Goal: Task Accomplishment & Management: Manage account settings

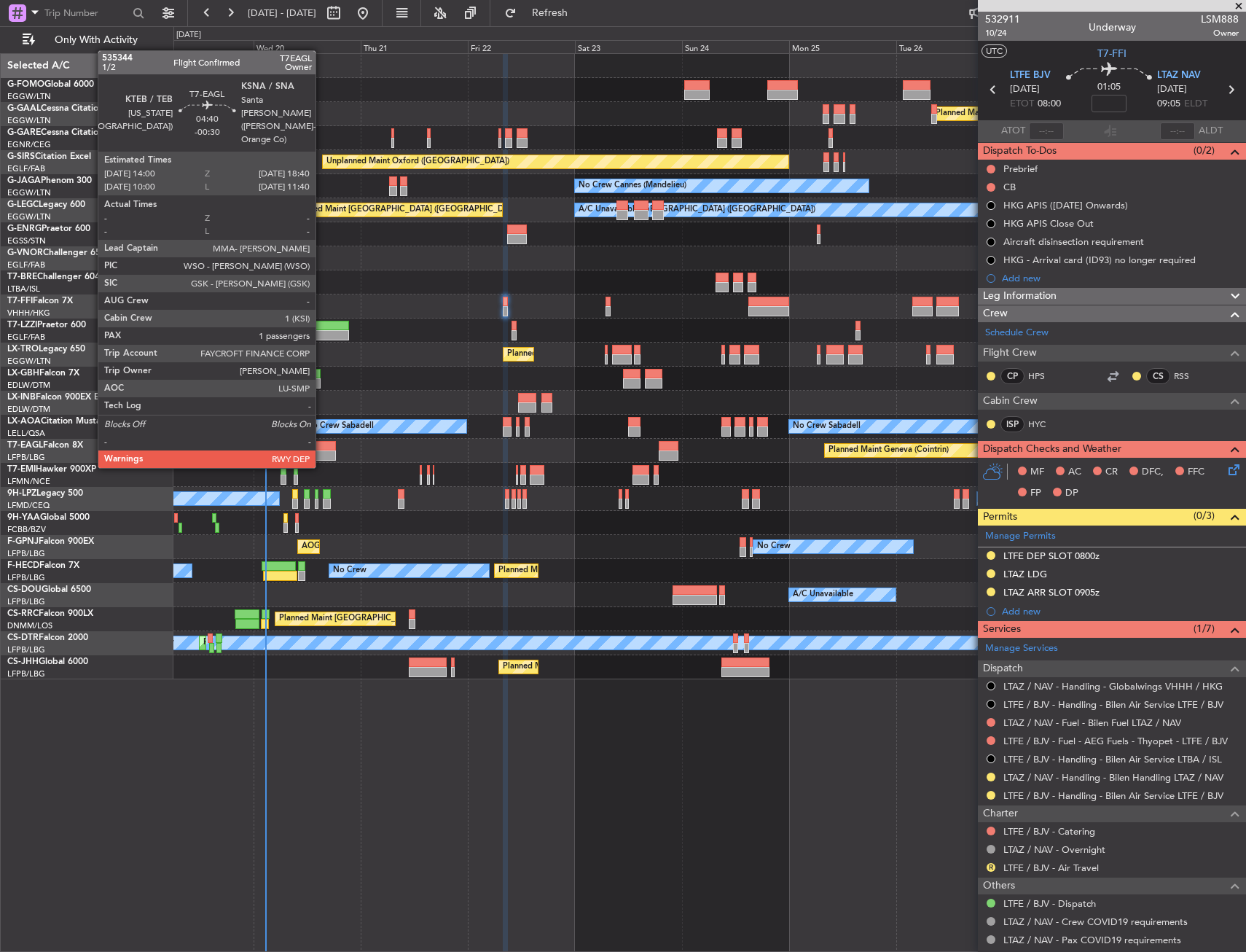
click at [322, 453] on div at bounding box center [325, 455] width 21 height 10
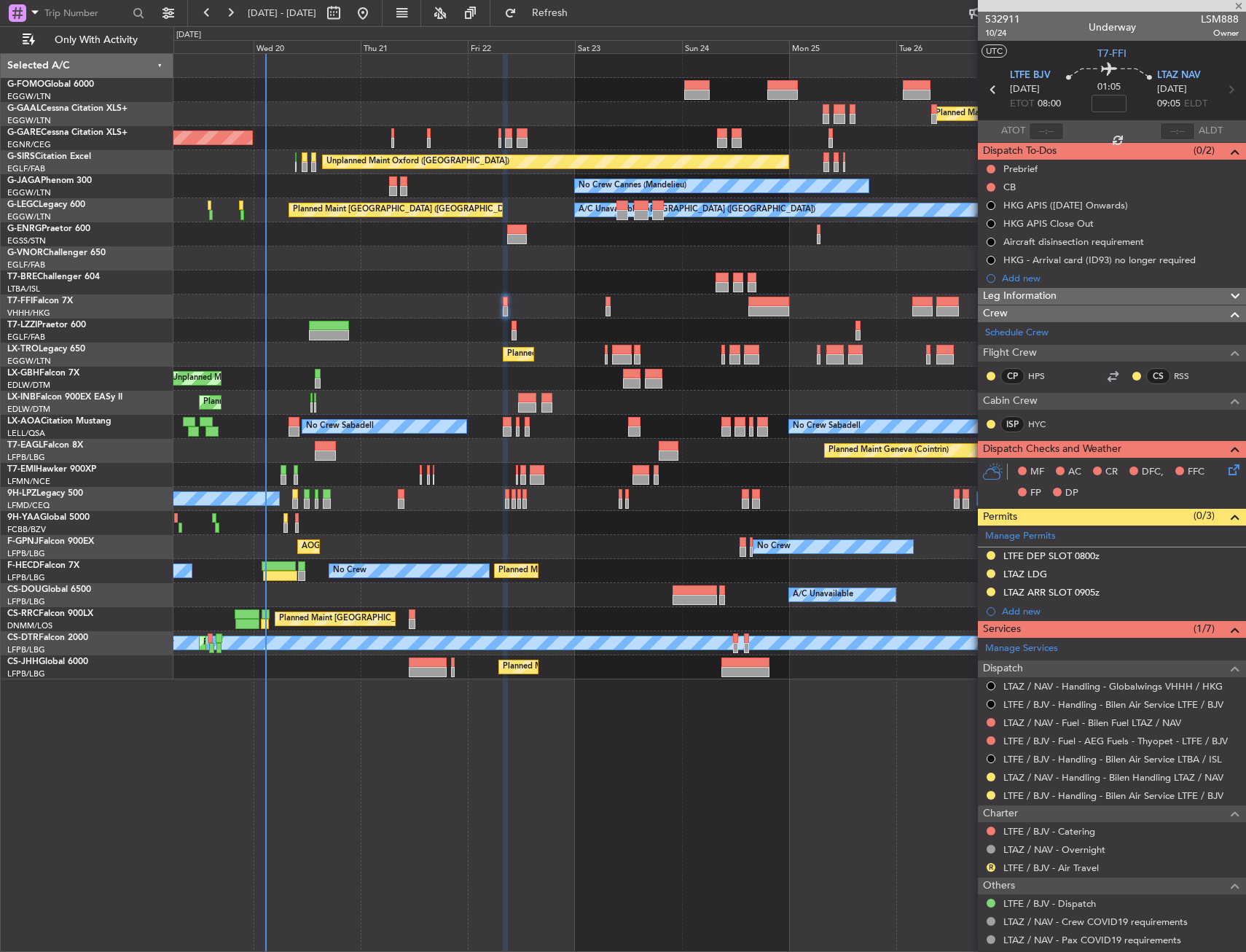
type input "-00:30"
type input "1"
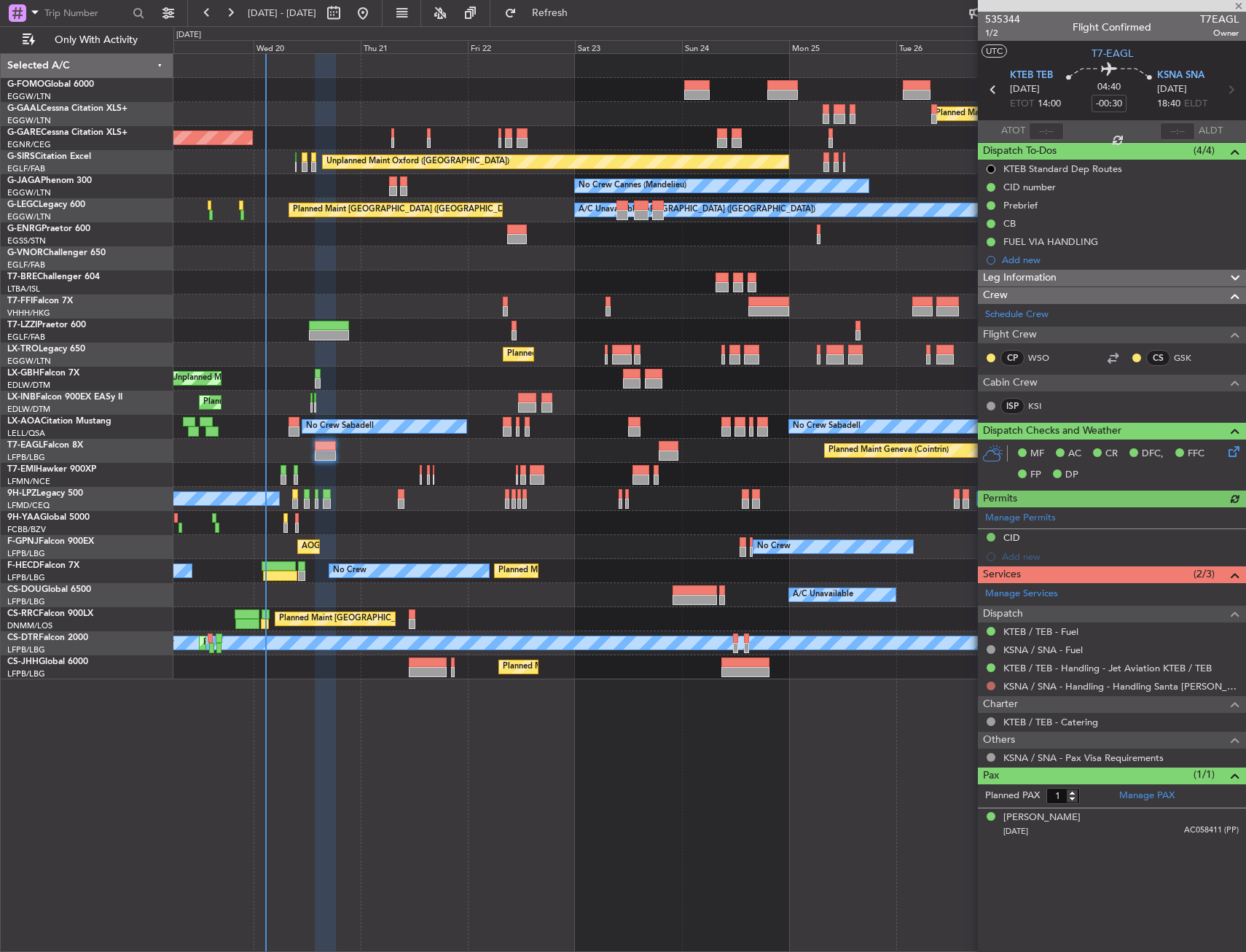
click at [990, 685] on button at bounding box center [991, 685] width 9 height 9
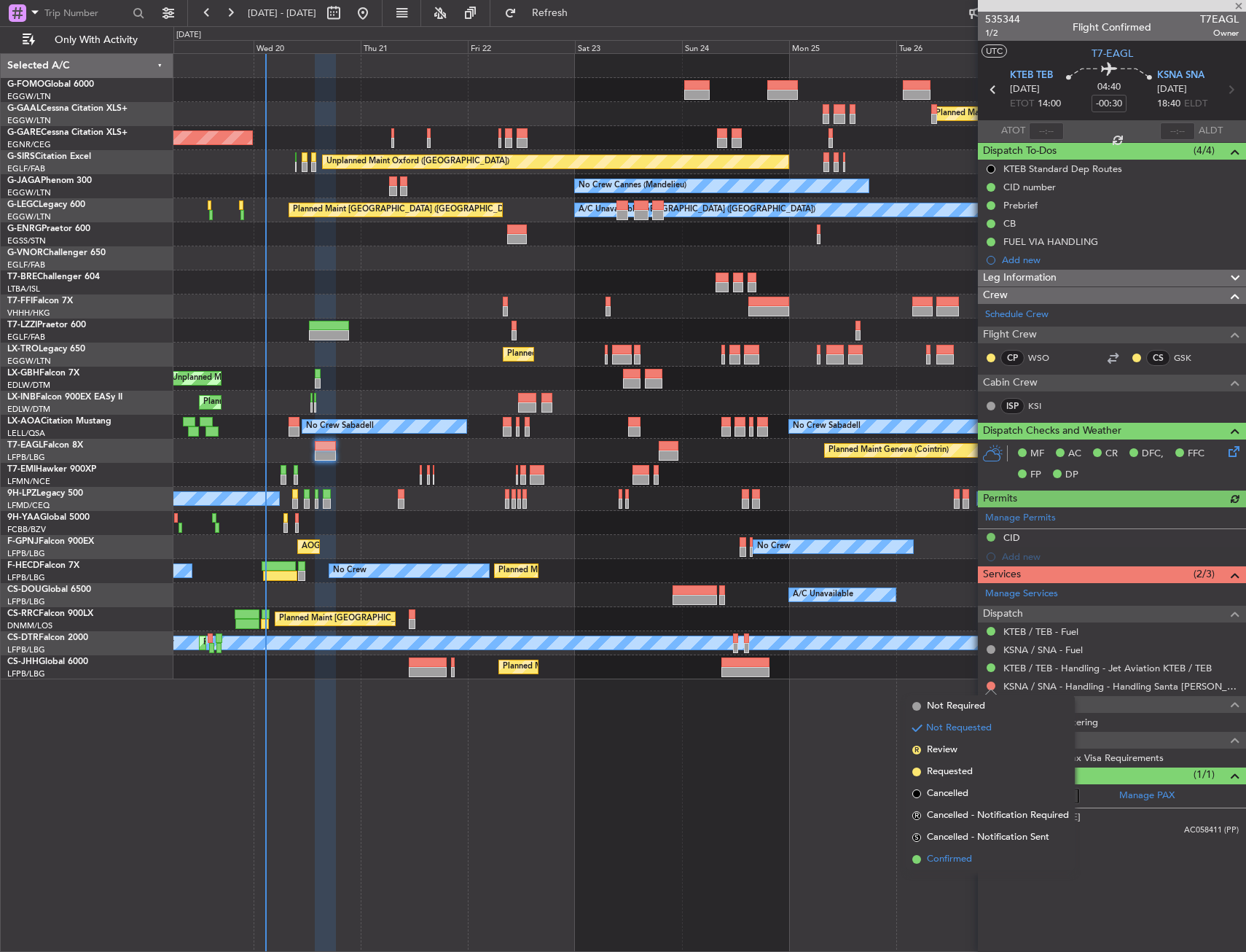
click at [961, 861] on span "Confirmed" at bounding box center [950, 859] width 45 height 15
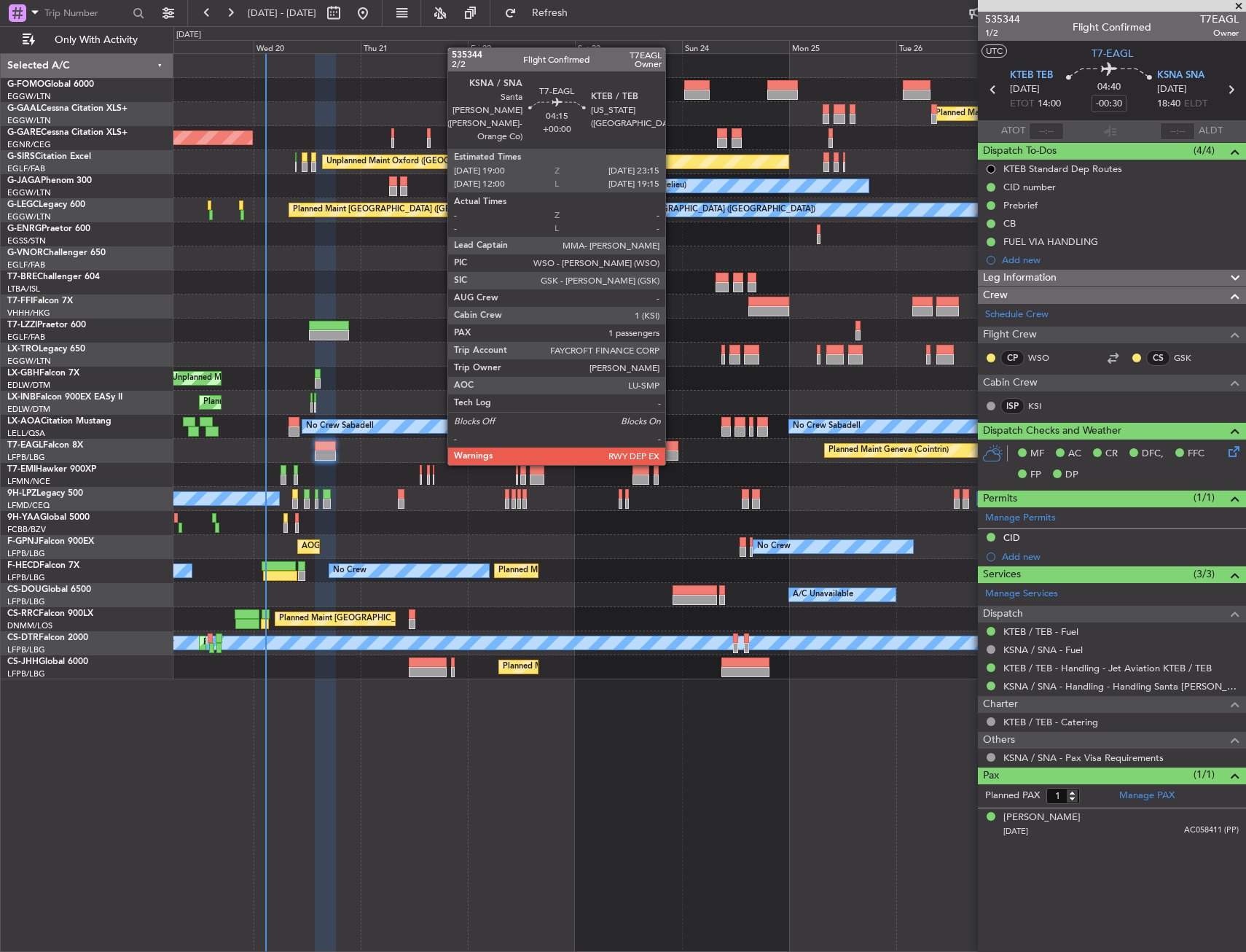
click at [672, 450] on div at bounding box center [668, 455] width 19 height 10
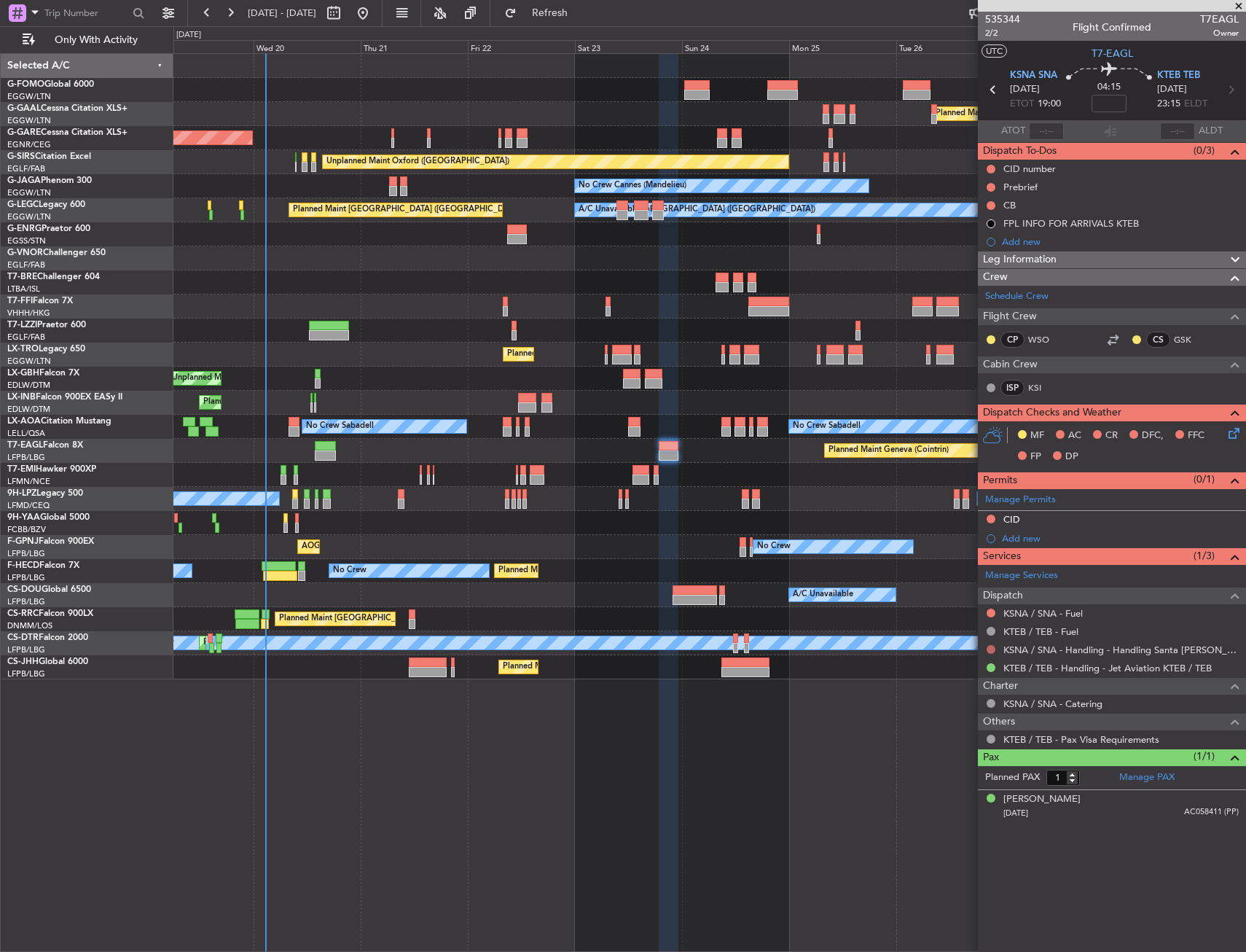
click at [991, 650] on button at bounding box center [991, 649] width 9 height 9
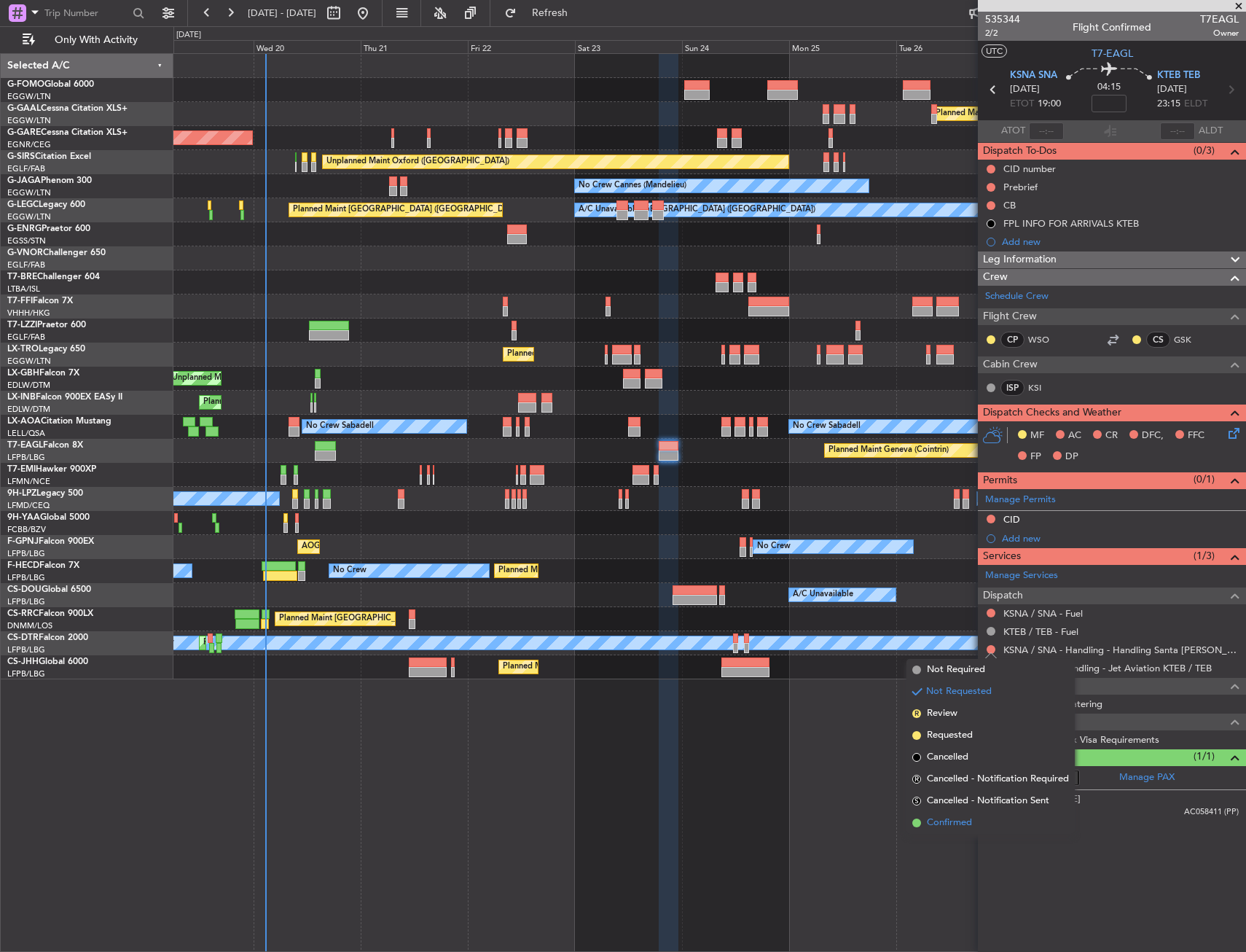
click at [932, 817] on span "Confirmed" at bounding box center [950, 822] width 45 height 15
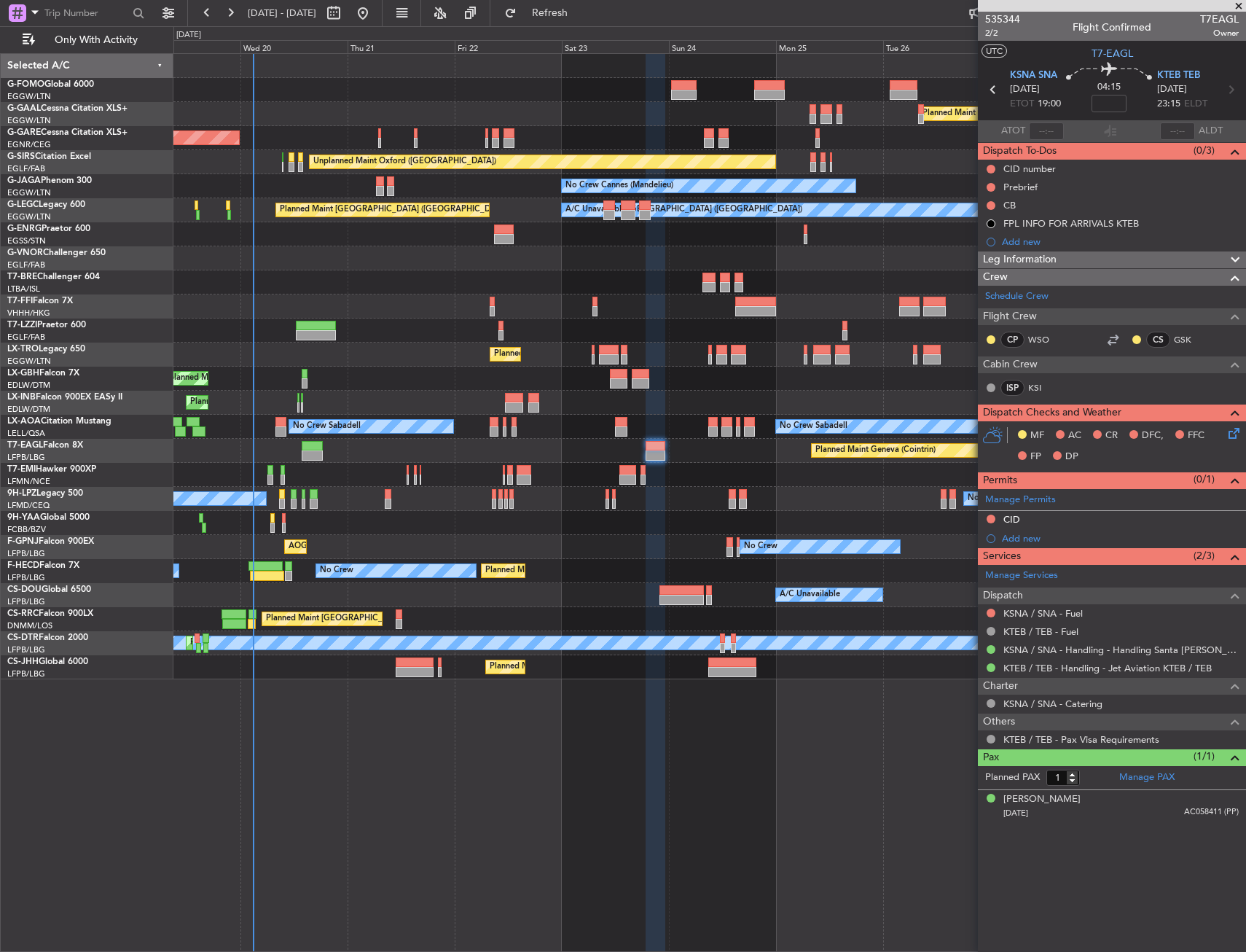
click at [322, 188] on div "No Crew Cannes (Mandelieu) Owner" at bounding box center [709, 186] width 1072 height 24
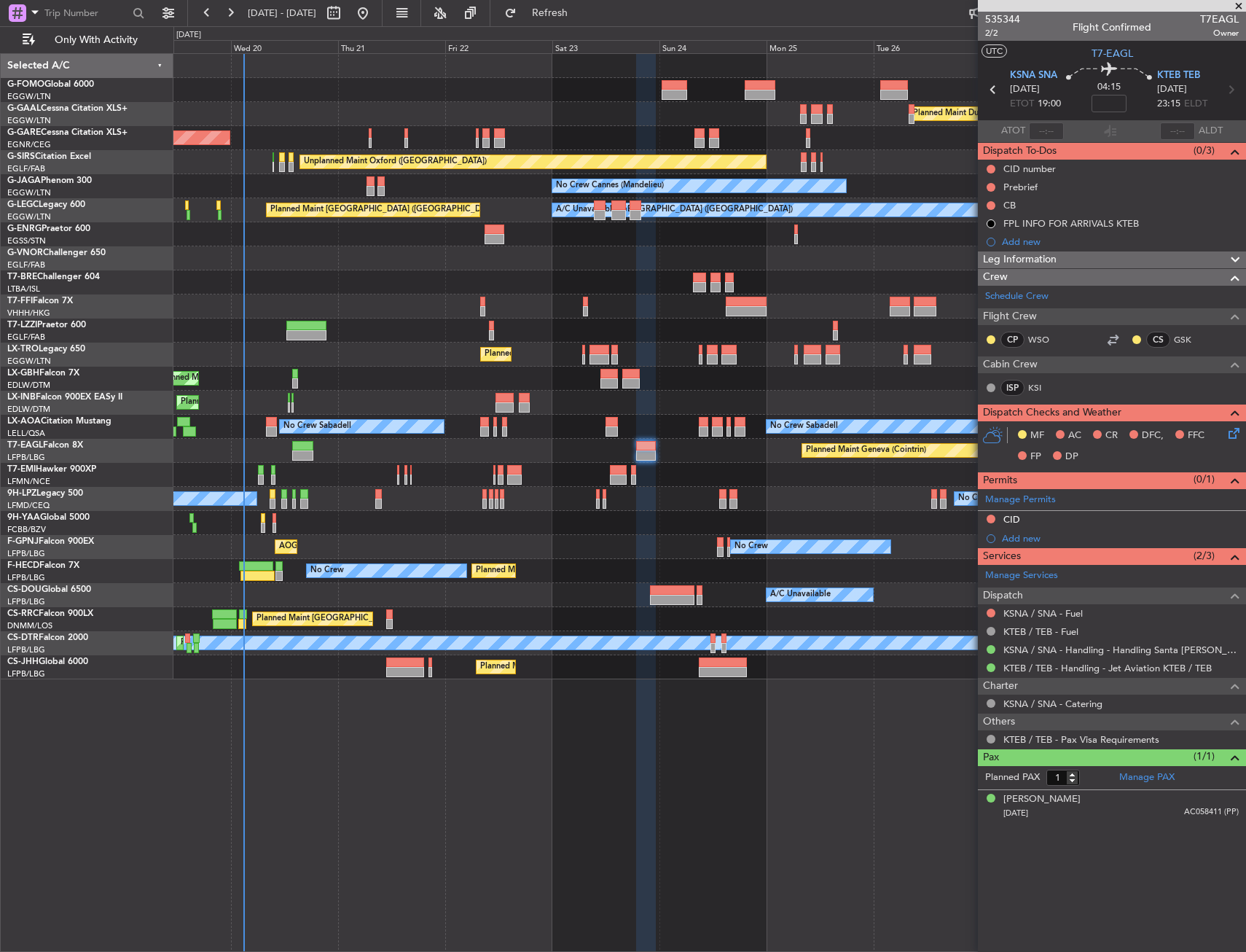
click at [447, 265] on div "Planned Maint London ([GEOGRAPHIC_DATA])" at bounding box center [709, 258] width 1072 height 24
click at [1228, 437] on icon at bounding box center [1231, 431] width 12 height 12
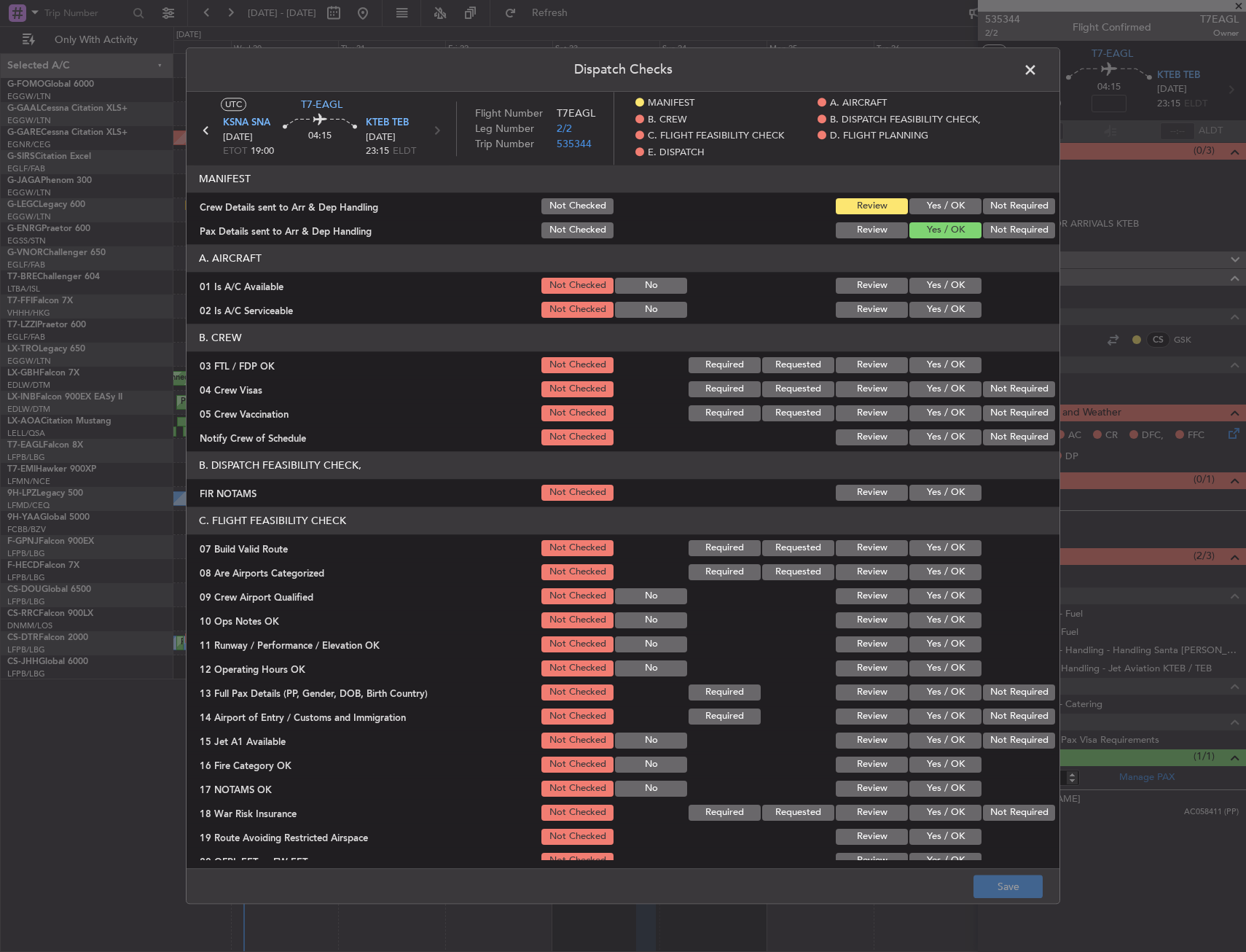
click at [937, 361] on button "Yes / OK" at bounding box center [946, 365] width 72 height 16
click at [1016, 392] on button "Not Required" at bounding box center [1019, 389] width 72 height 16
click at [998, 409] on button "Not Required" at bounding box center [1019, 413] width 72 height 16
click at [916, 427] on section "B. CREW 03 FTL / FDP OK Not Checked Required Requested Review Yes / OK 04 Crew …" at bounding box center [623, 385] width 873 height 124
click at [921, 435] on button "Yes / OK" at bounding box center [946, 438] width 72 height 16
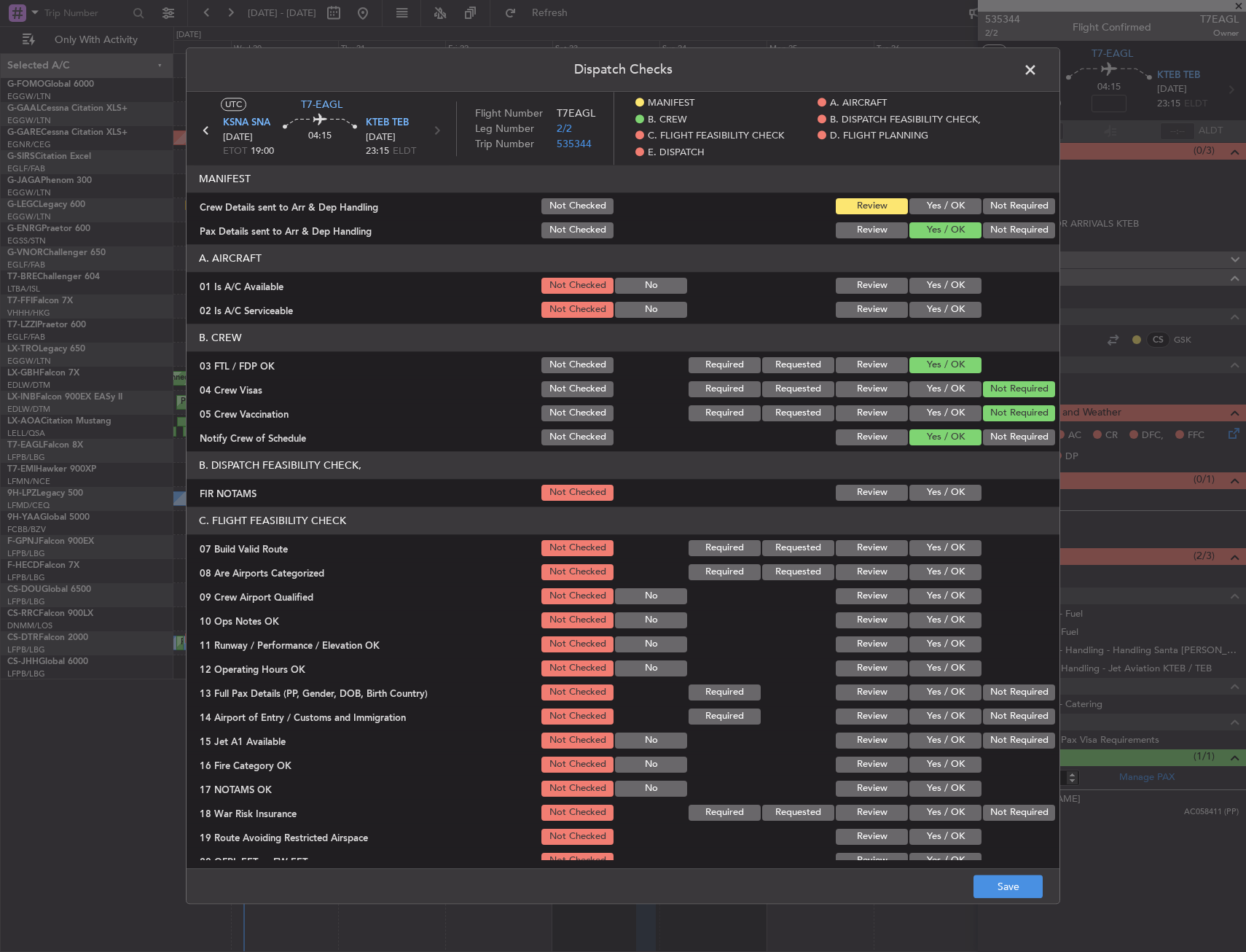
click at [924, 487] on button "Yes / OK" at bounding box center [946, 492] width 72 height 16
drag, startPoint x: 935, startPoint y: 552, endPoint x: 936, endPoint y: 575, distance: 23.0
click at [935, 552] on button "Yes / OK" at bounding box center [946, 548] width 72 height 16
click at [936, 575] on button "Yes / OK" at bounding box center [946, 572] width 72 height 16
click at [936, 589] on button "Yes / OK" at bounding box center [946, 596] width 72 height 16
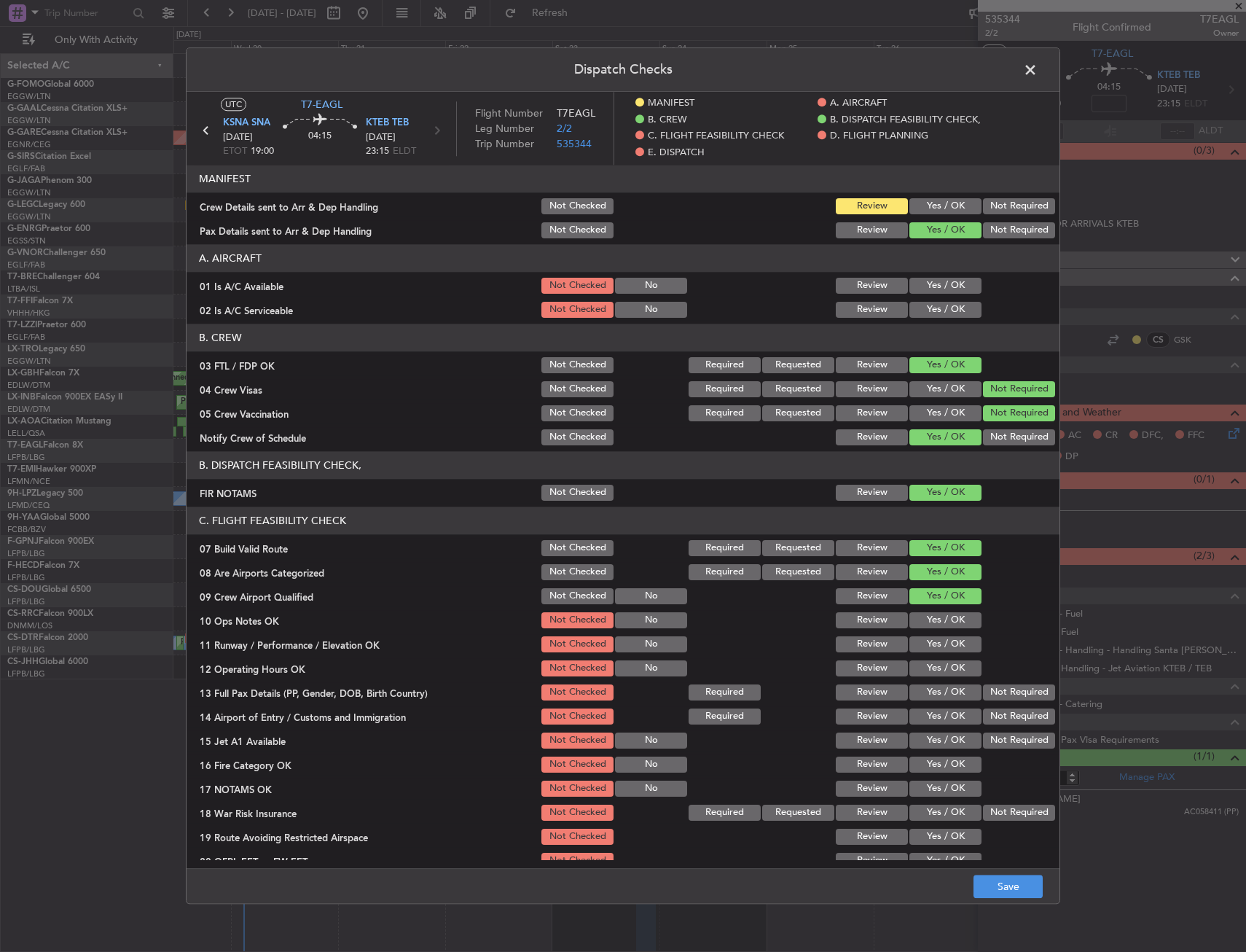
click at [542, 545] on button "Not Checked" at bounding box center [578, 548] width 72 height 16
click at [1038, 890] on button "Save" at bounding box center [1007, 887] width 69 height 23
click at [1038, 62] on span at bounding box center [1038, 74] width 0 height 29
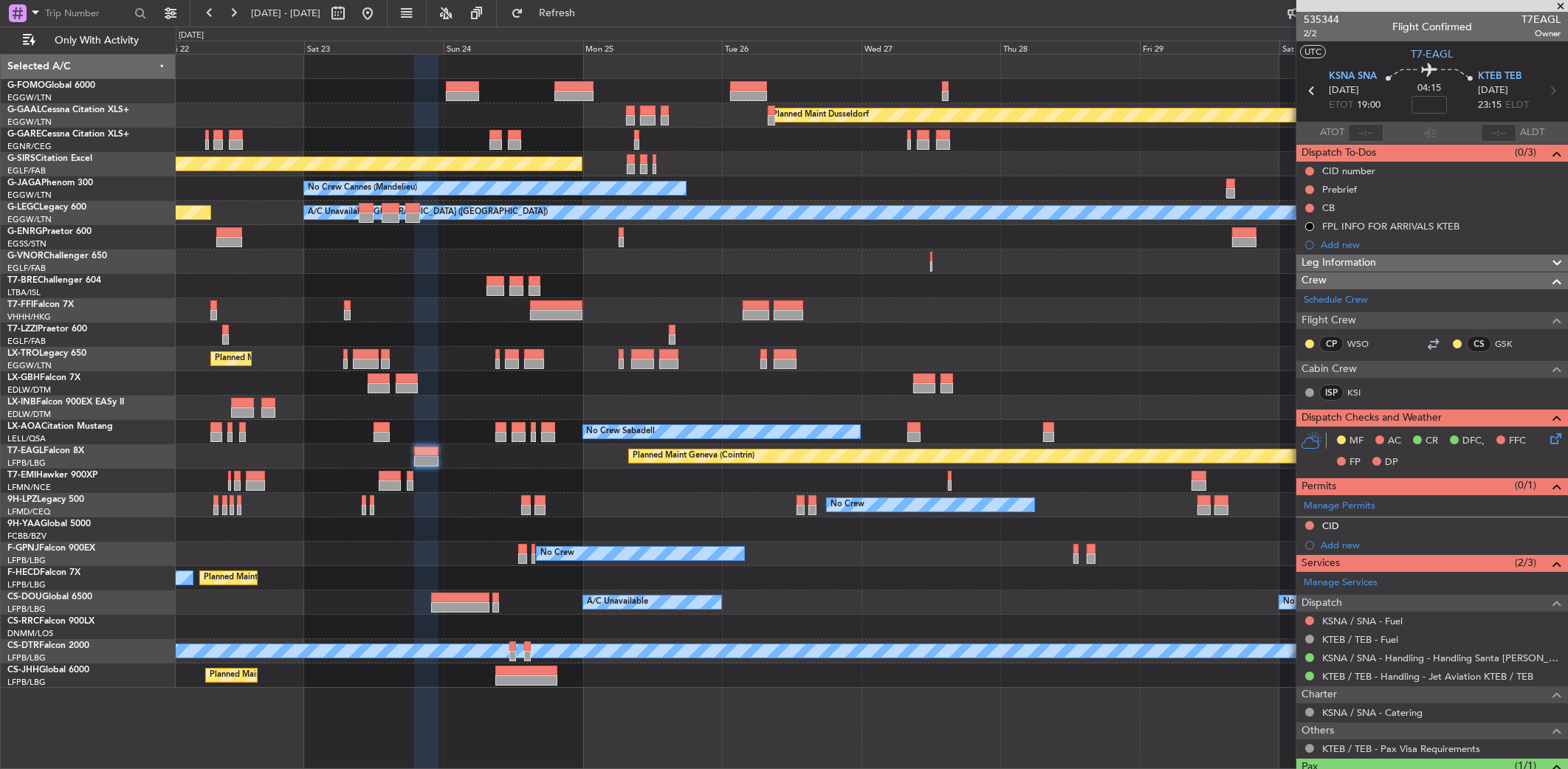
click at [719, 125] on div "Planned Maint Dusseldorf Unplanned Maint [PERSON_NAME] Unplanned Maint [GEOGRAP…" at bounding box center [871, 371] width 1392 height 634
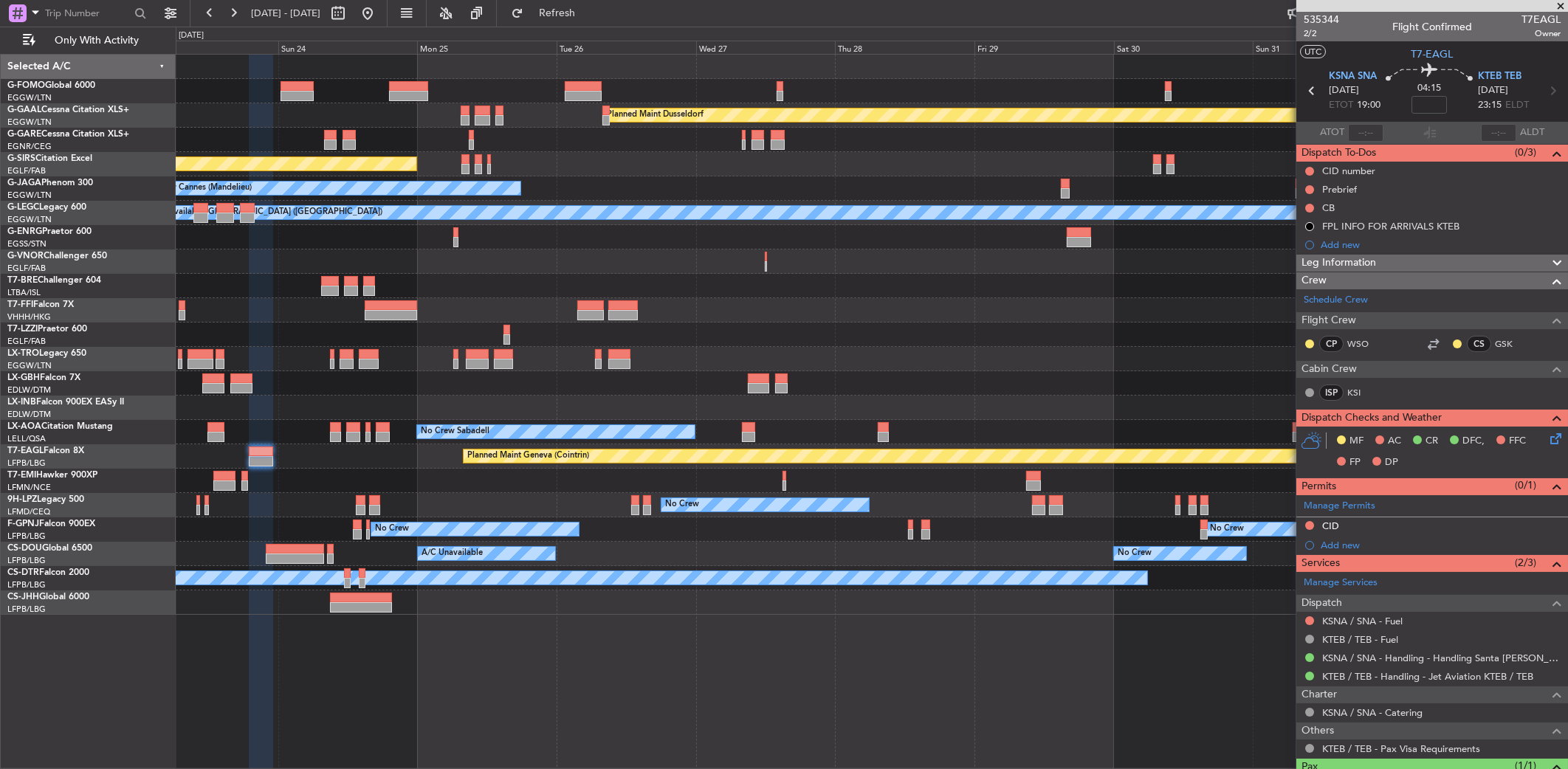
click at [675, 146] on div at bounding box center [871, 139] width 1392 height 25
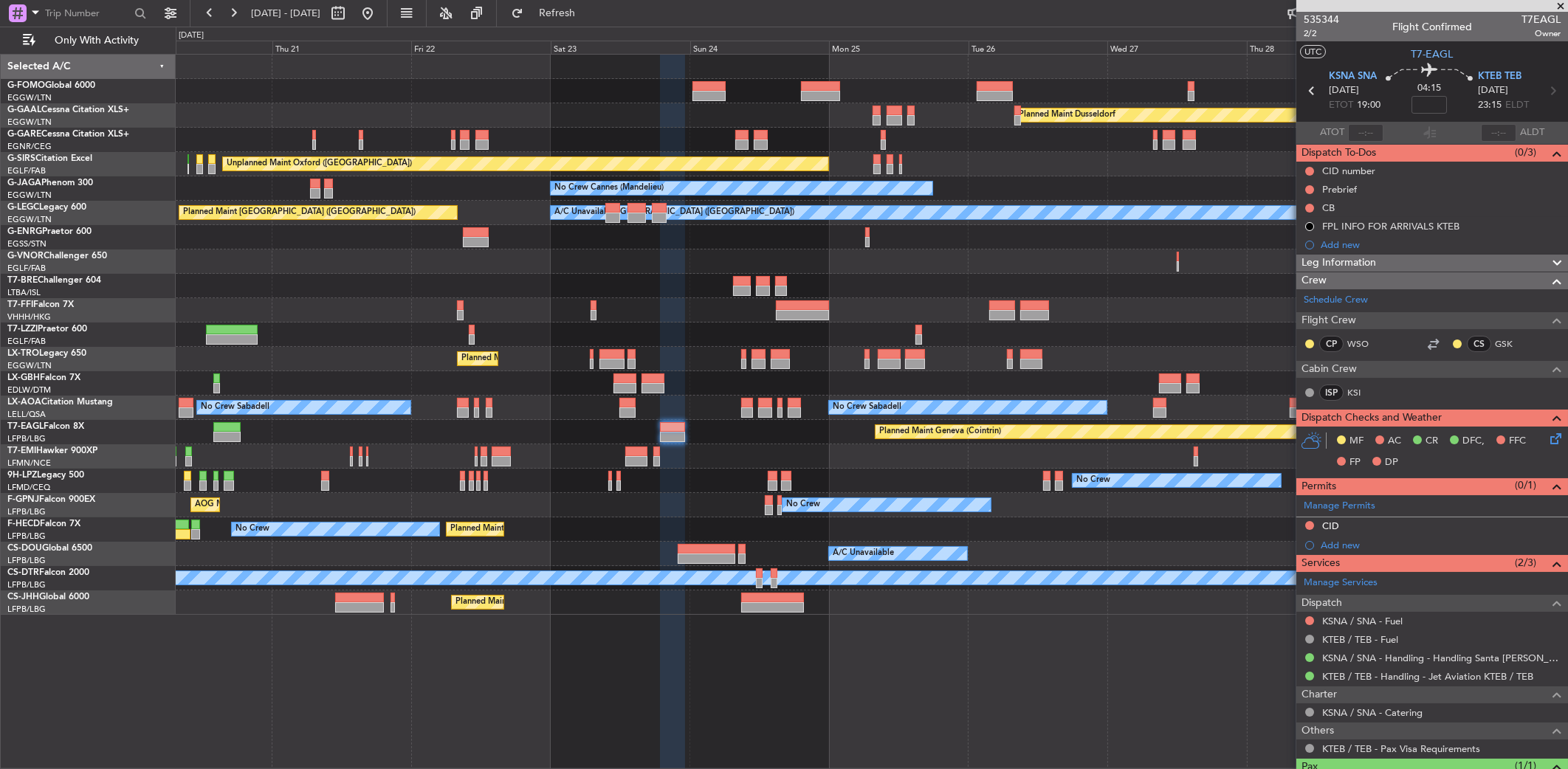
click at [855, 300] on div "Planned Maint Dusseldorf Unplanned Maint [PERSON_NAME] Unplanned Maint [GEOGRAP…" at bounding box center [871, 335] width 1391 height 561
click at [900, 285] on div at bounding box center [871, 286] width 1391 height 25
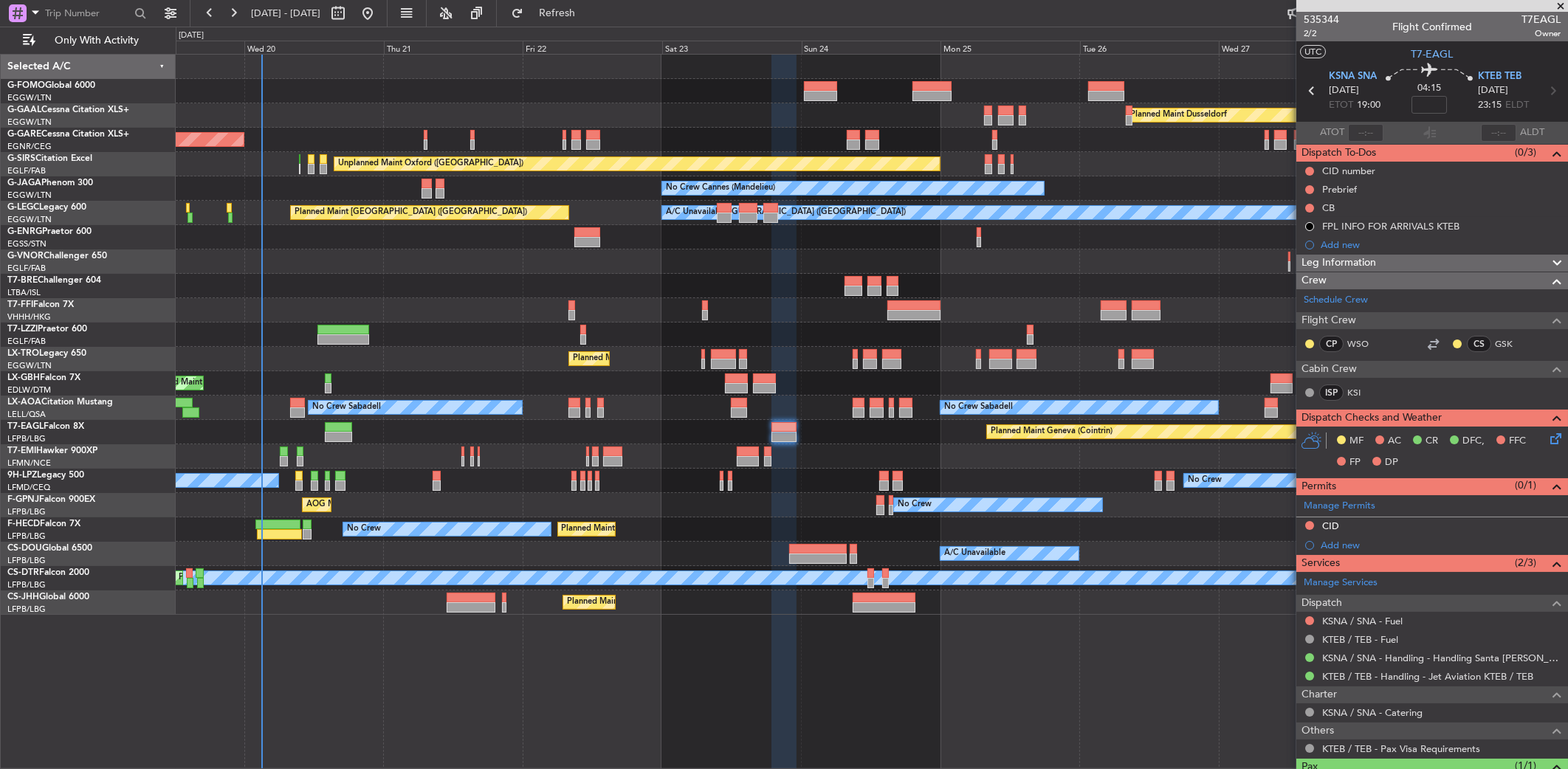
click at [613, 280] on div at bounding box center [871, 286] width 1391 height 25
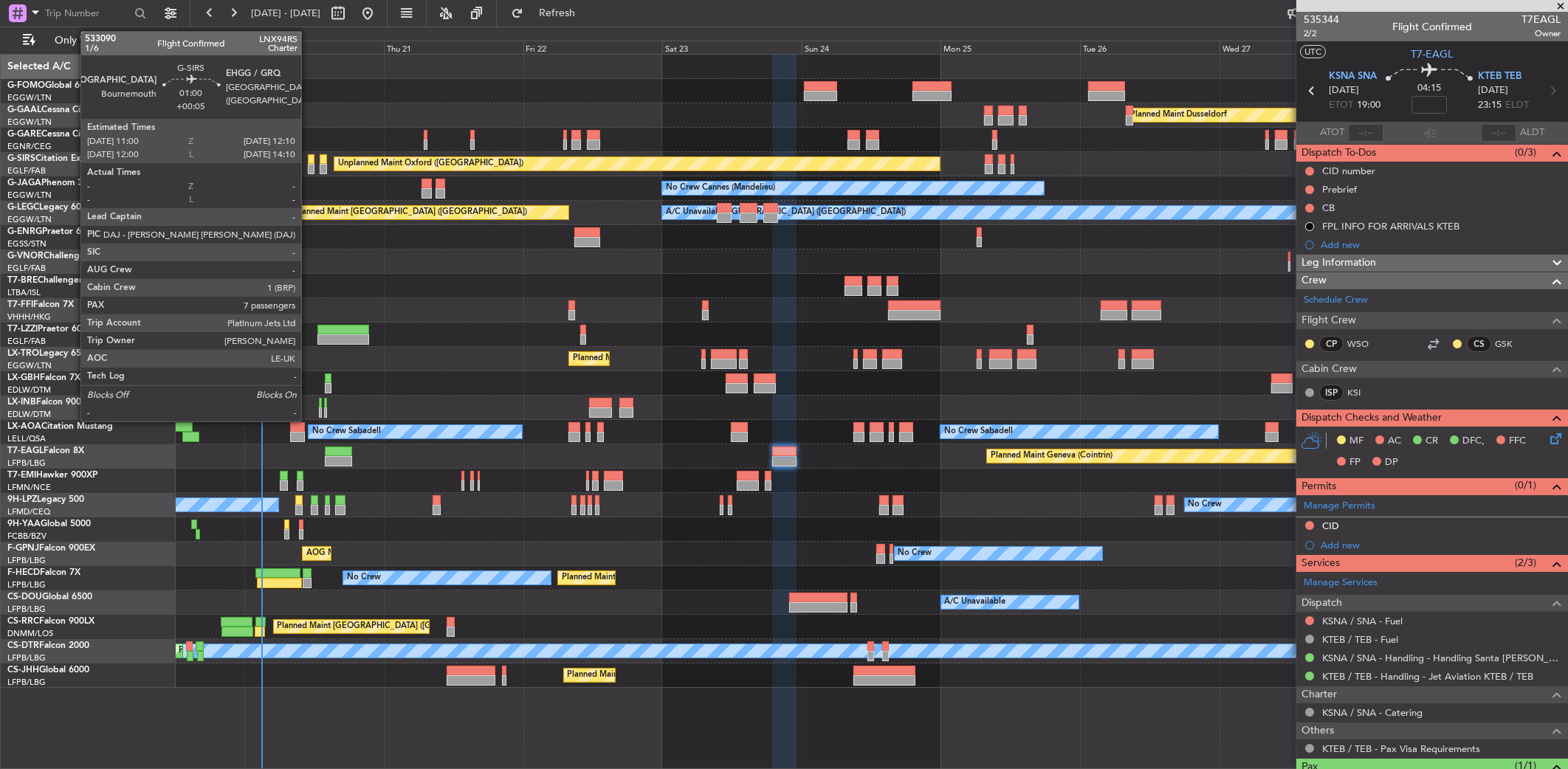
click at [309, 170] on div at bounding box center [311, 169] width 7 height 10
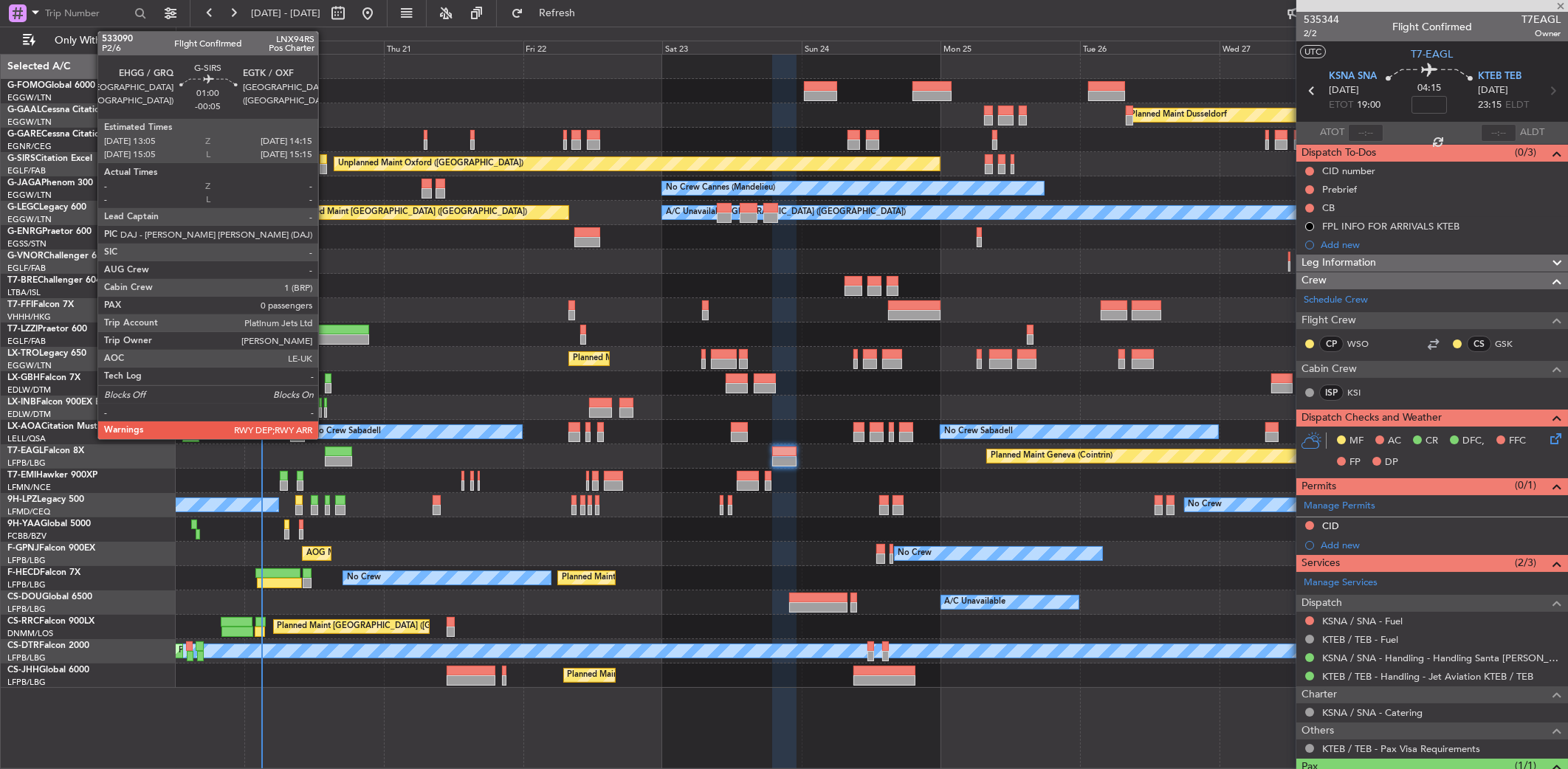
type input "+00:05"
type input "7"
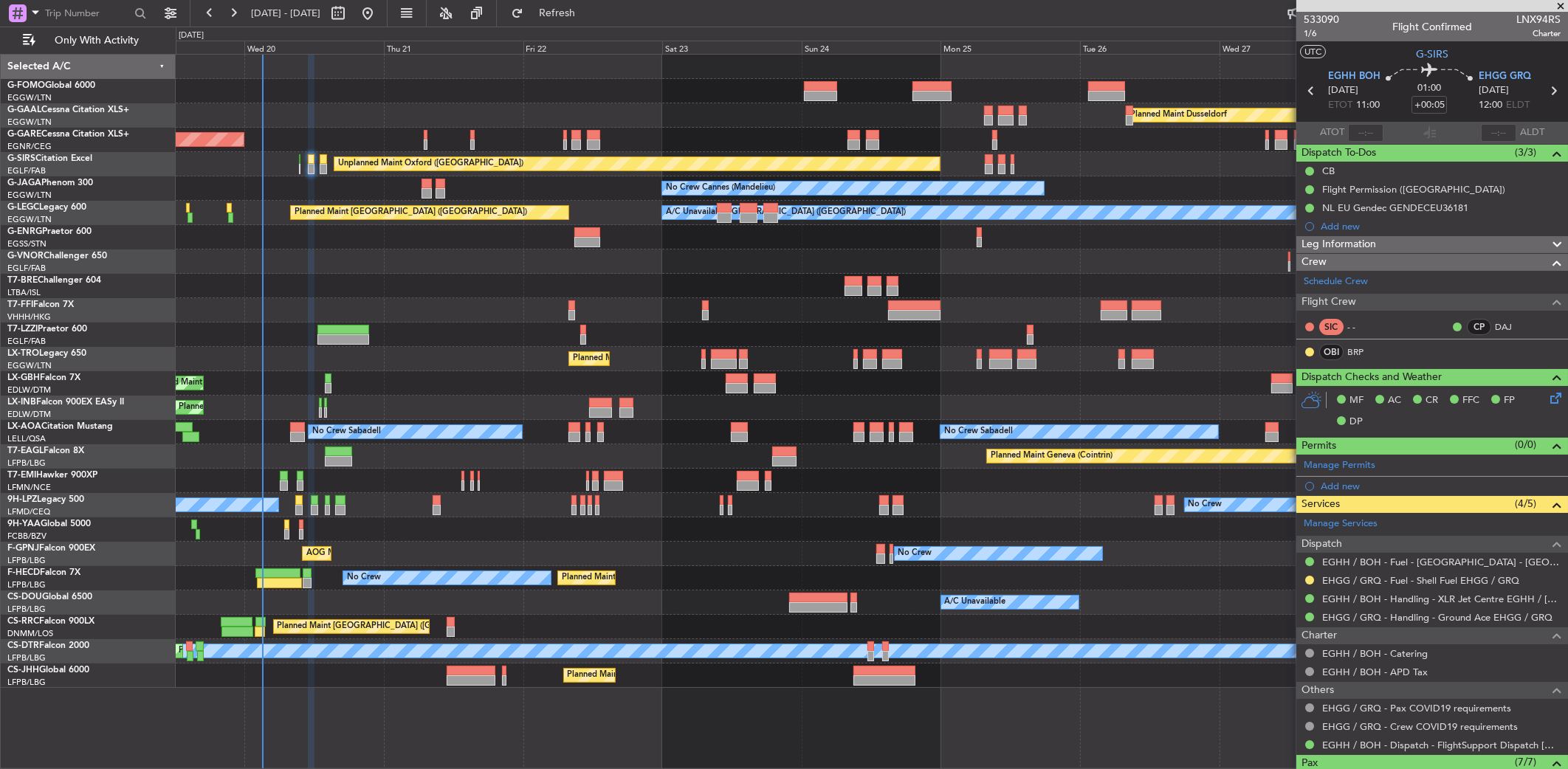
click at [967, 294] on div at bounding box center [871, 286] width 1392 height 25
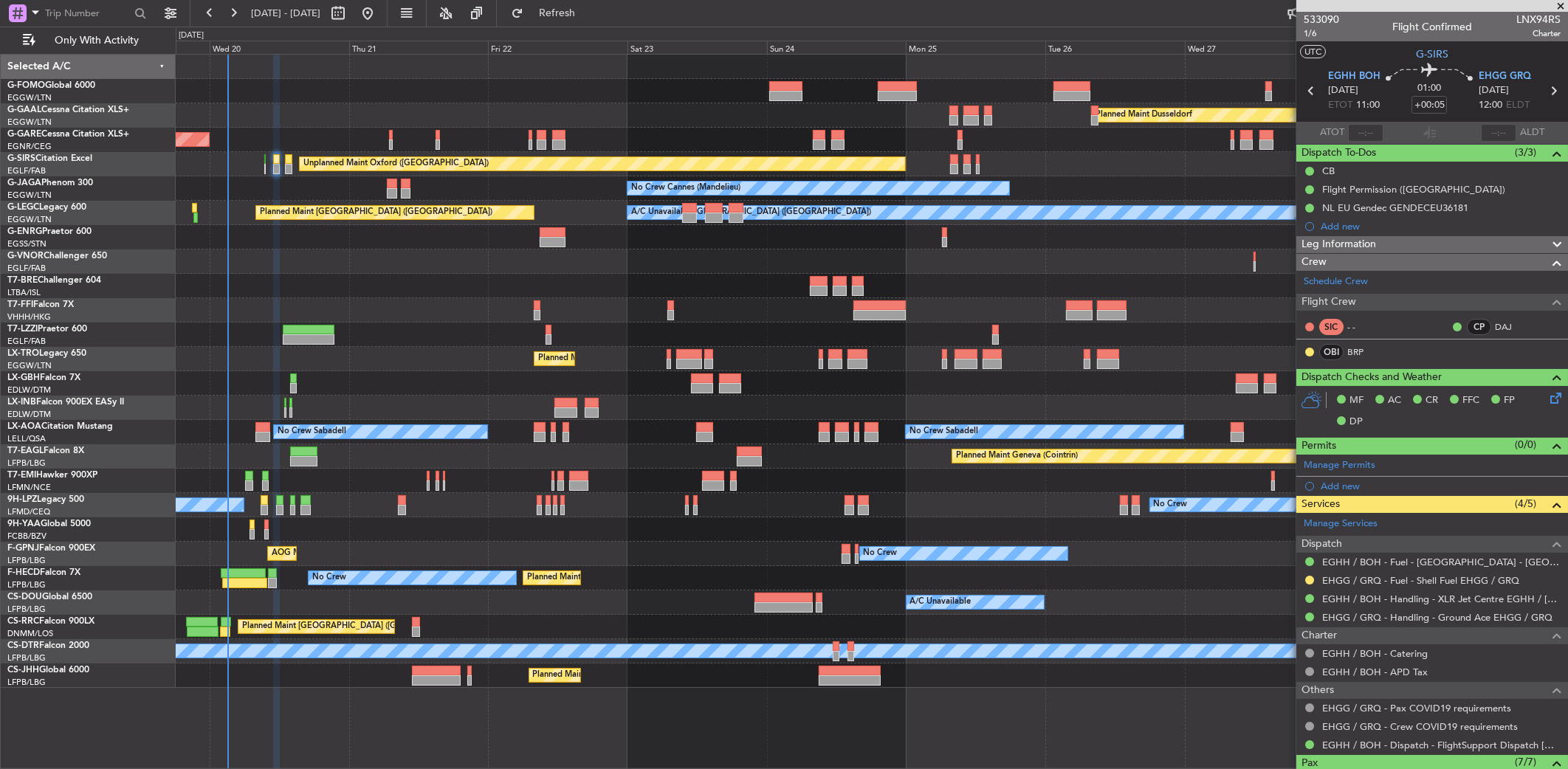
click at [971, 292] on div at bounding box center [871, 286] width 1392 height 25
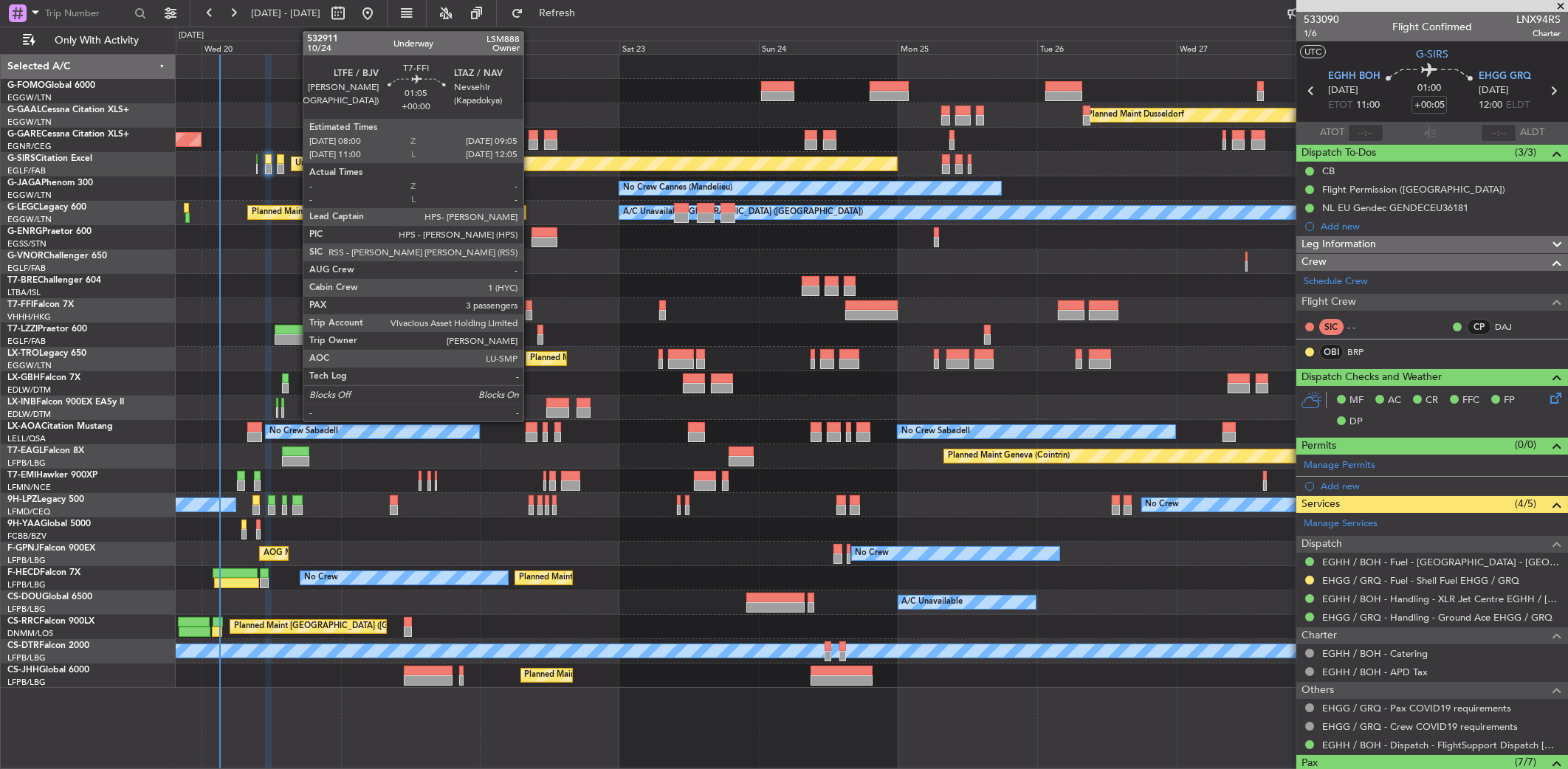
click at [530, 308] on div at bounding box center [529, 305] width 7 height 10
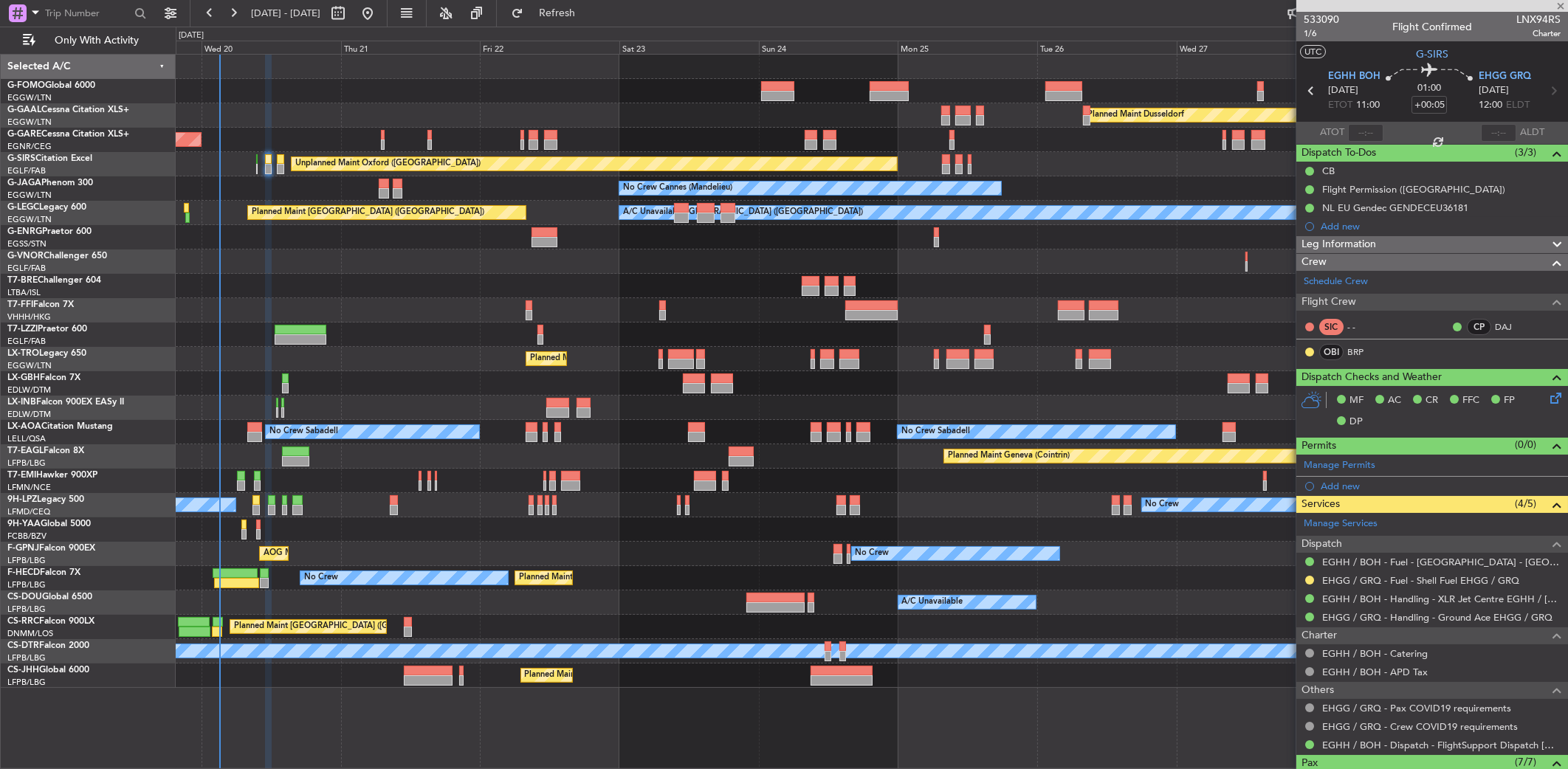
type input "3"
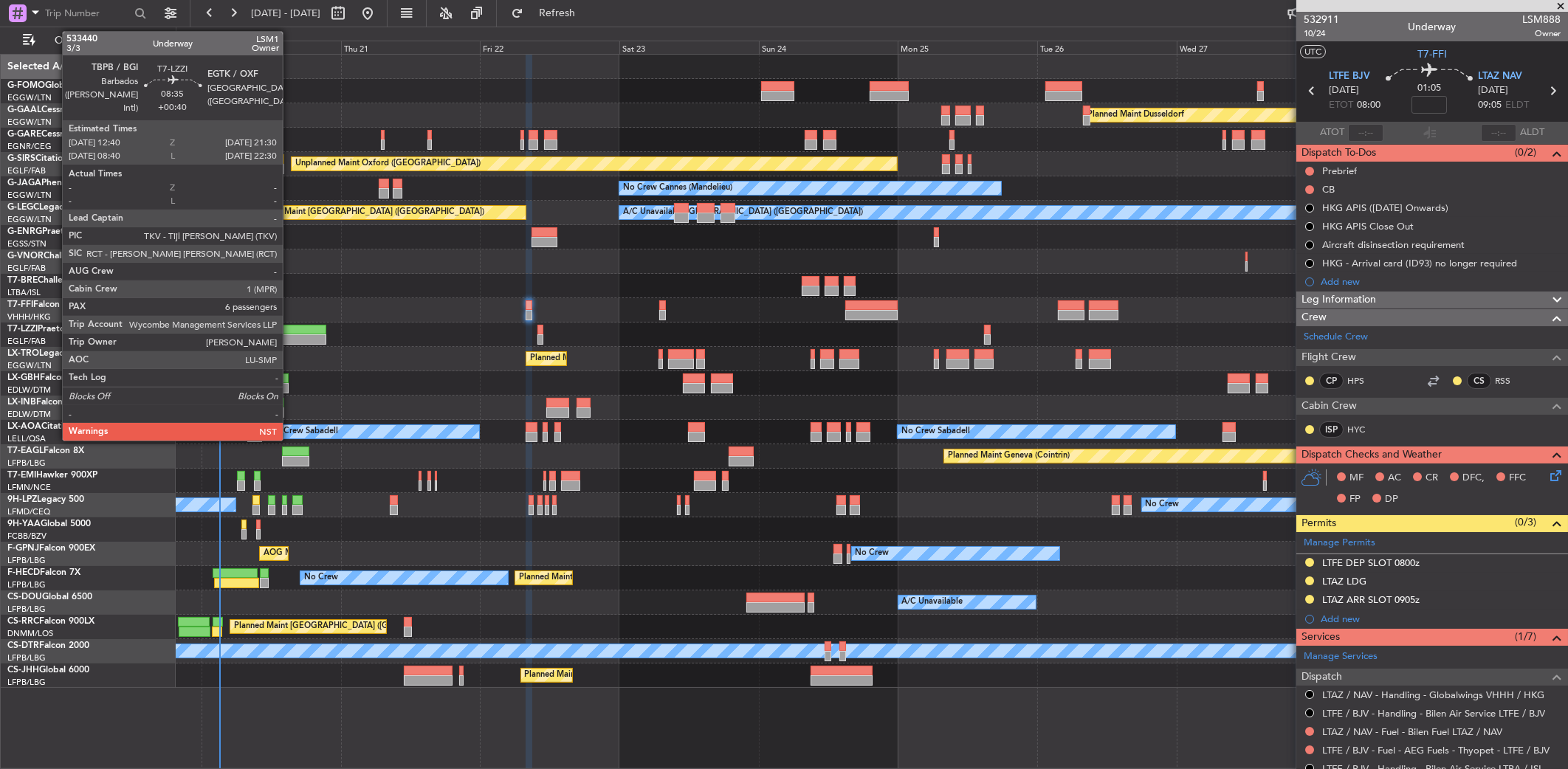
click at [289, 329] on div at bounding box center [300, 330] width 51 height 10
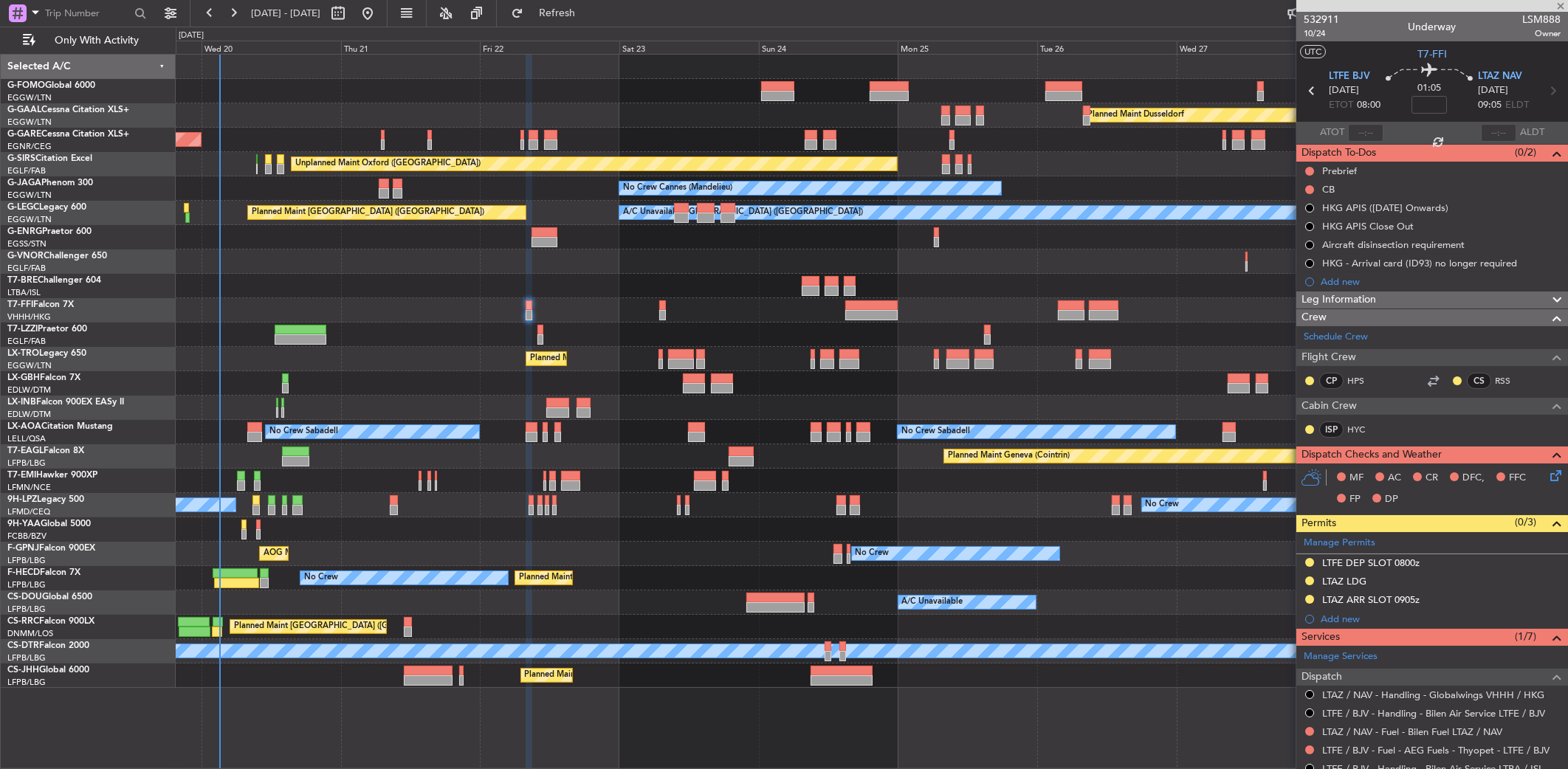
type input "+00:40"
type input "6"
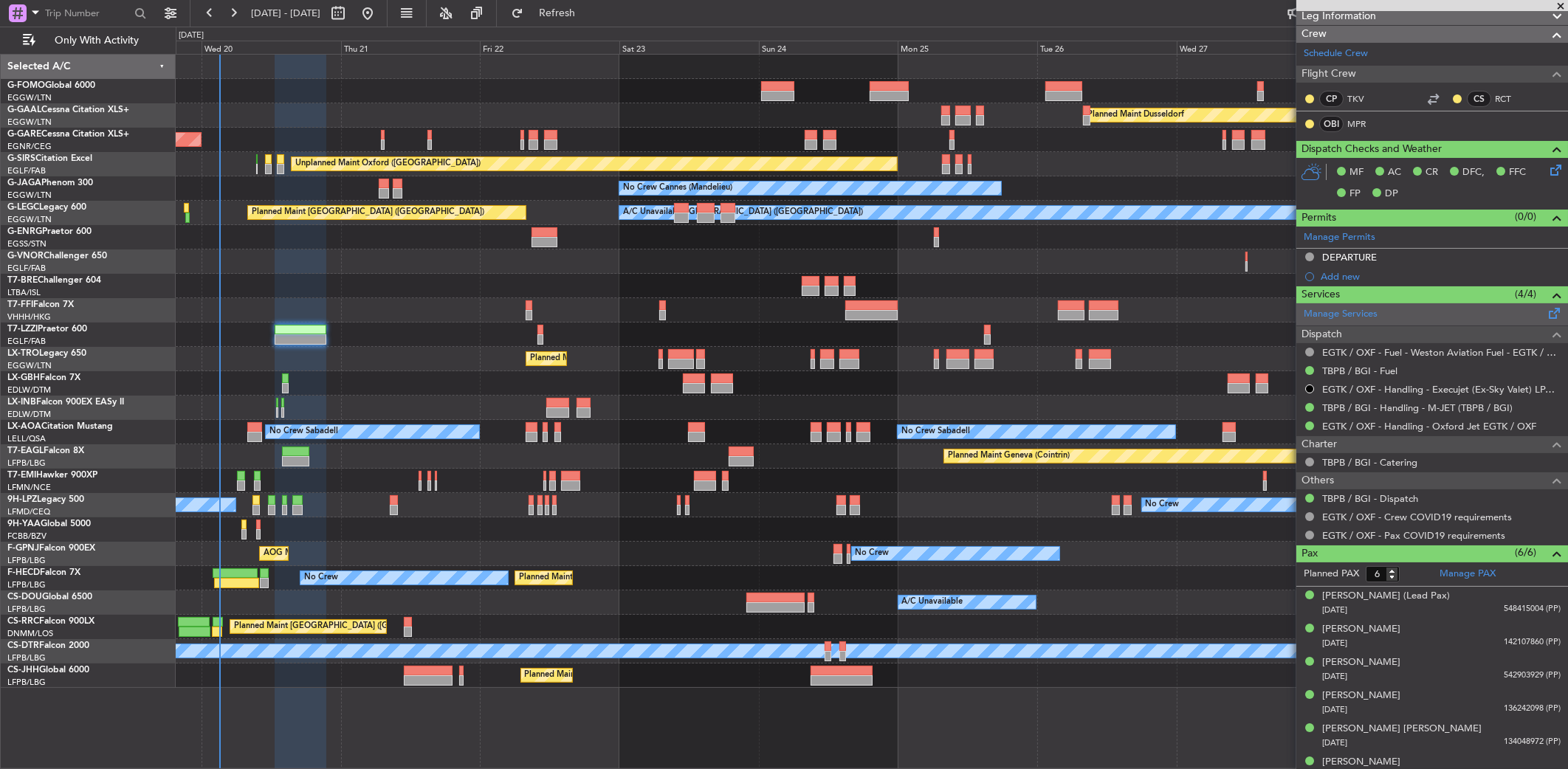
scroll to position [241, 0]
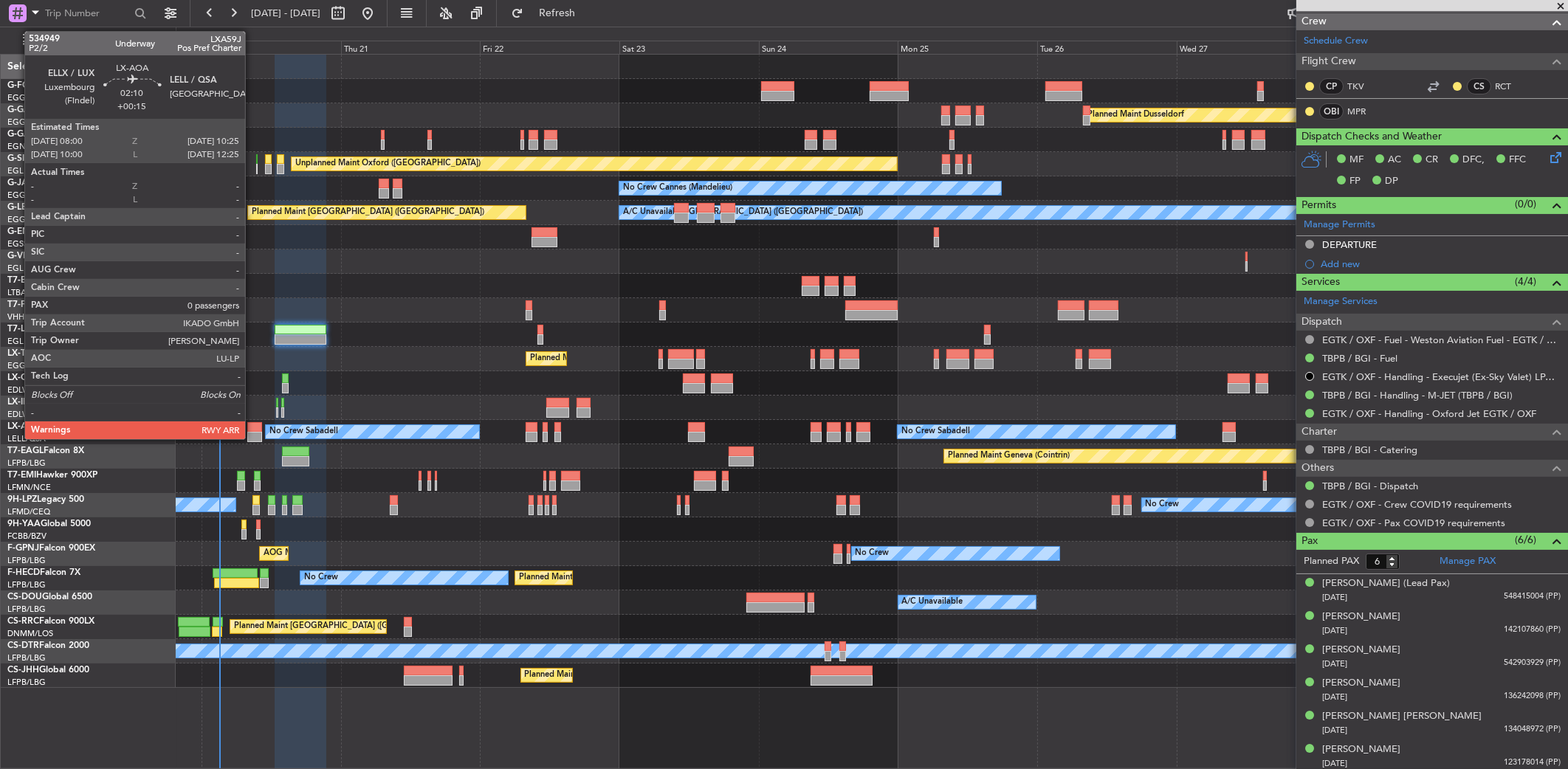
click at [252, 435] on div at bounding box center [255, 437] width 14 height 10
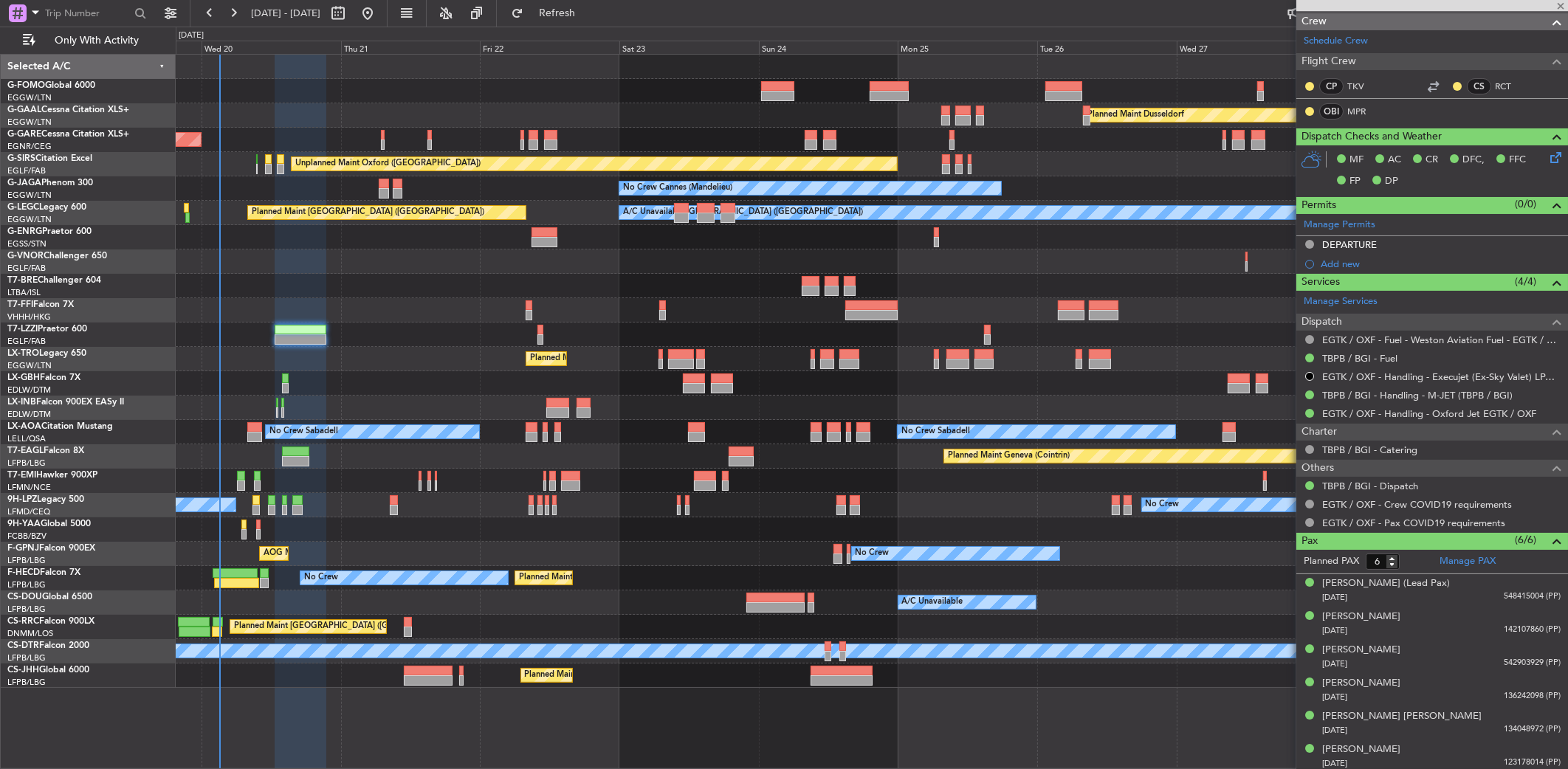
type input "+00:15"
type input "0"
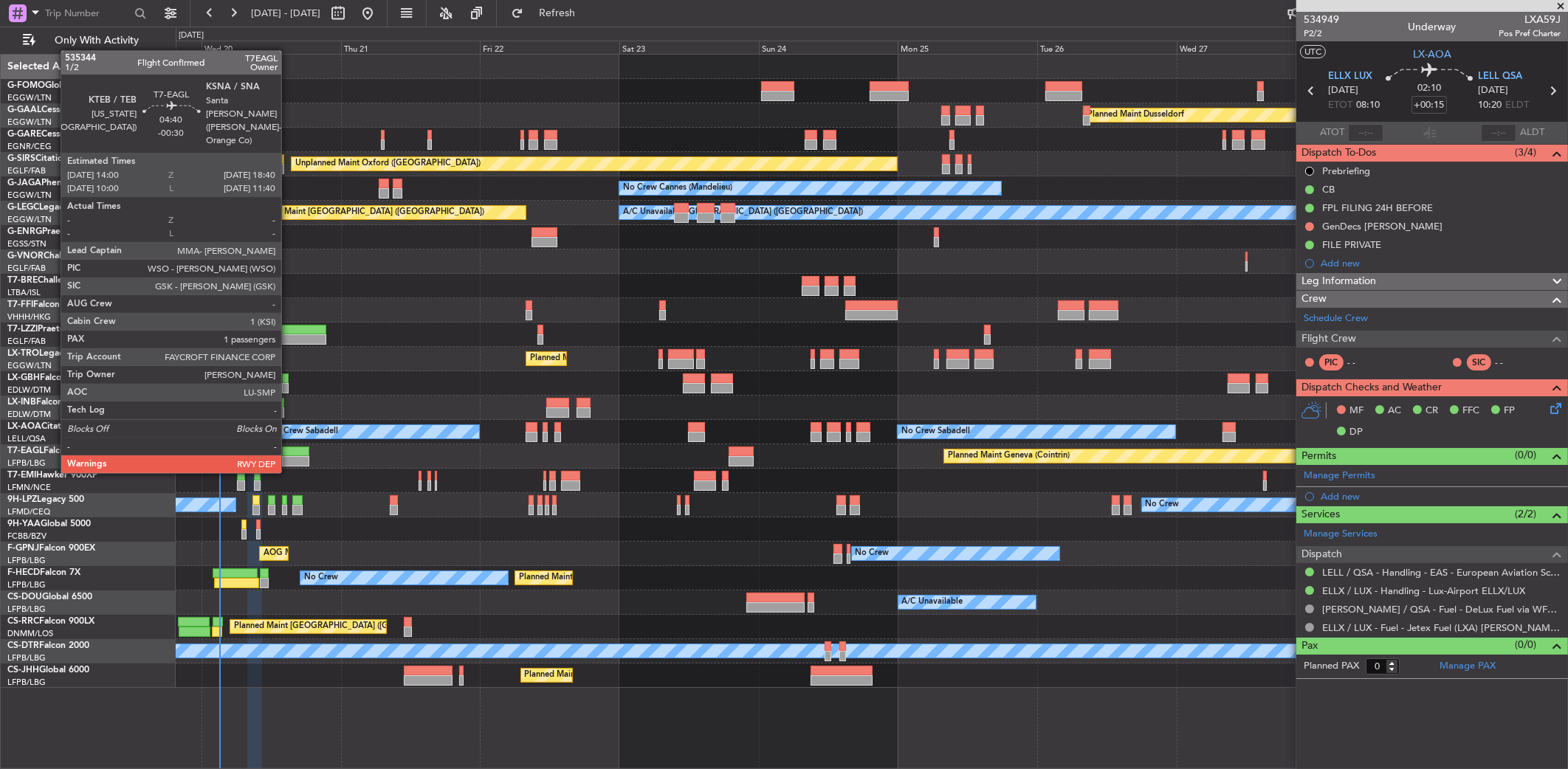
click at [288, 459] on div at bounding box center [296, 461] width 28 height 10
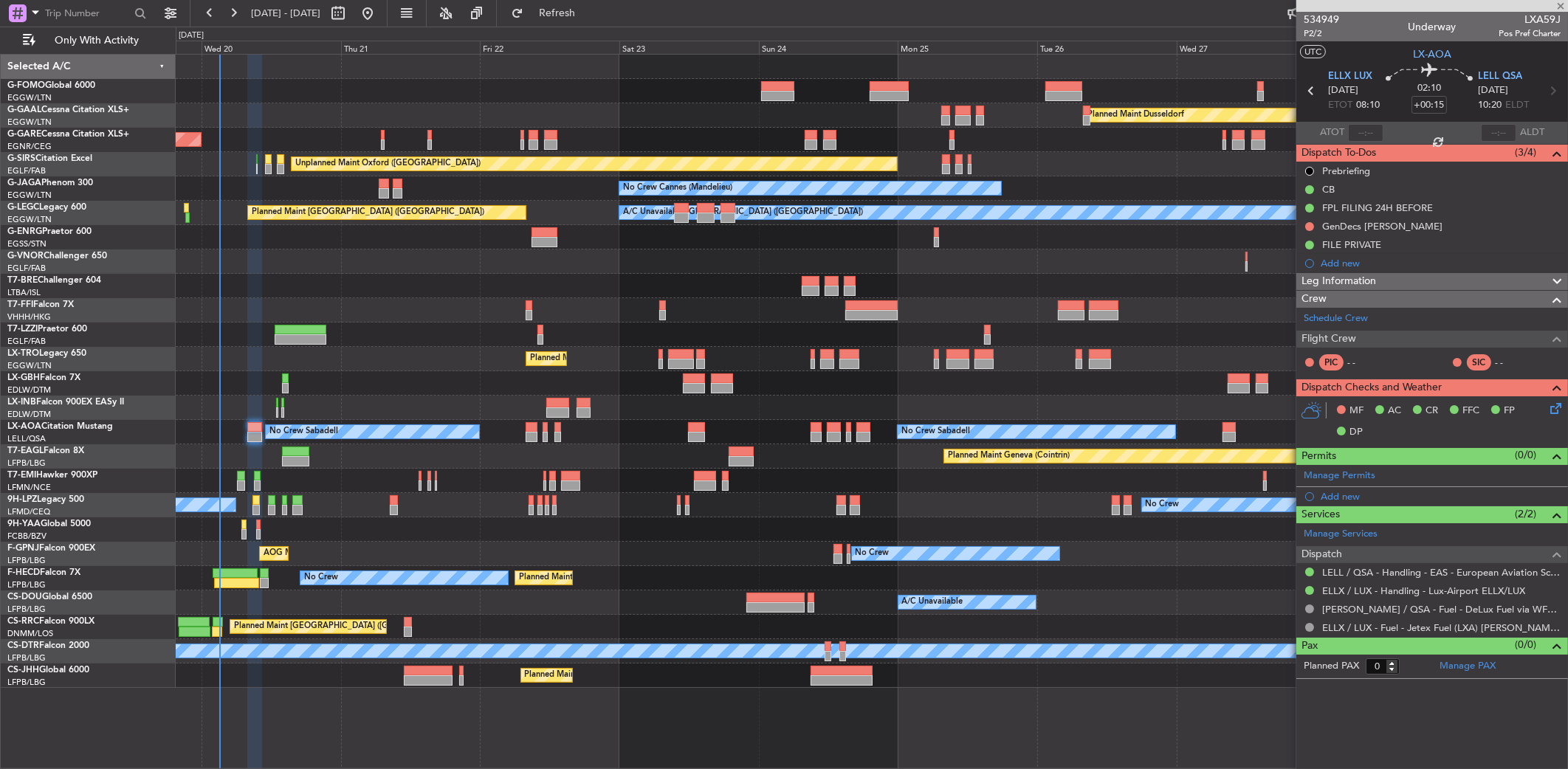
type input "-00:30"
type input "1"
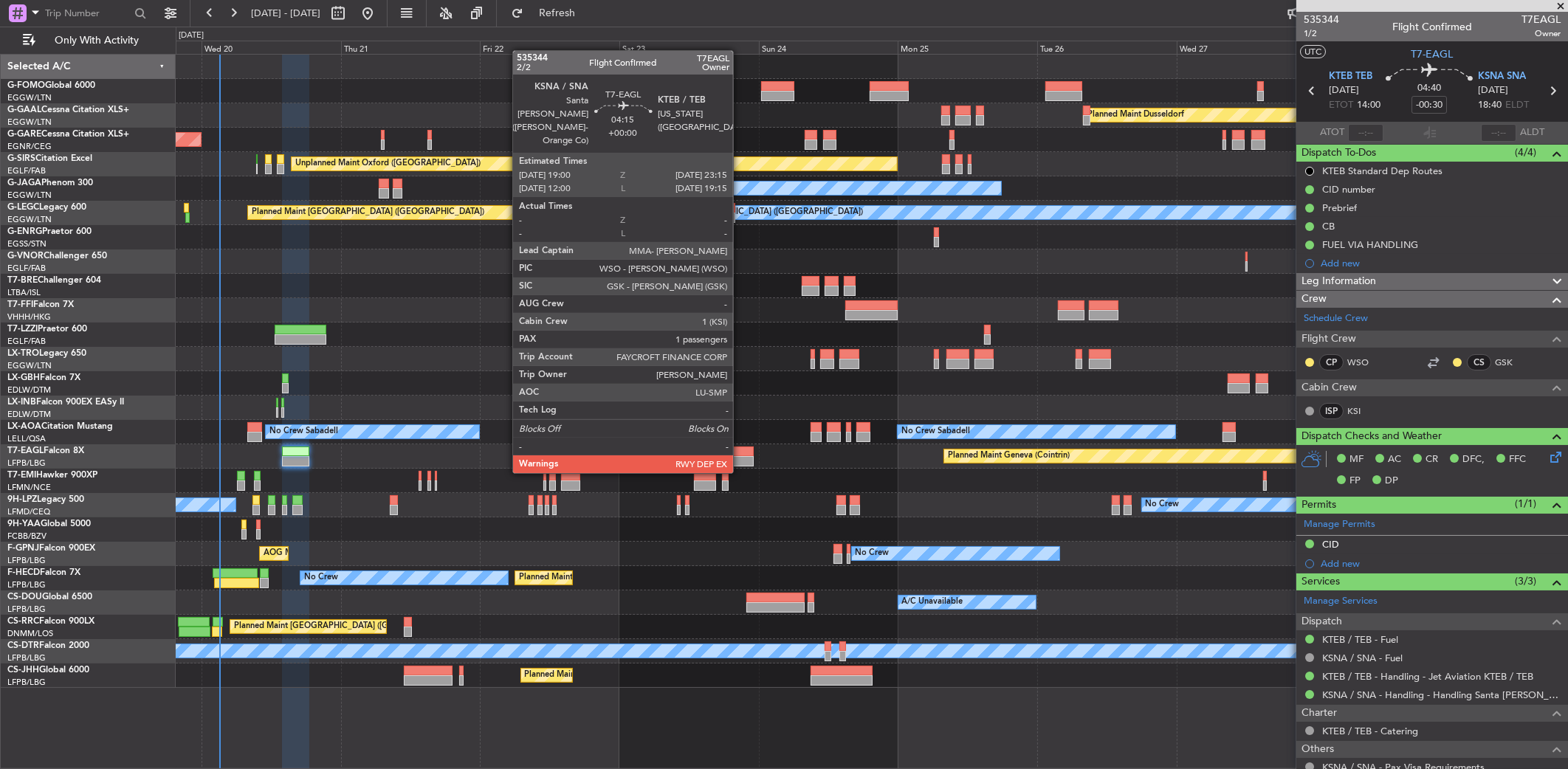
click at [740, 459] on div at bounding box center [740, 461] width 25 height 10
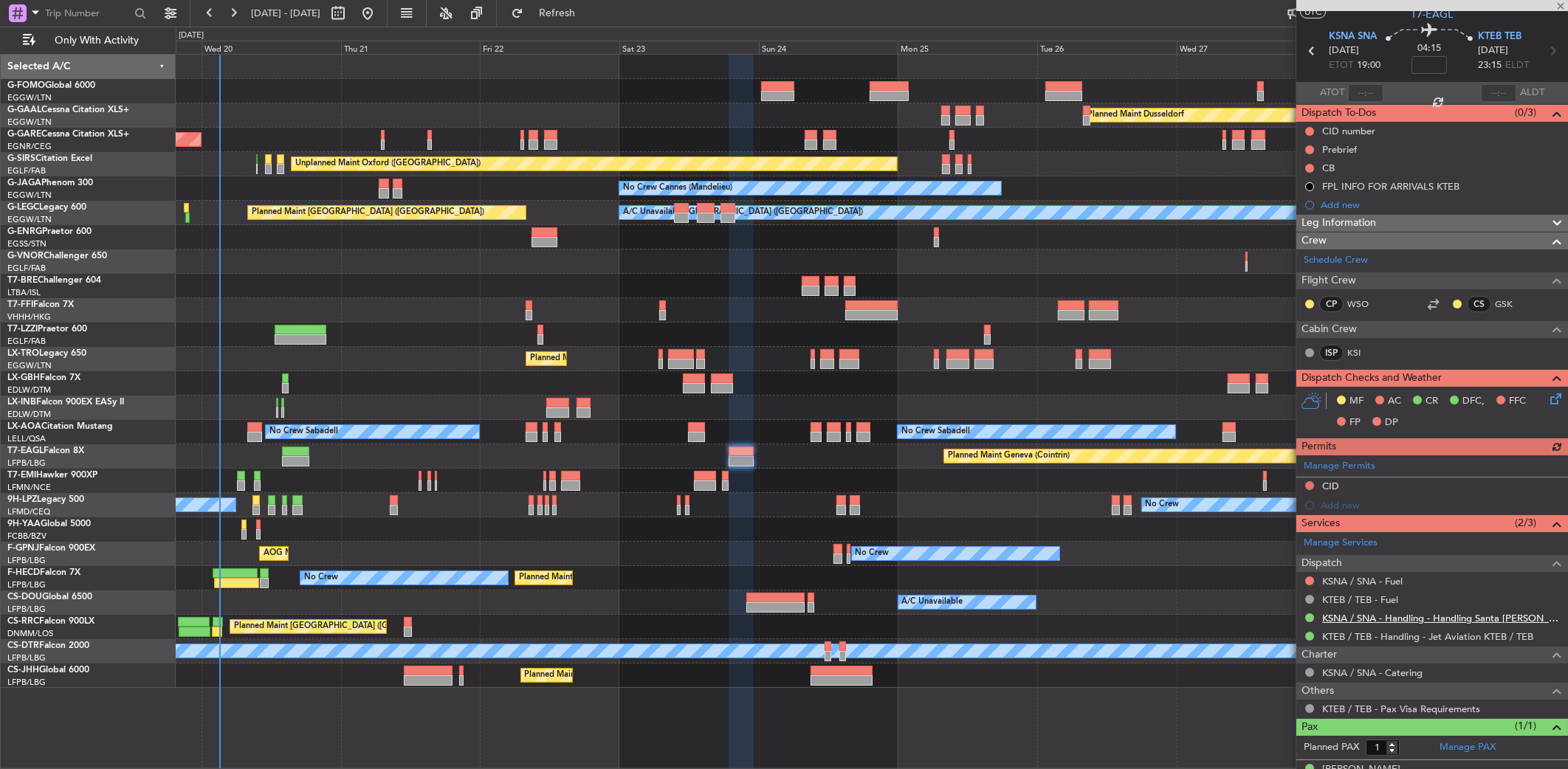
scroll to position [60, 0]
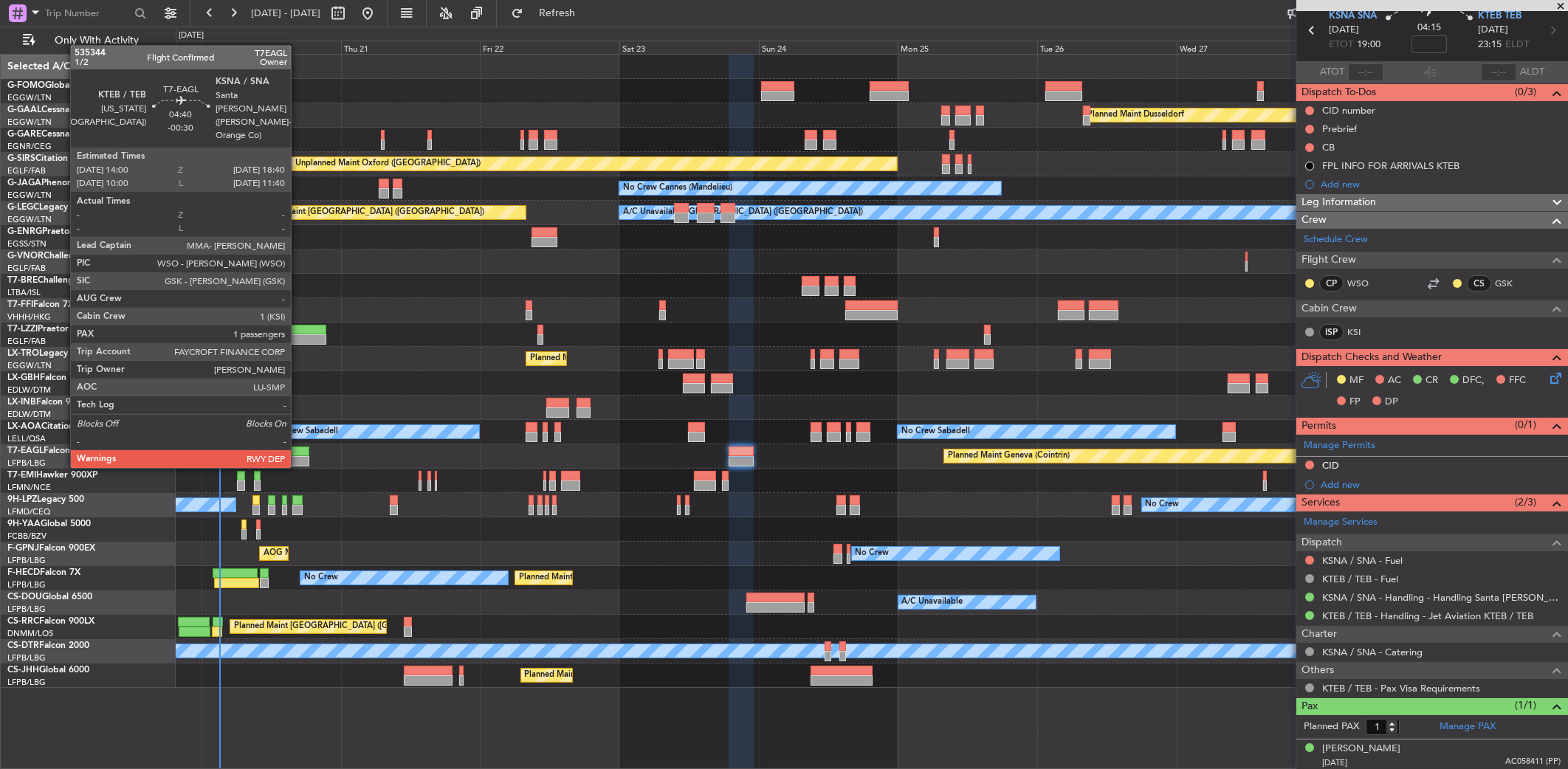
click at [297, 453] on div at bounding box center [296, 452] width 28 height 10
type input "-00:30"
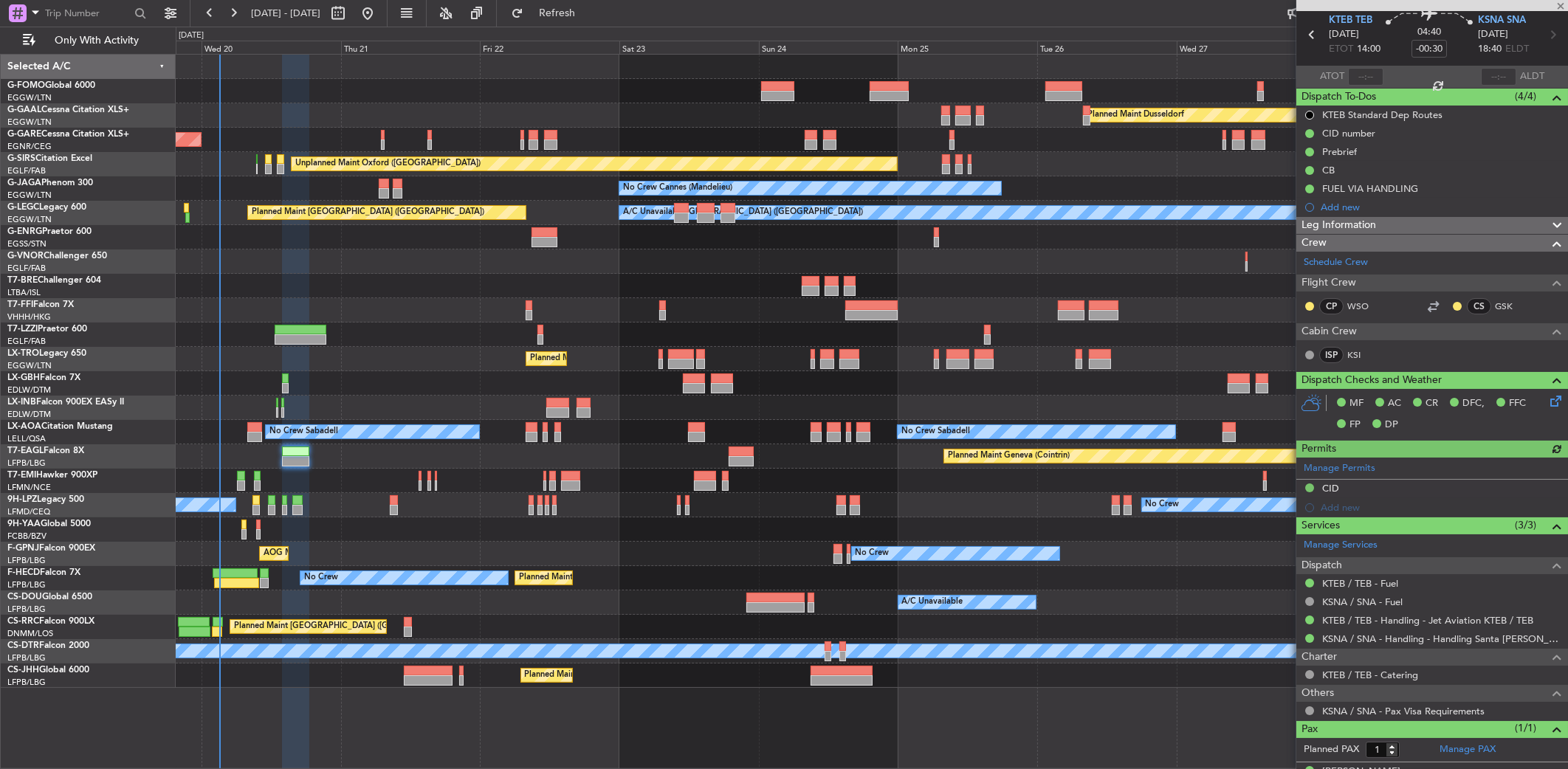
scroll to position [79, 0]
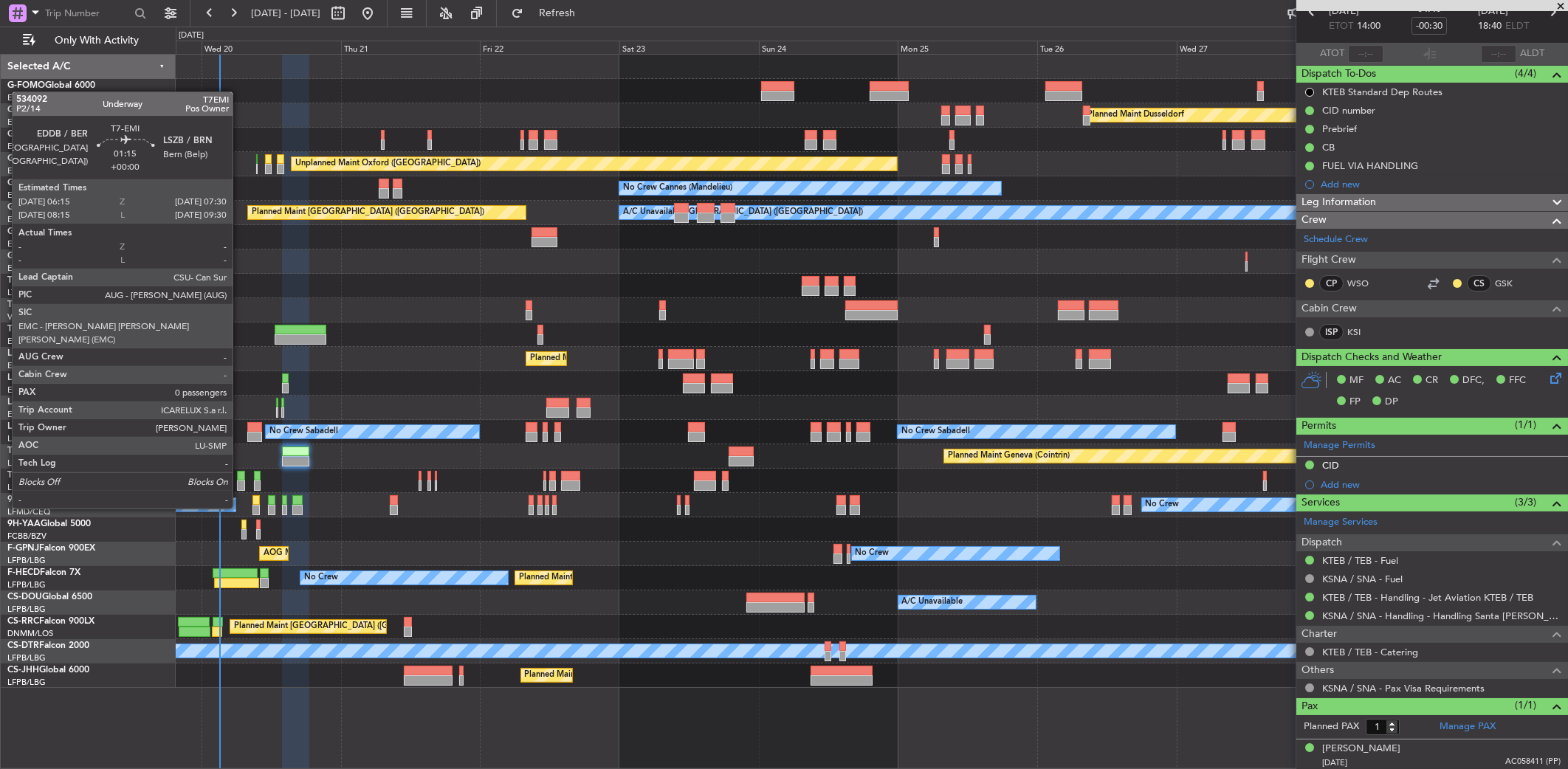
click at [239, 481] on div at bounding box center [240, 486] width 7 height 10
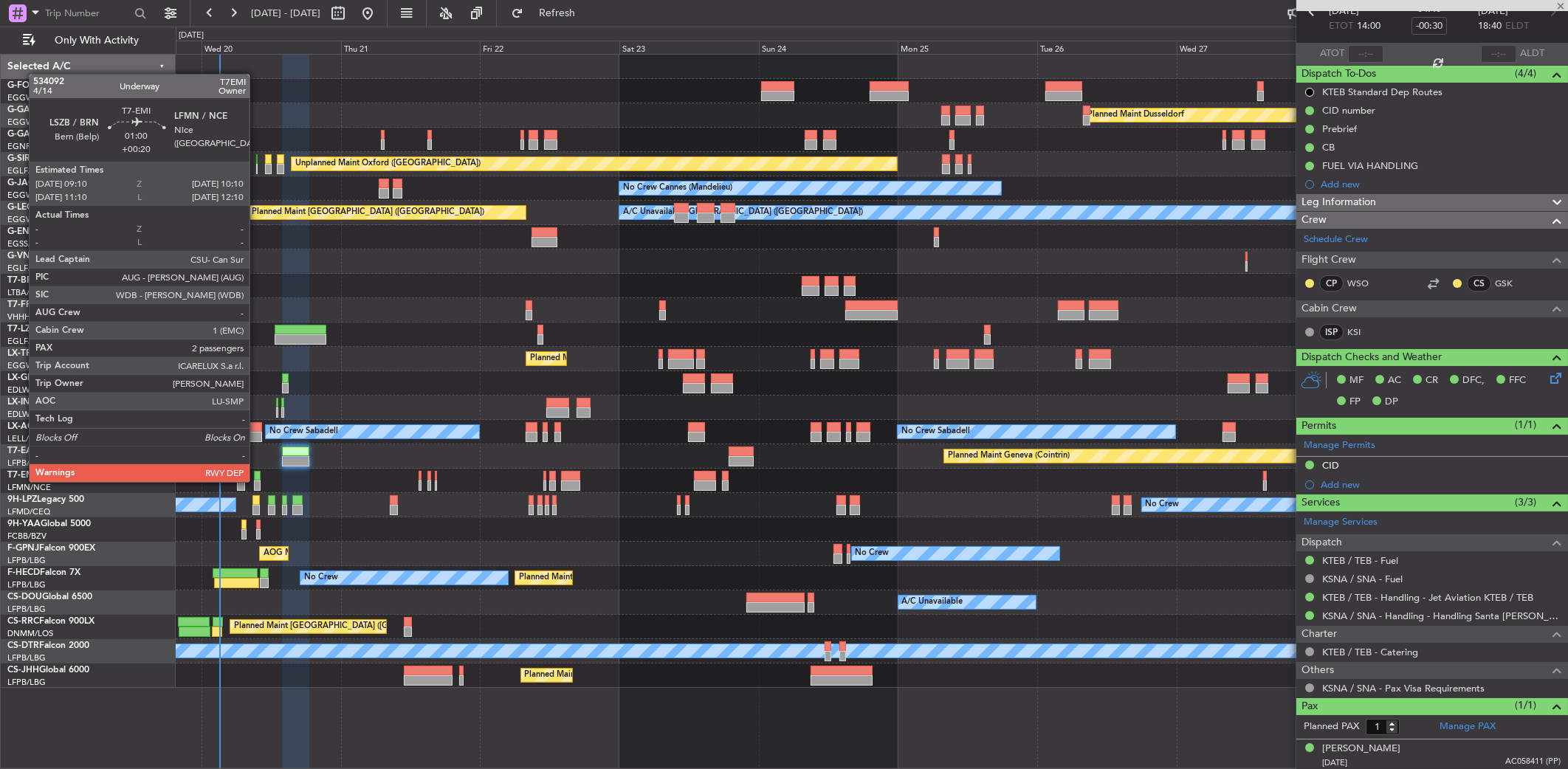
type input "0"
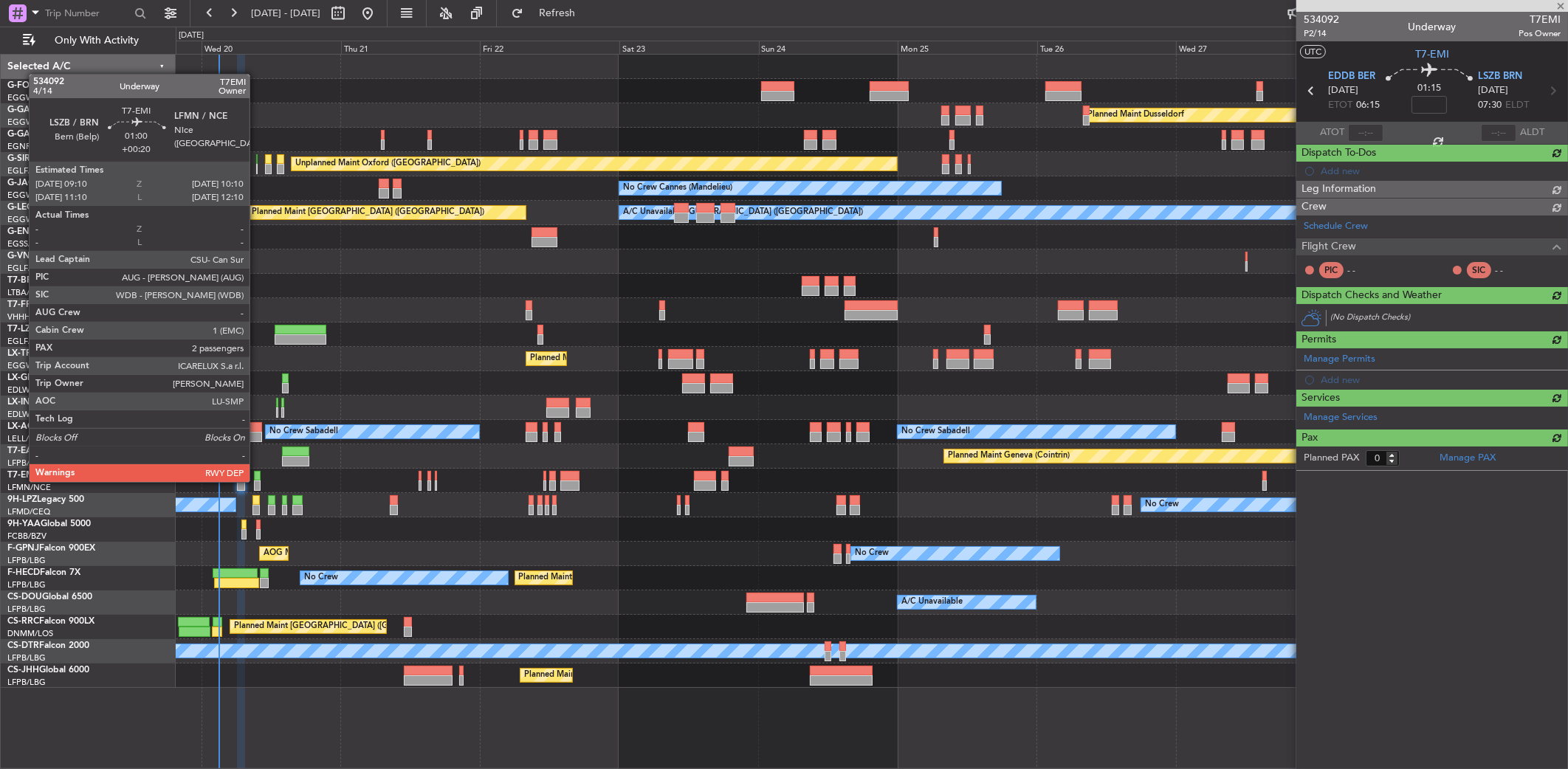
scroll to position [0, 0]
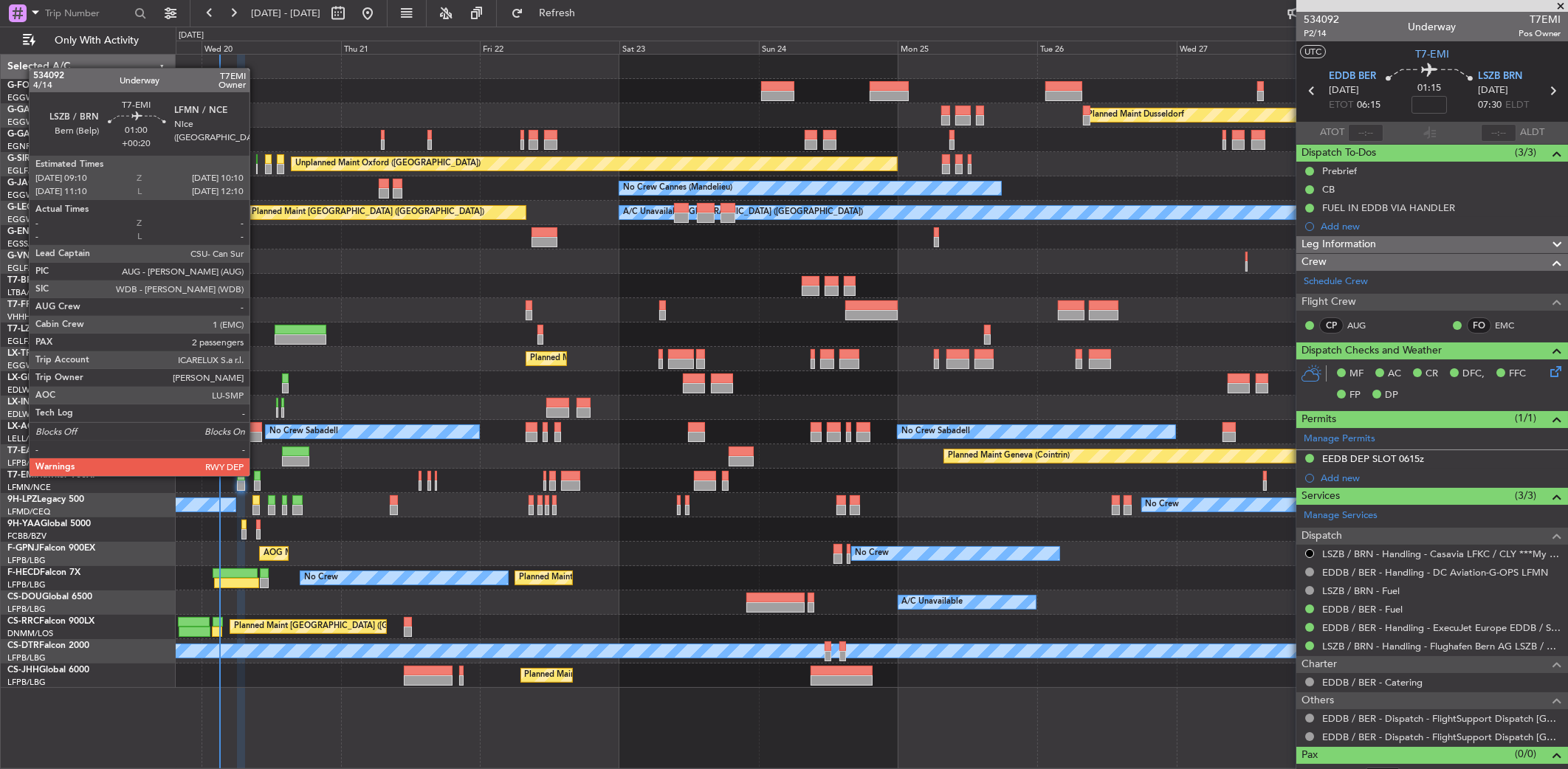
click at [257, 475] on div at bounding box center [257, 476] width 6 height 10
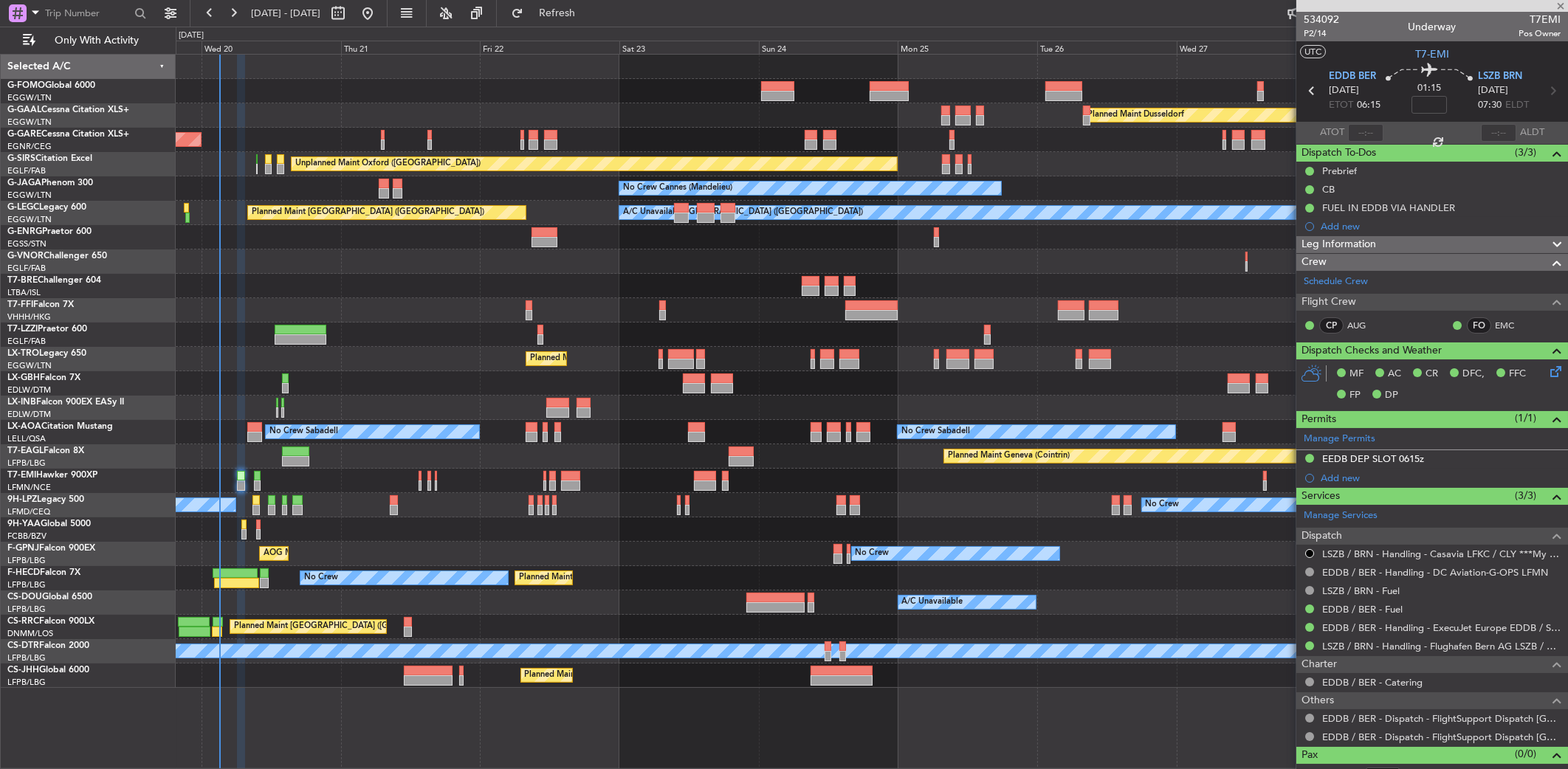
type input "+00:20"
type input "2"
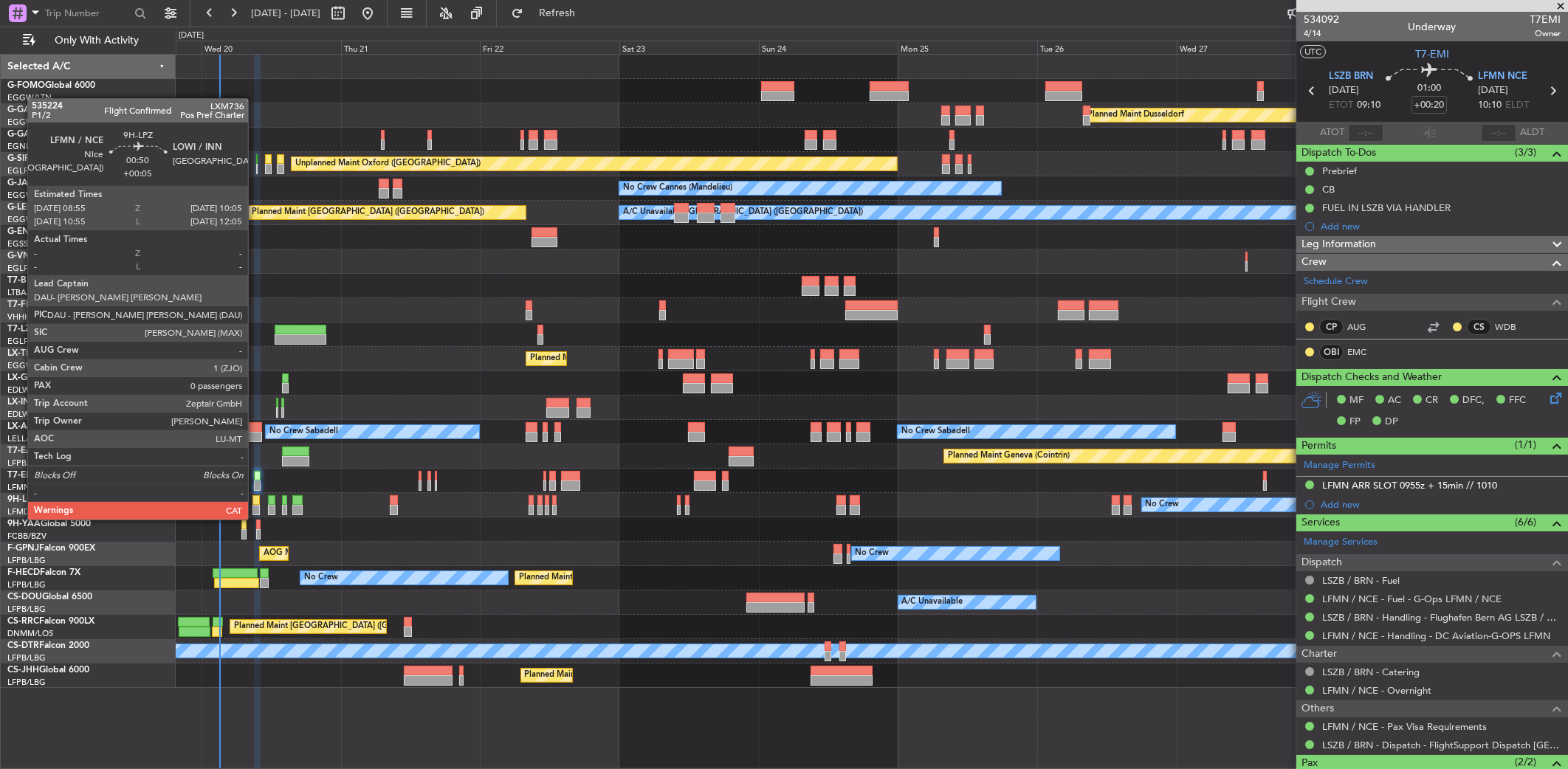
click at [255, 505] on div at bounding box center [256, 510] width 7 height 10
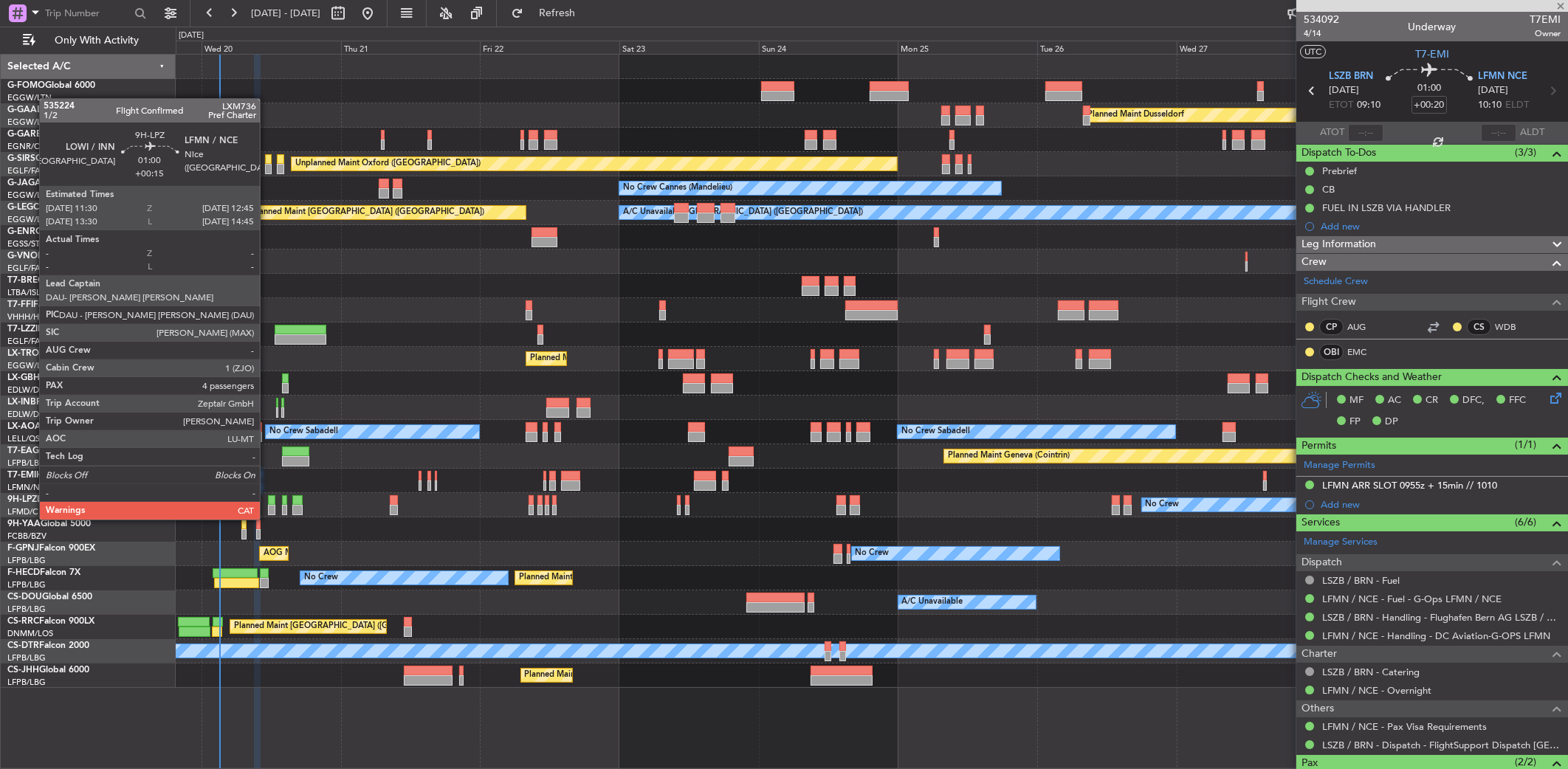
type input "+00:05"
type input "0"
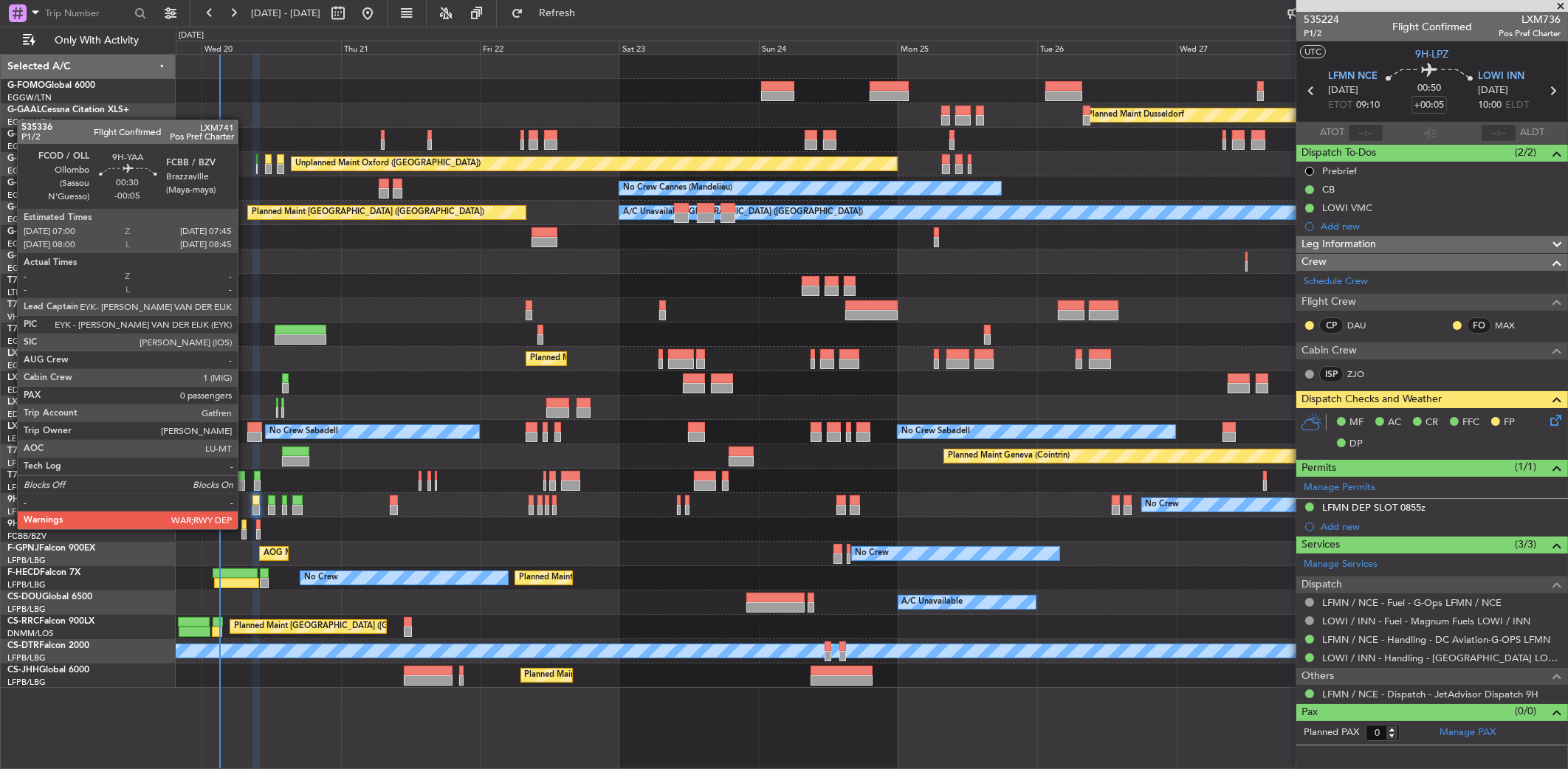
click at [245, 529] on div at bounding box center [244, 534] width 4 height 10
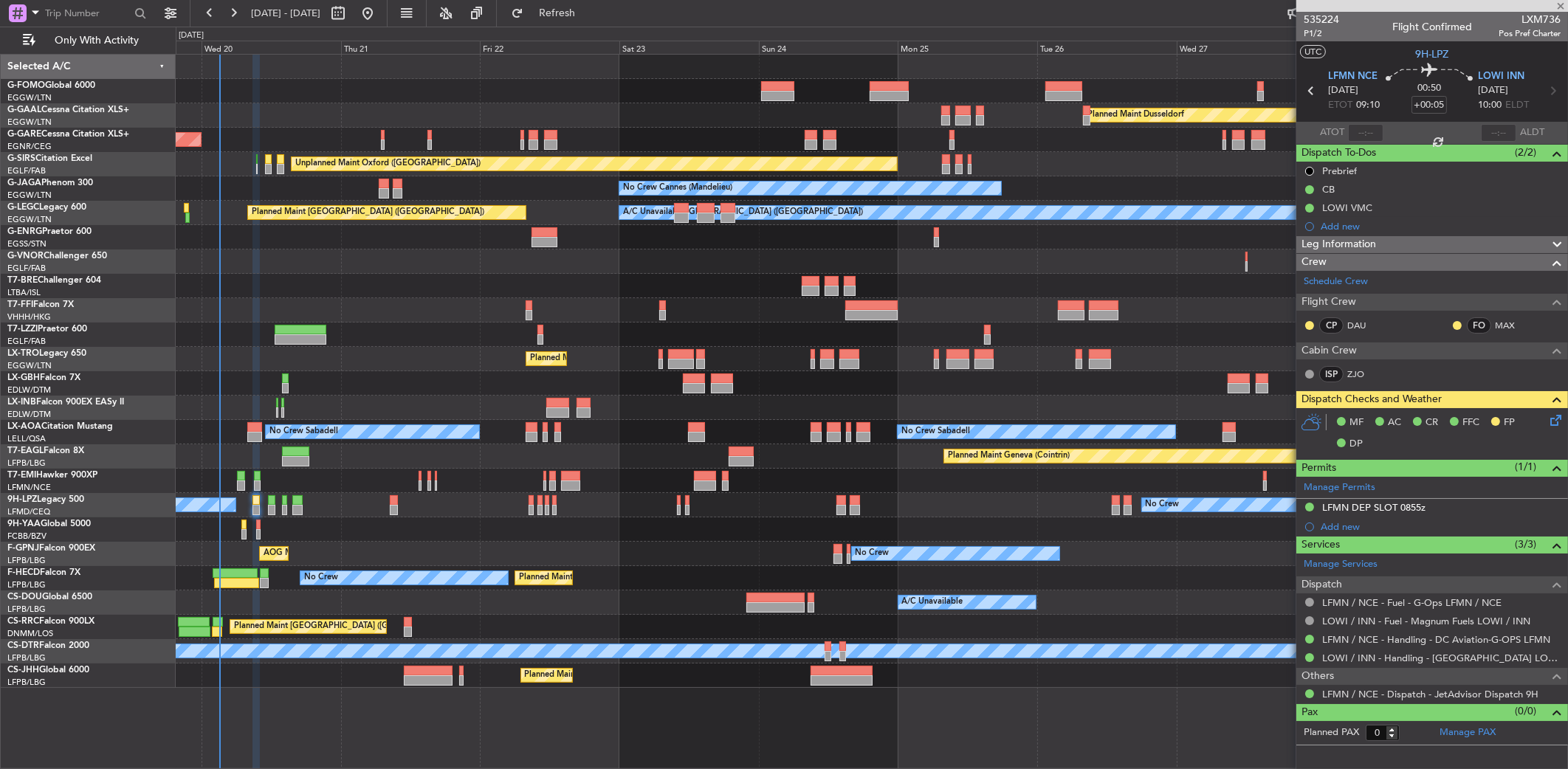
type input "-00:05"
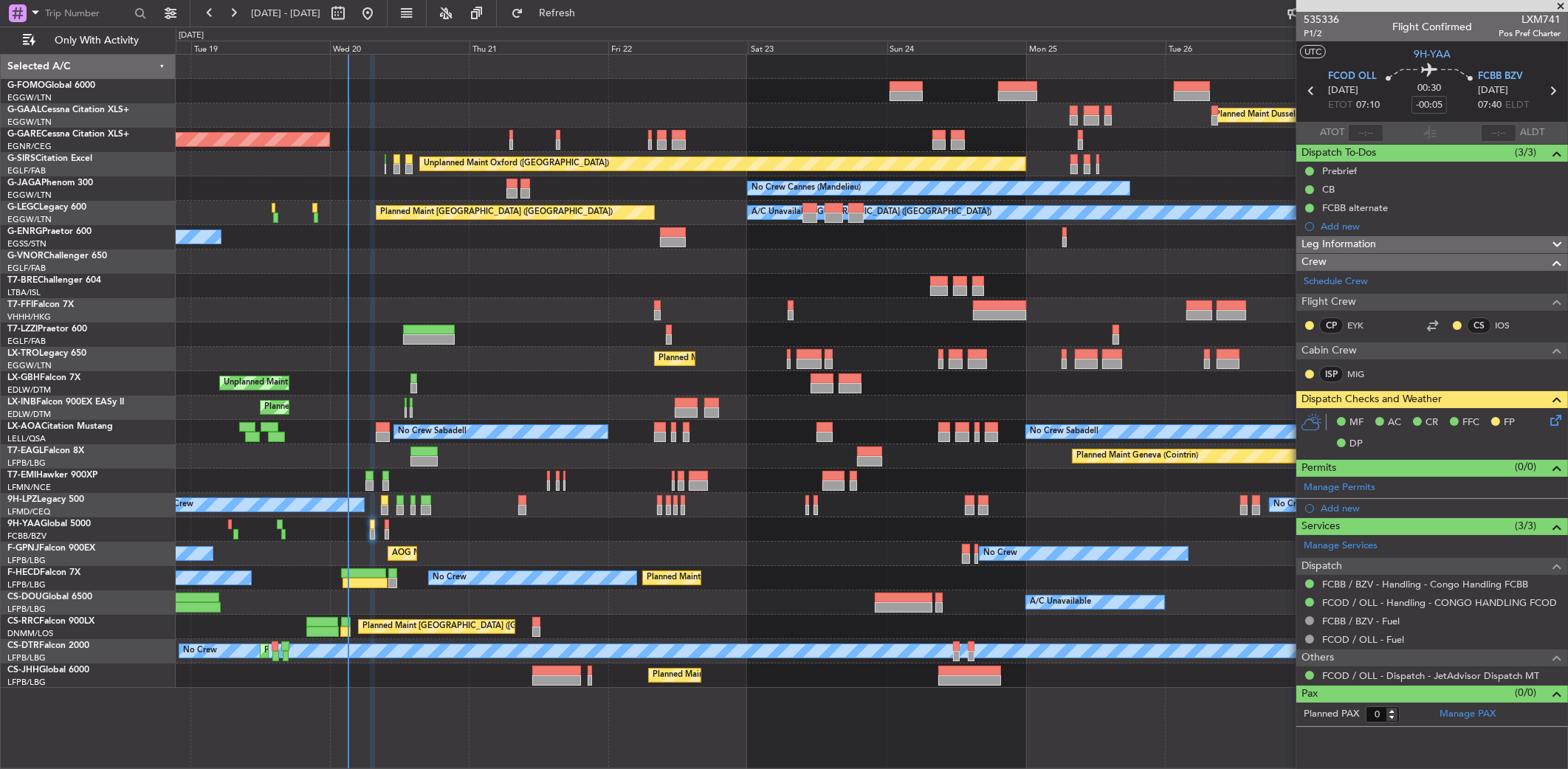
click at [411, 533] on div at bounding box center [871, 529] width 1391 height 25
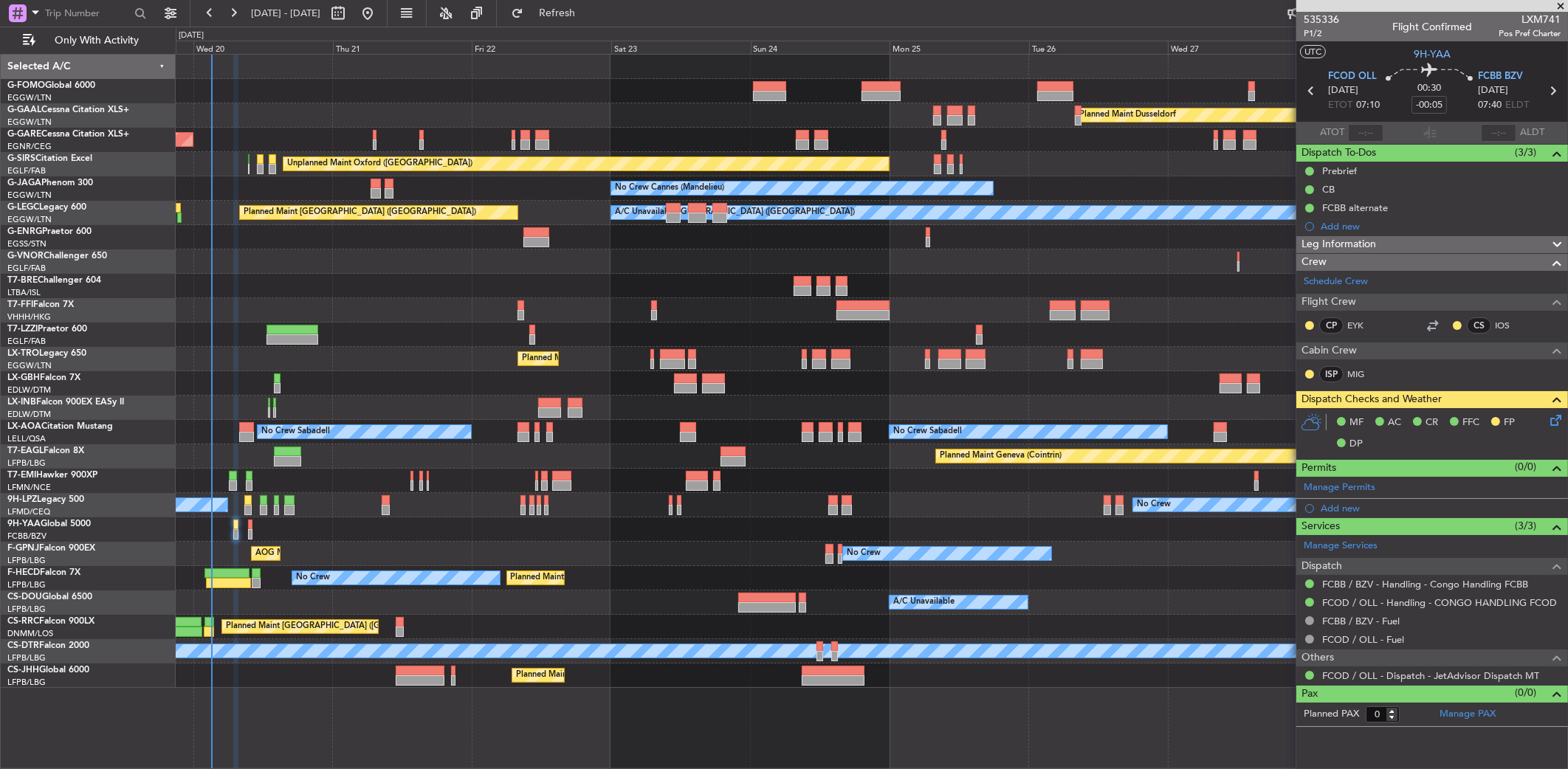
click at [303, 550] on div "Planned Maint Dusseldorf Unplanned Maint [PERSON_NAME] Unplanned Maint [GEOGRAP…" at bounding box center [871, 371] width 1391 height 634
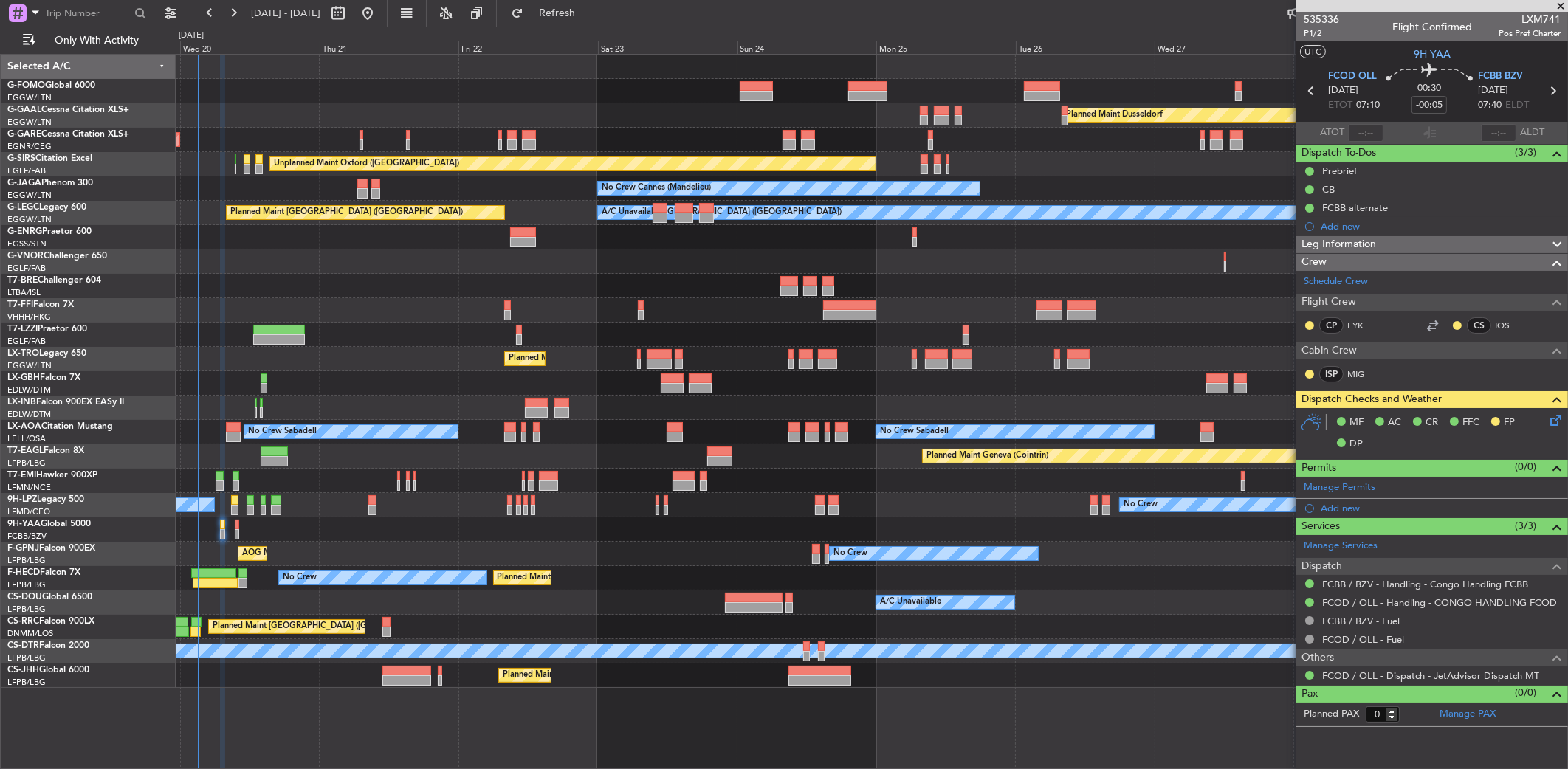
click at [277, 530] on div at bounding box center [871, 529] width 1391 height 25
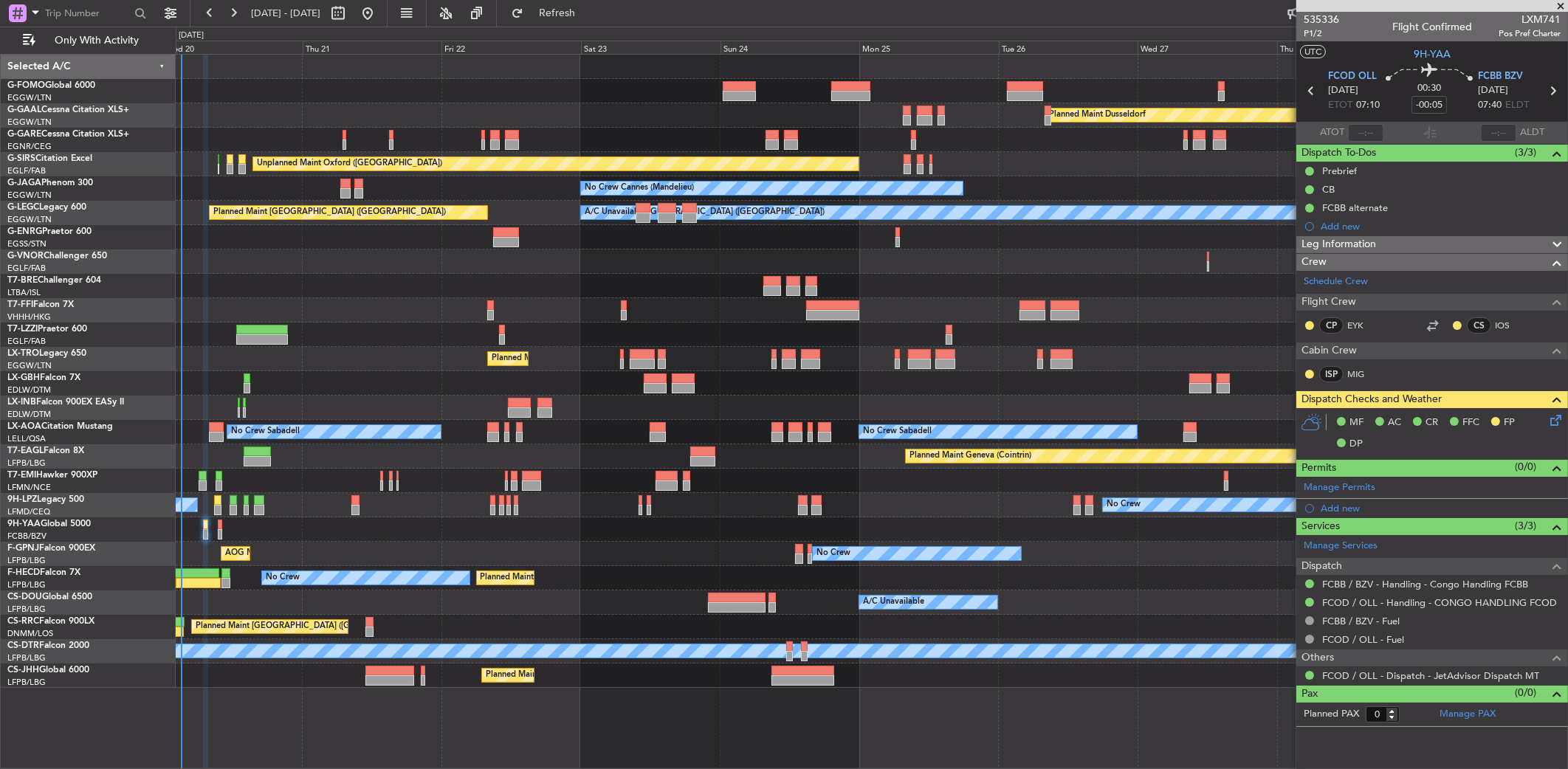
click at [232, 534] on div at bounding box center [871, 529] width 1391 height 25
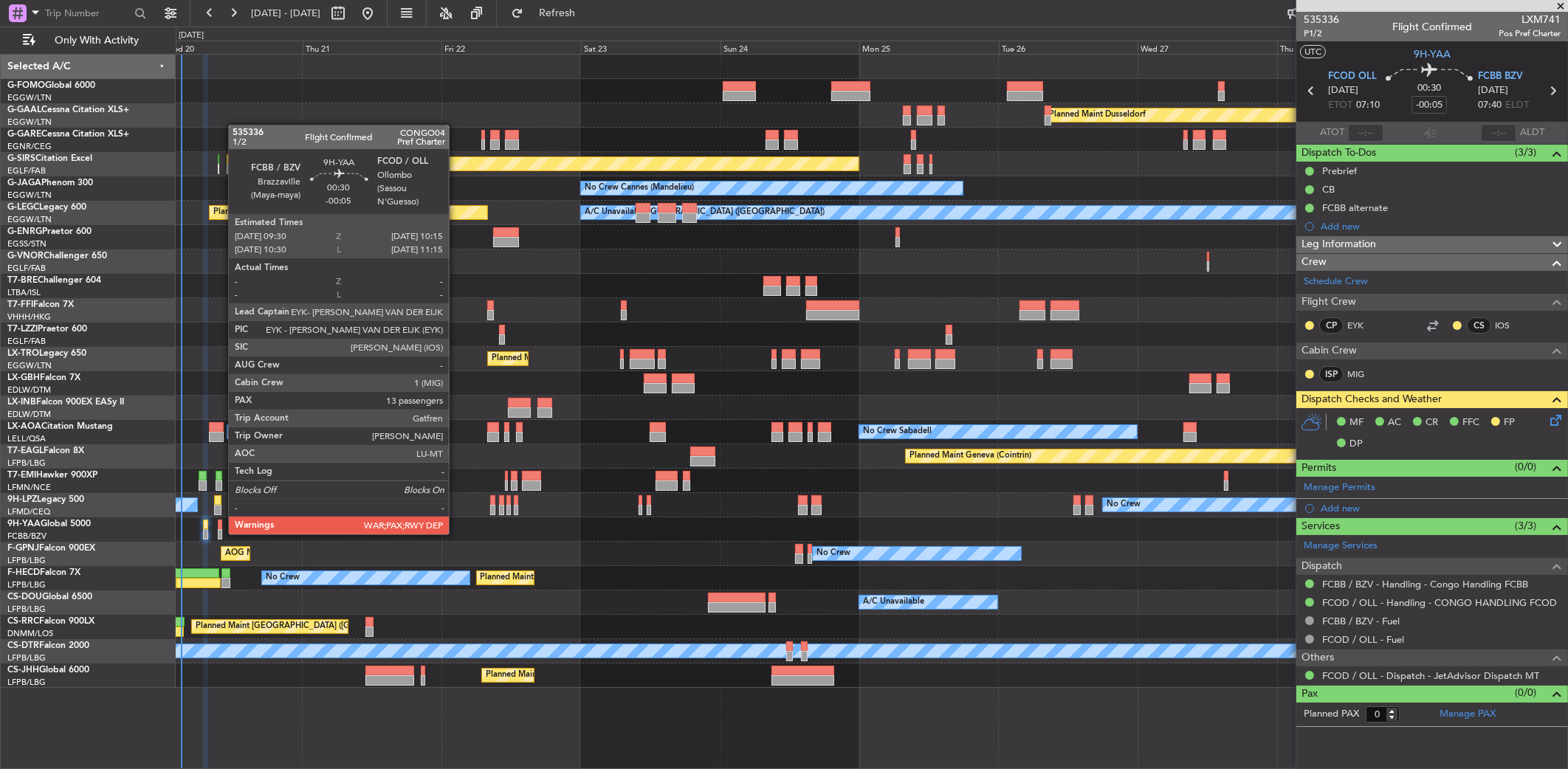
click at [221, 533] on div at bounding box center [220, 534] width 4 height 10
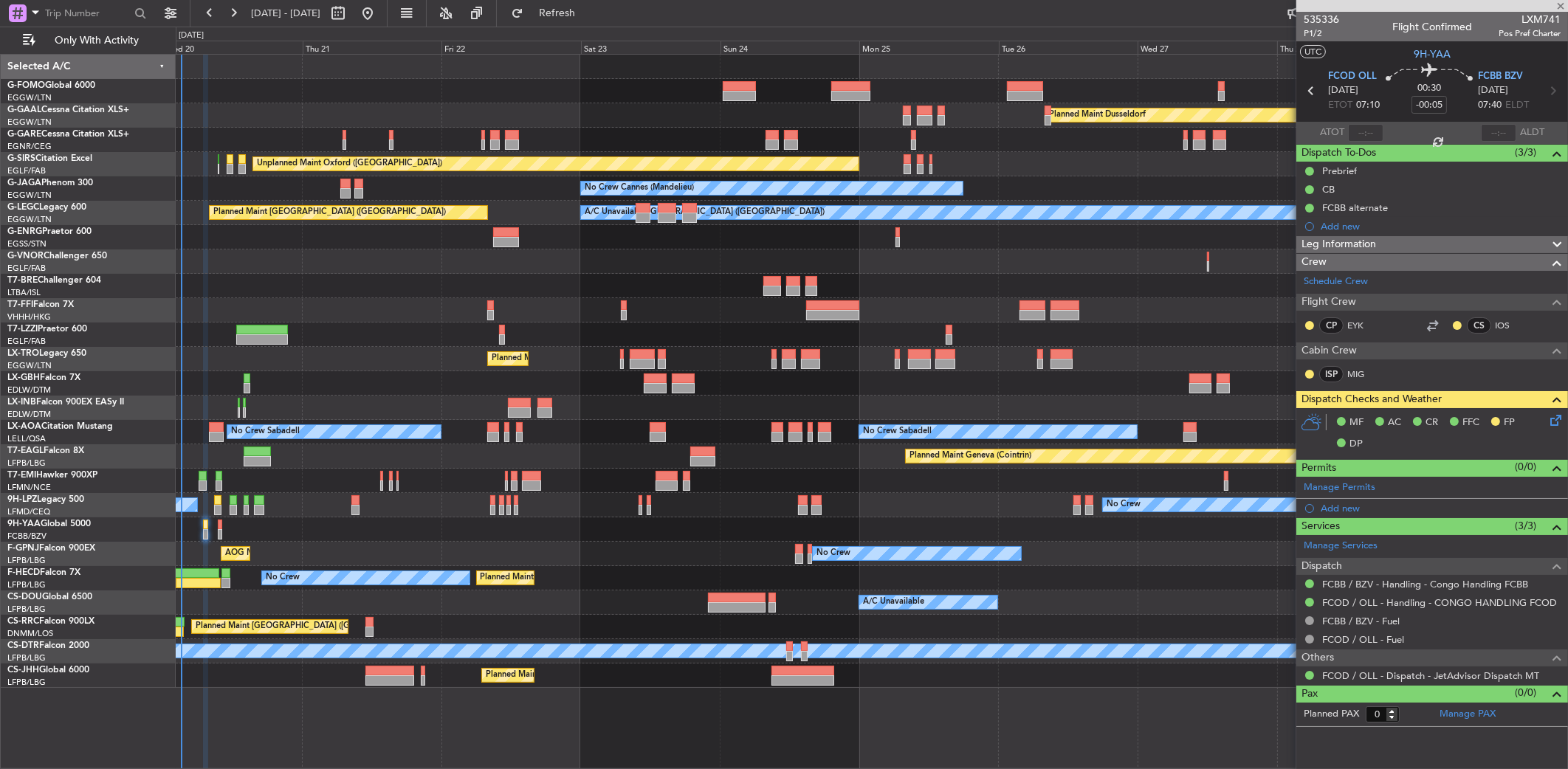
type input "13"
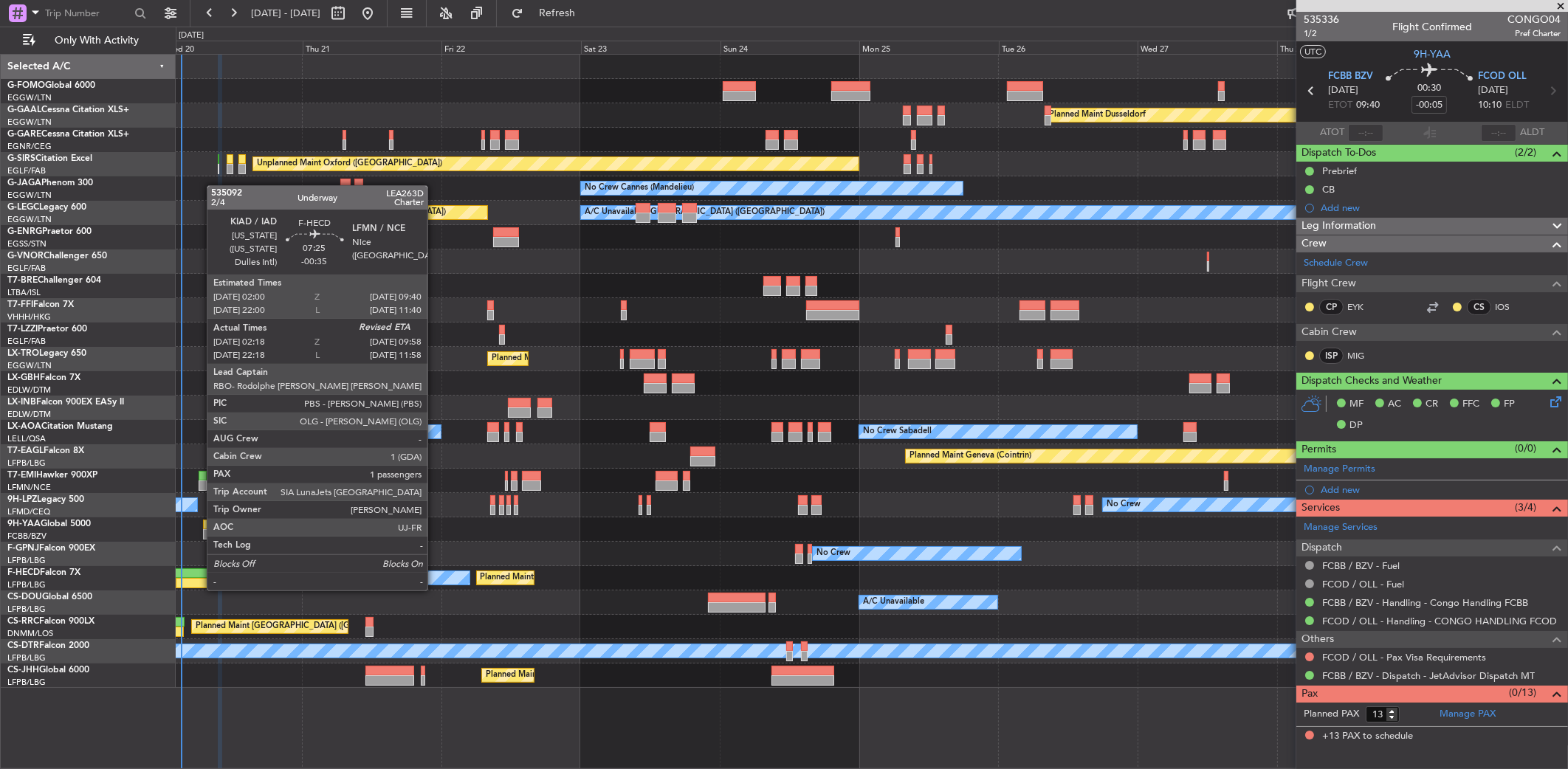
click at [199, 577] on div at bounding box center [197, 574] width 45 height 10
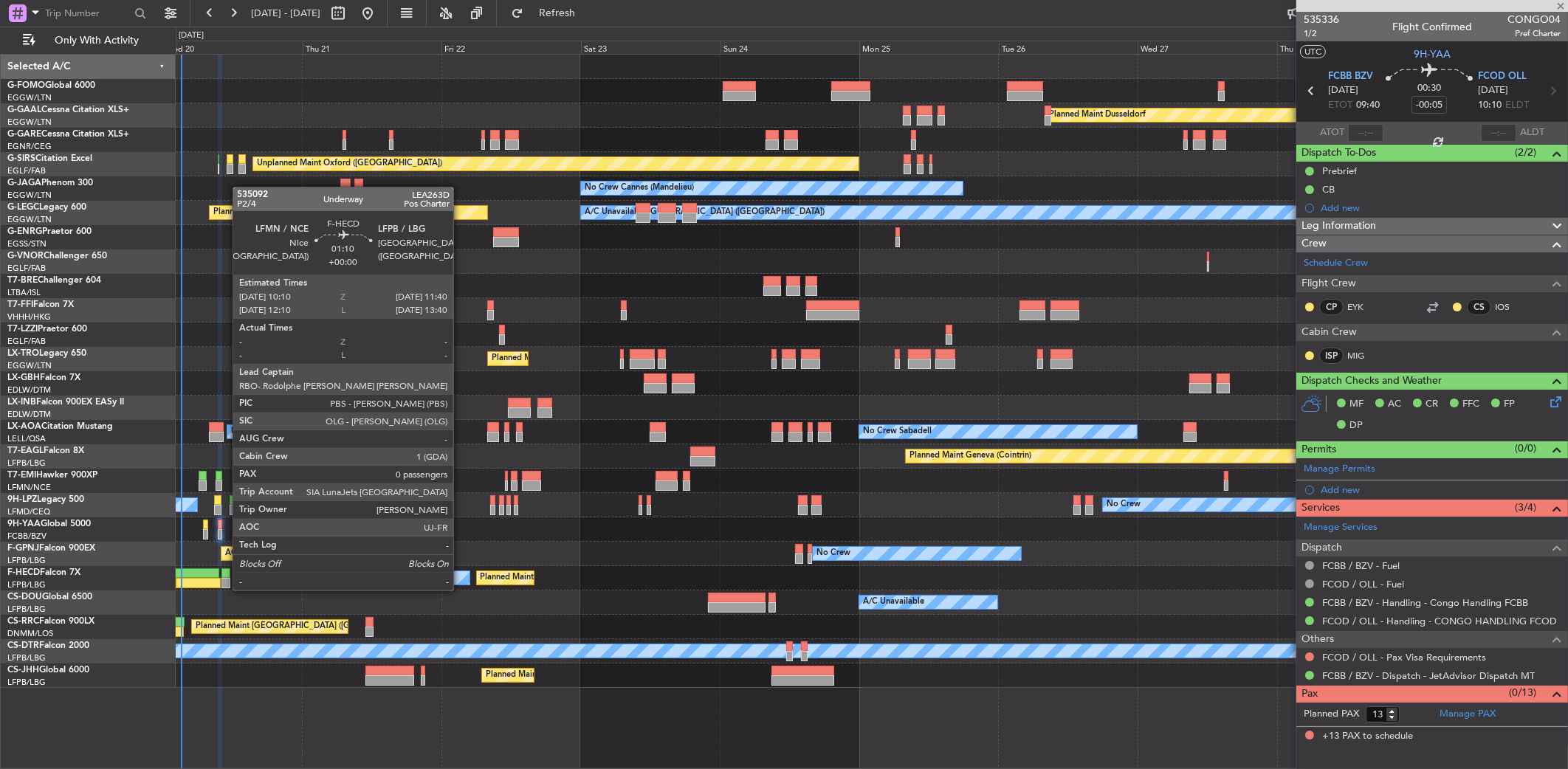
type input "-00:35"
type input "02:28"
type input "1"
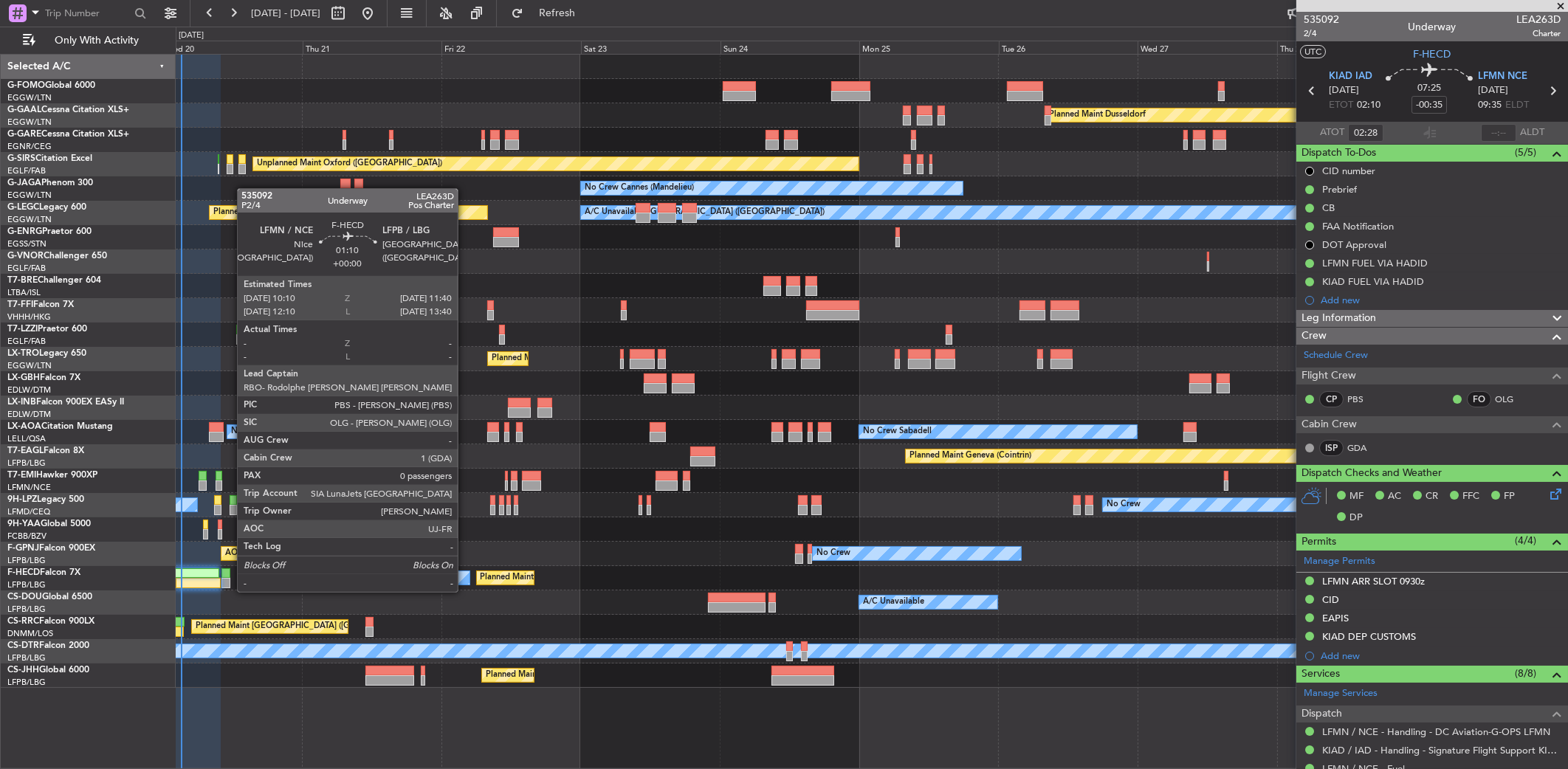
click at [230, 578] on div at bounding box center [225, 583] width 9 height 10
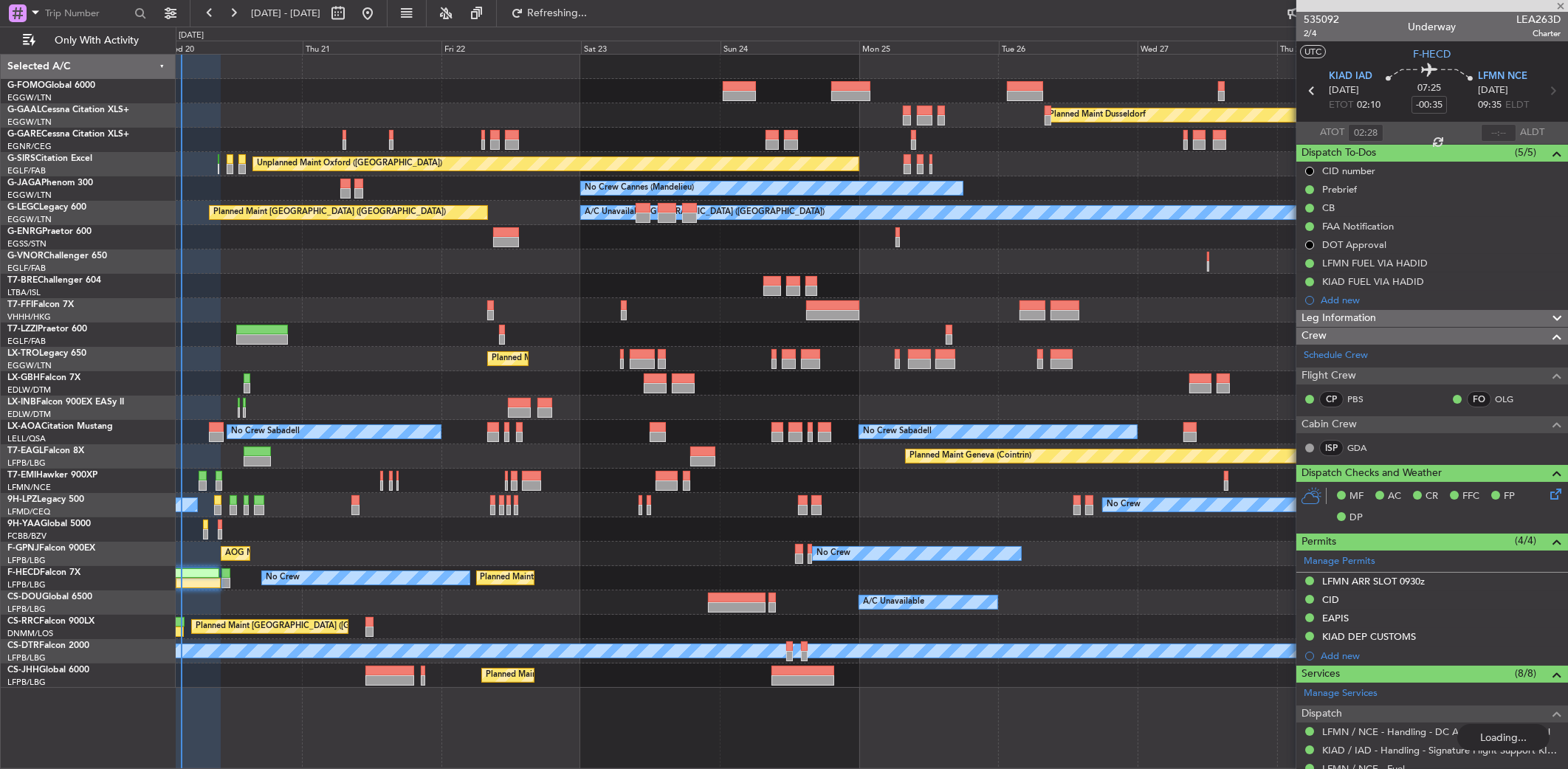
type input "0"
type input "-00:35"
type input "02:28"
type input "1"
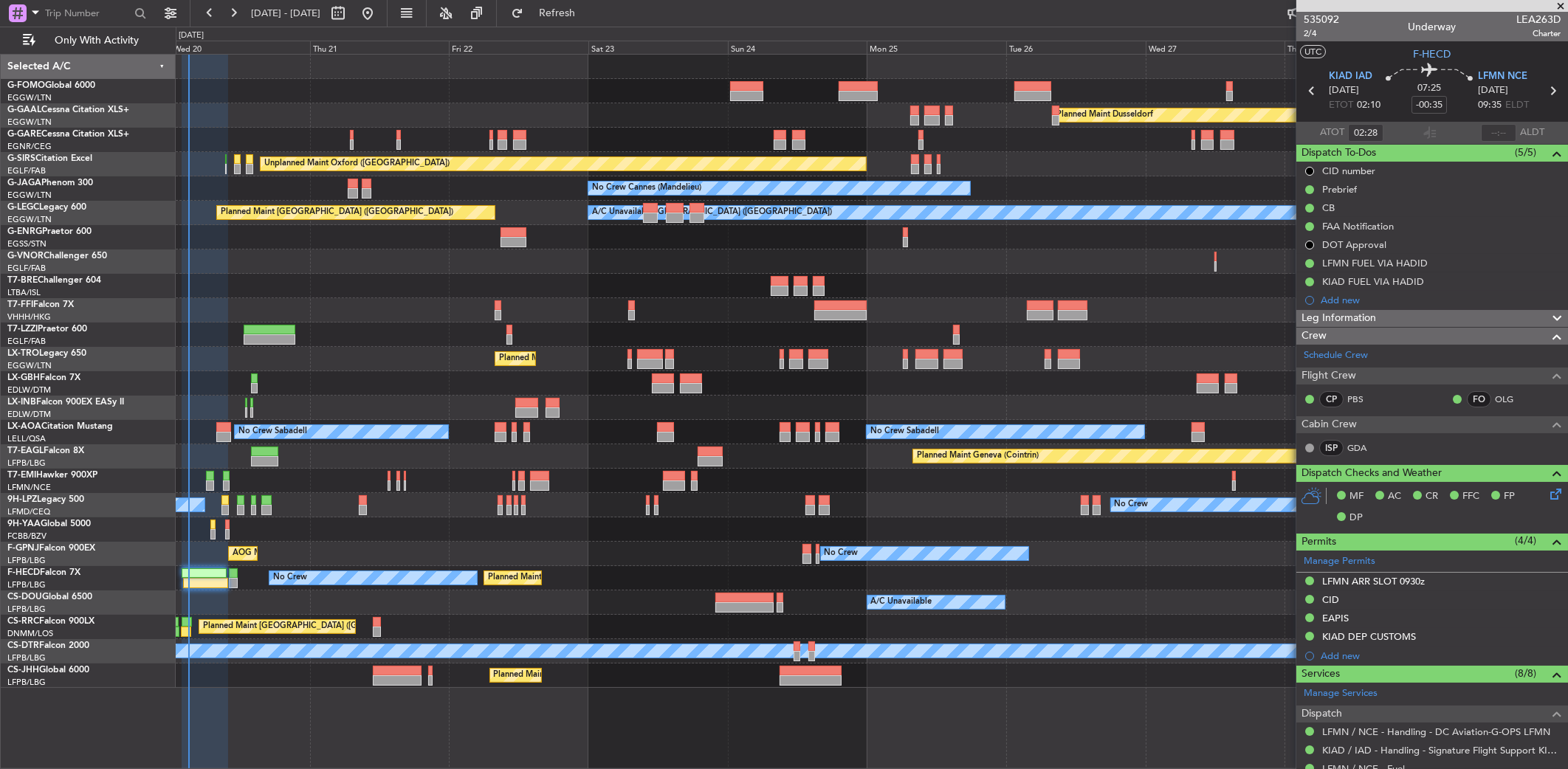
click at [456, 609] on div "Planned Maint [GEOGRAPHIC_DATA] ([GEOGRAPHIC_DATA]) A/C Unavailable No Crew Pla…" at bounding box center [871, 602] width 1392 height 25
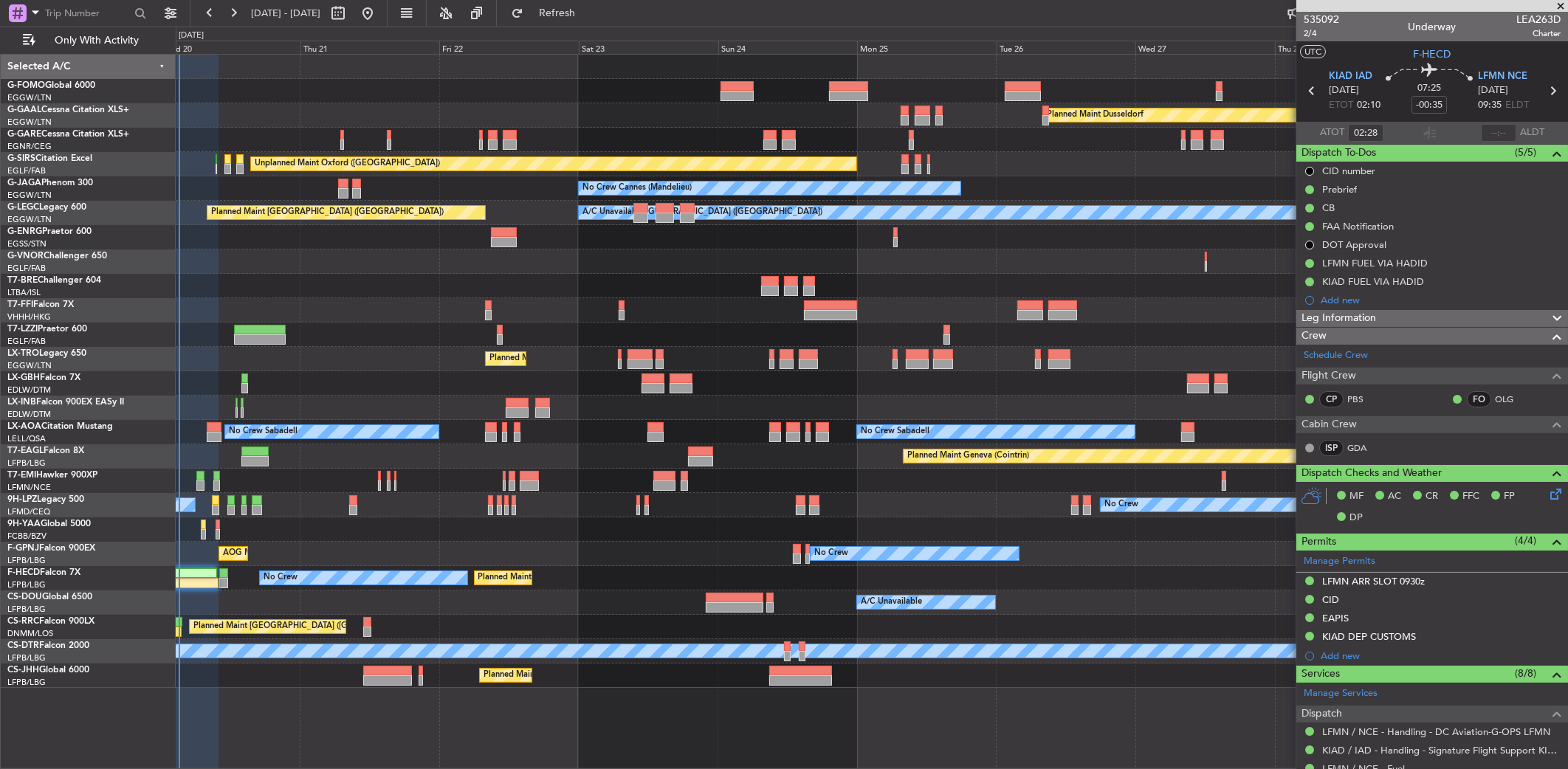
click at [269, 535] on div at bounding box center [871, 529] width 1391 height 25
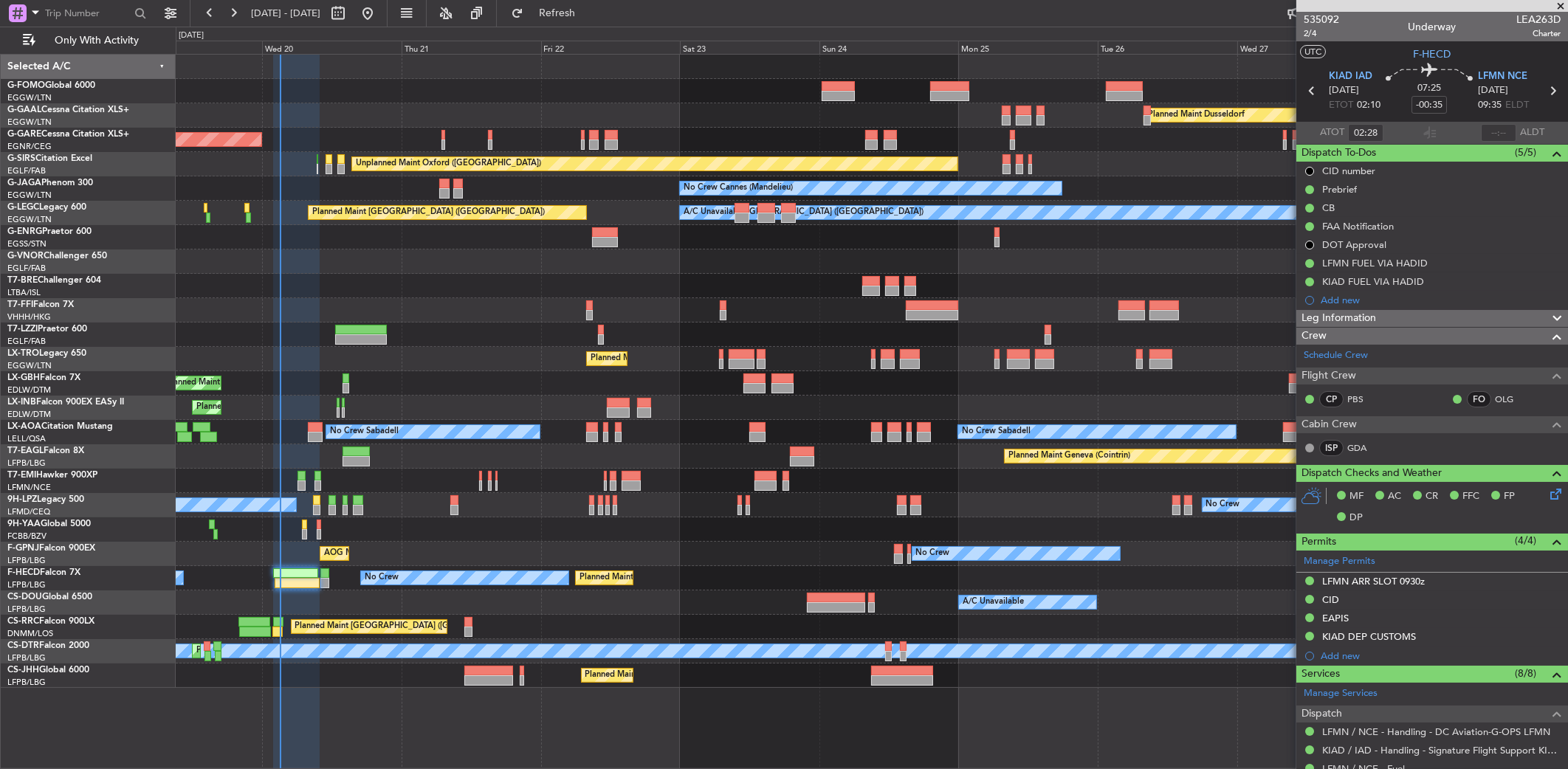
click at [347, 601] on div "Planned Maint [GEOGRAPHIC_DATA] ([GEOGRAPHIC_DATA]) A/C Unavailable Planned Mai…" at bounding box center [871, 602] width 1392 height 25
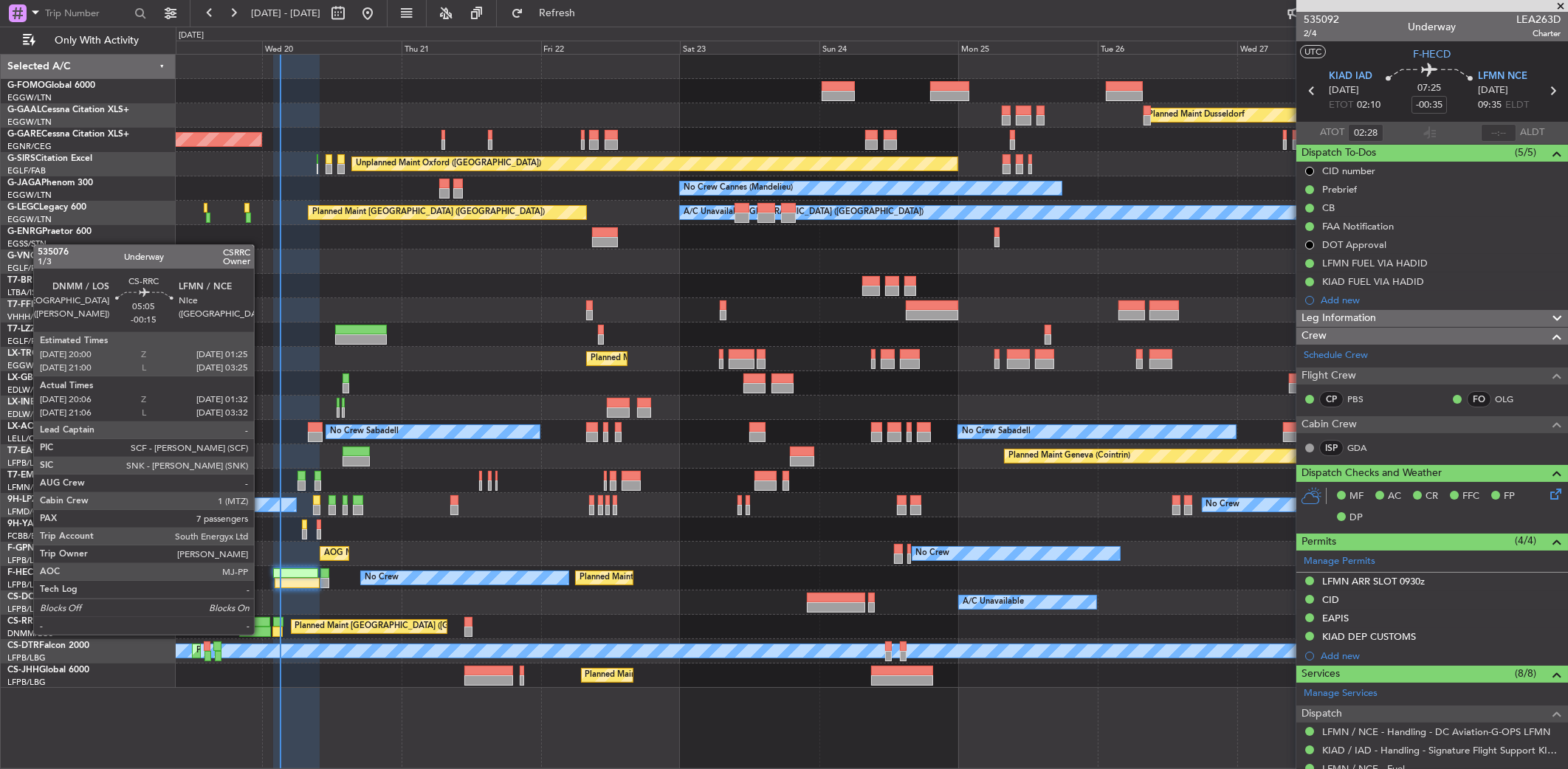
click at [260, 633] on div at bounding box center [255, 632] width 32 height 10
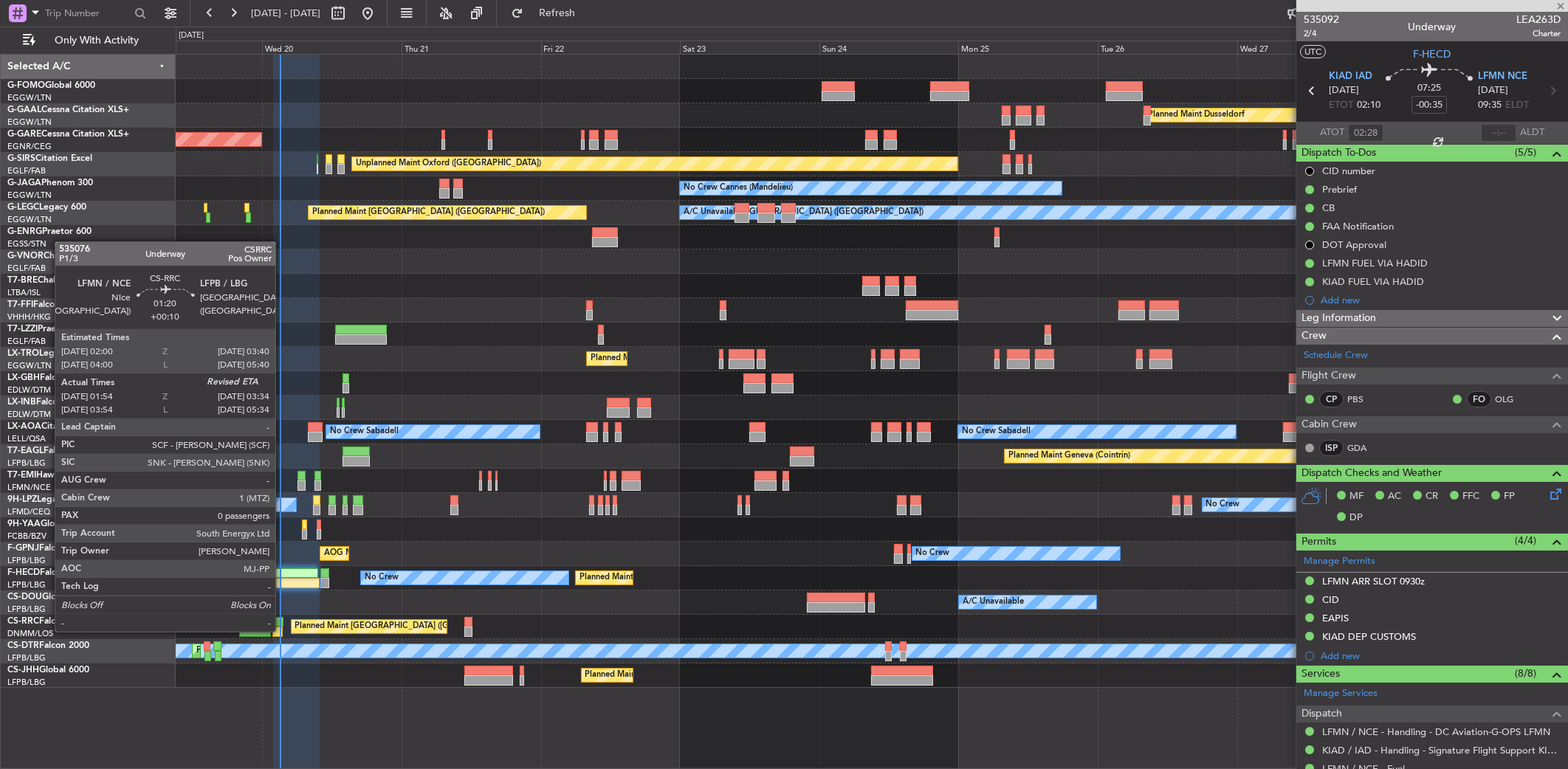
type input "-00:15"
type input "20:21"
type input "01:27"
type input "7"
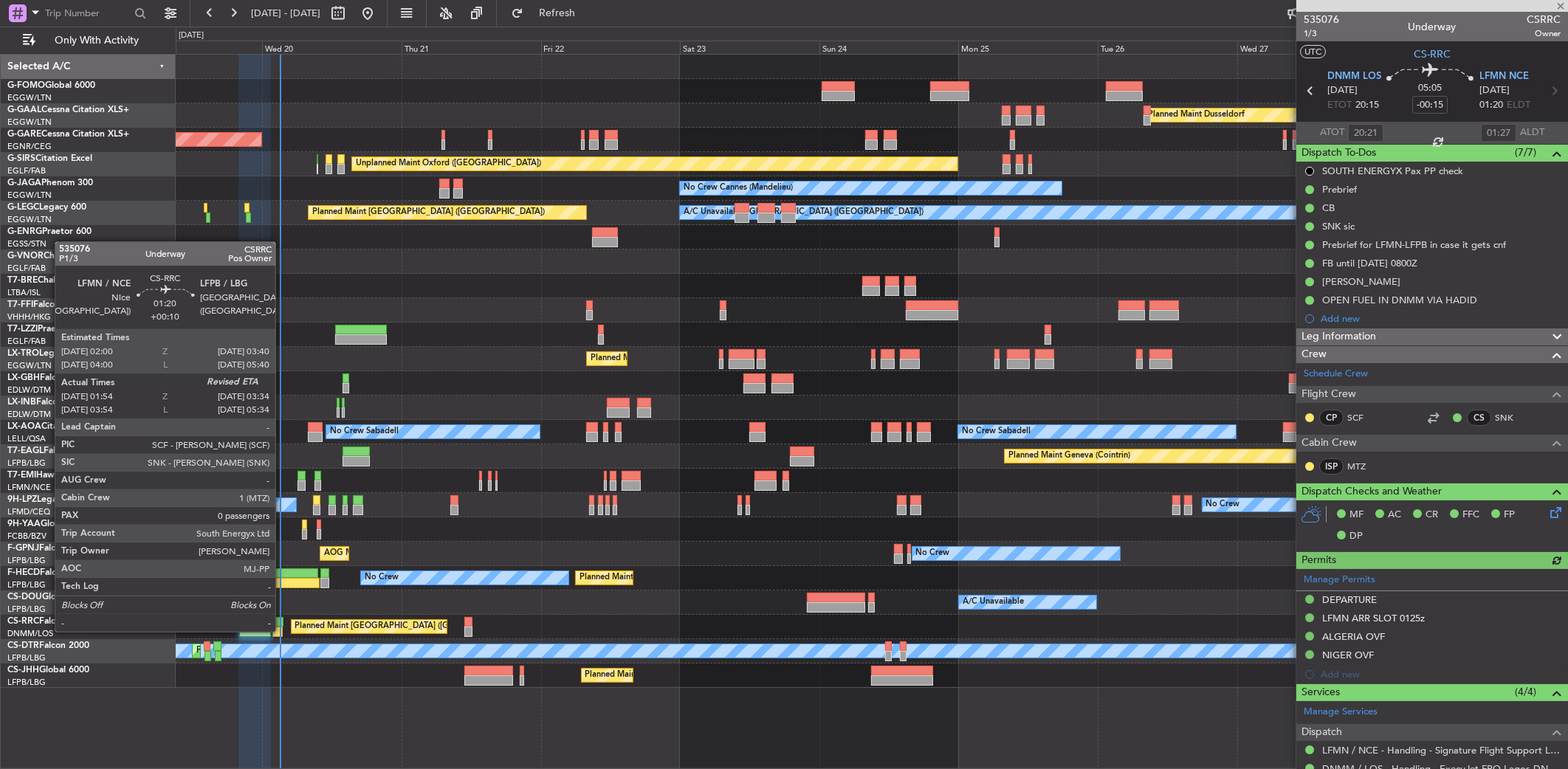
click at [282, 631] on div at bounding box center [277, 632] width 10 height 10
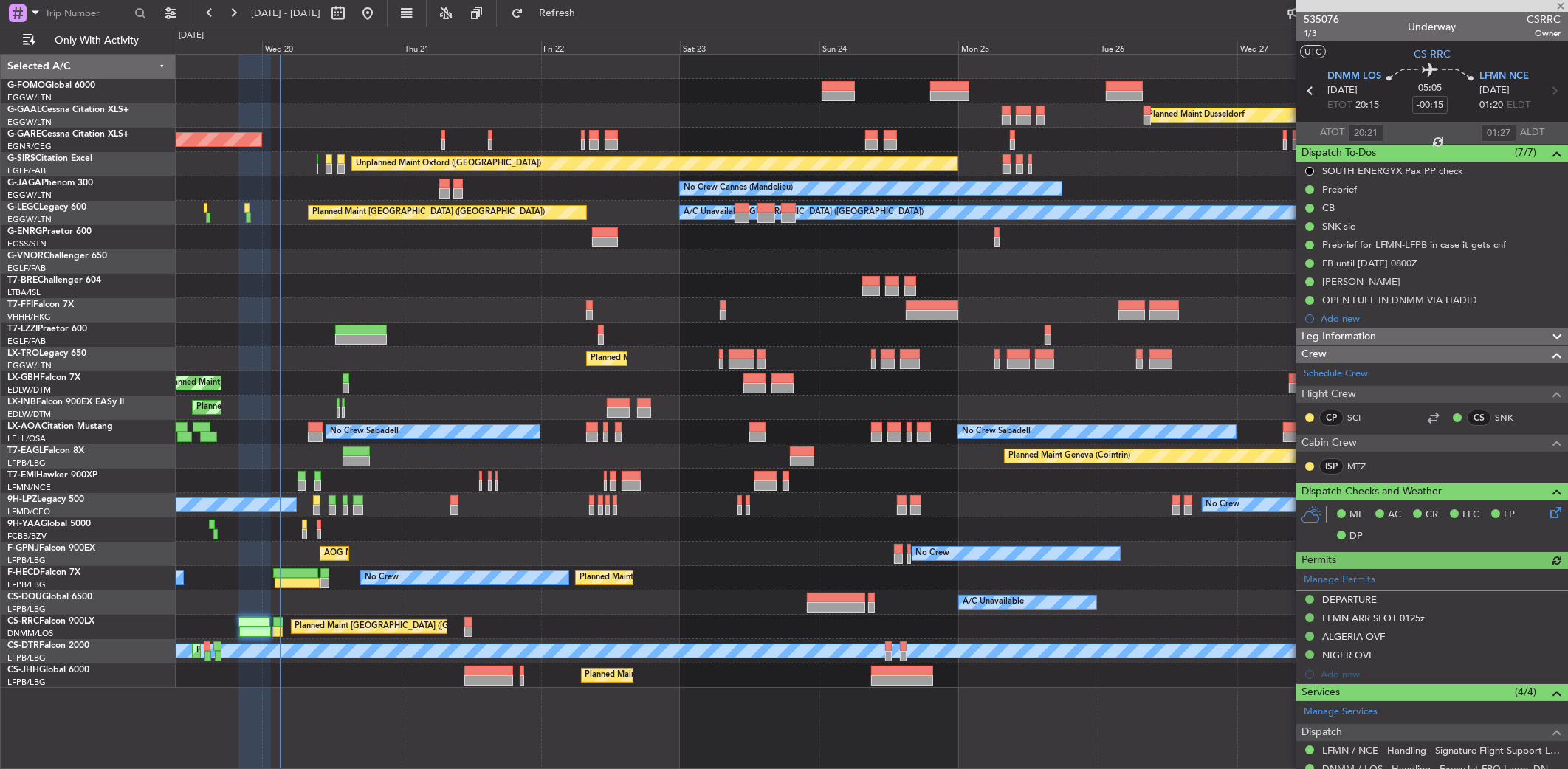
type input "+00:10"
type input "02:09"
type input "0"
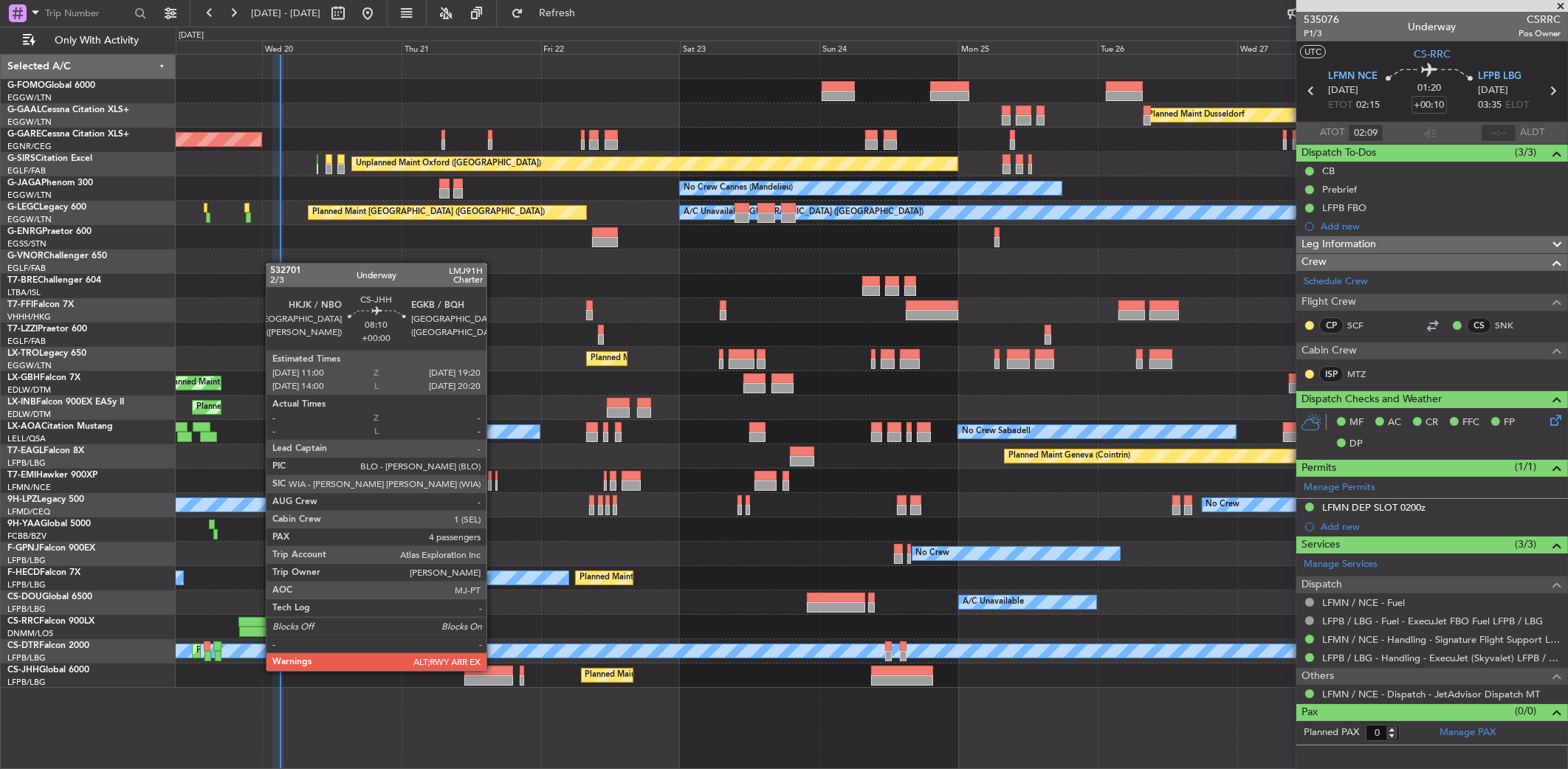
click at [493, 670] on div at bounding box center [488, 671] width 48 height 10
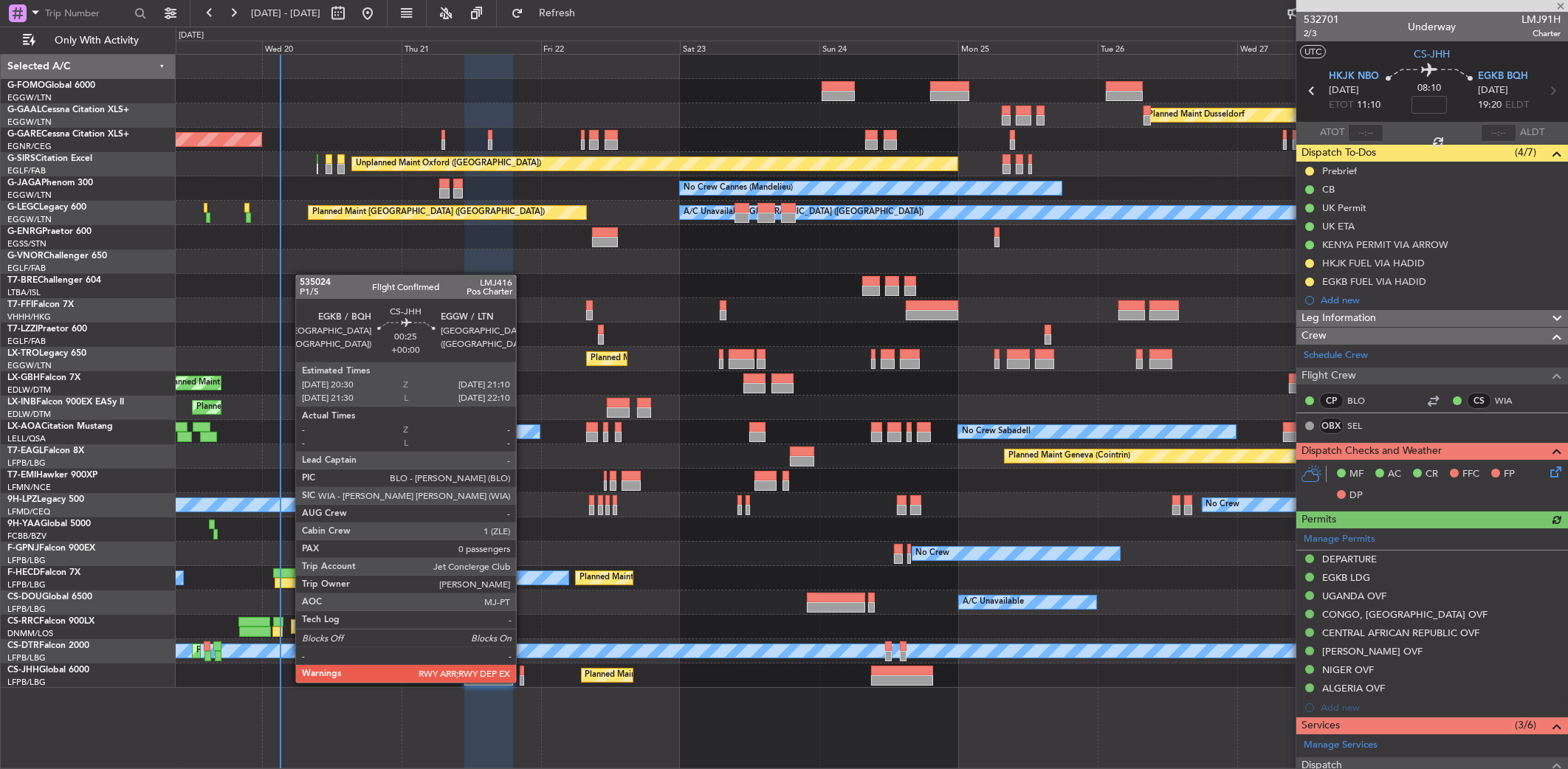
click at [523, 681] on div at bounding box center [522, 680] width 4 height 10
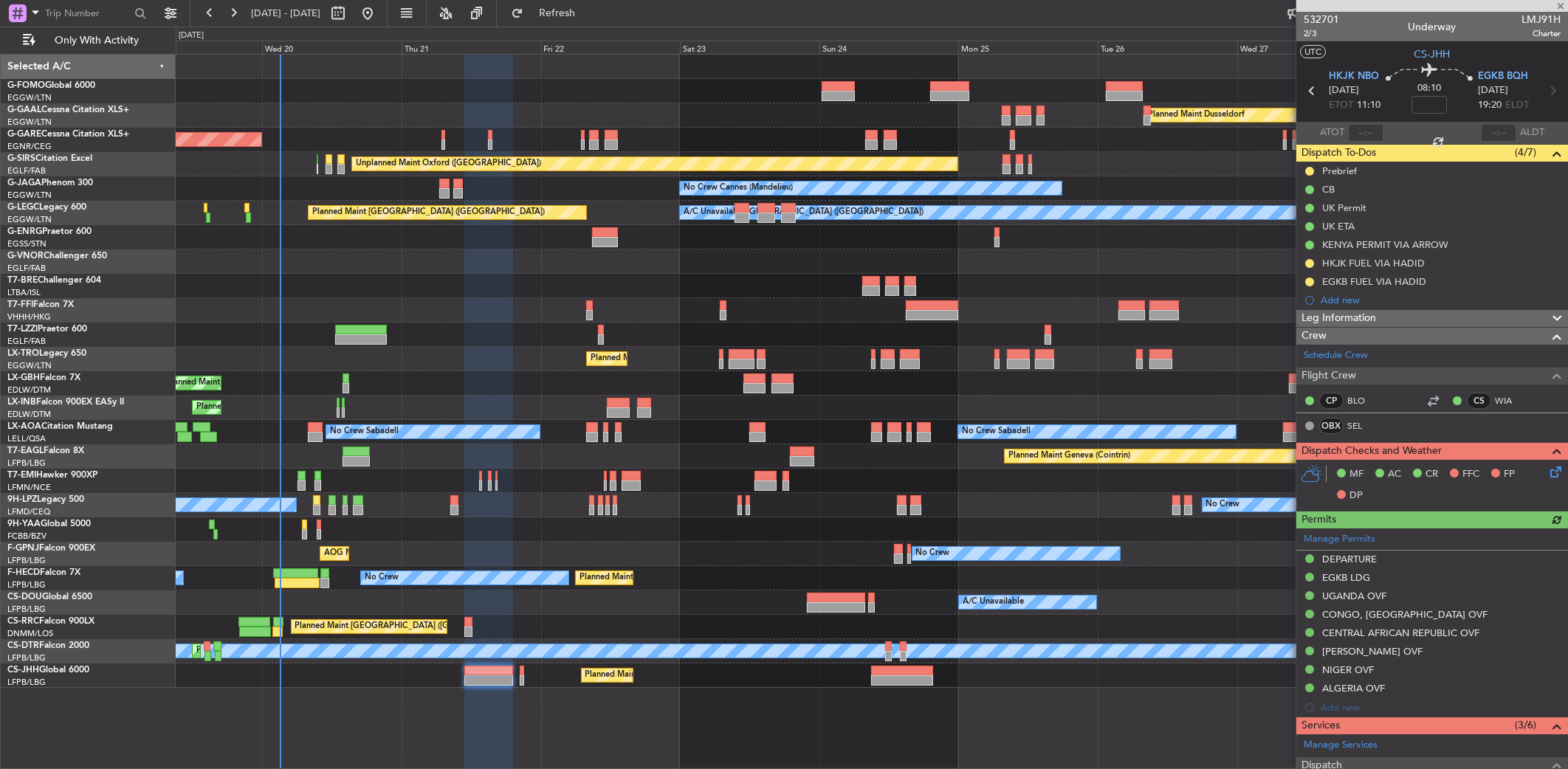
type input "0"
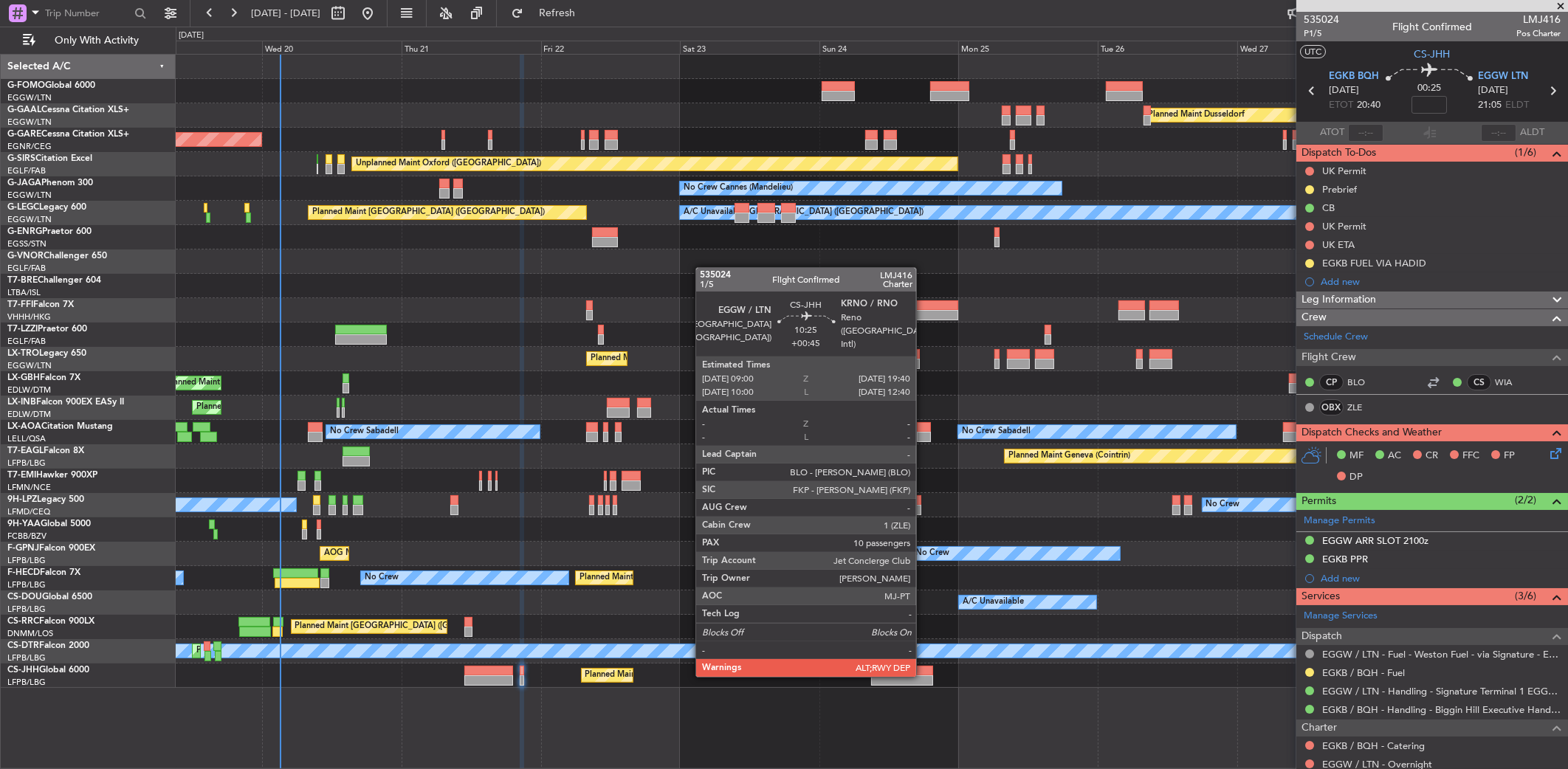
click at [923, 675] on div at bounding box center [902, 680] width 62 height 10
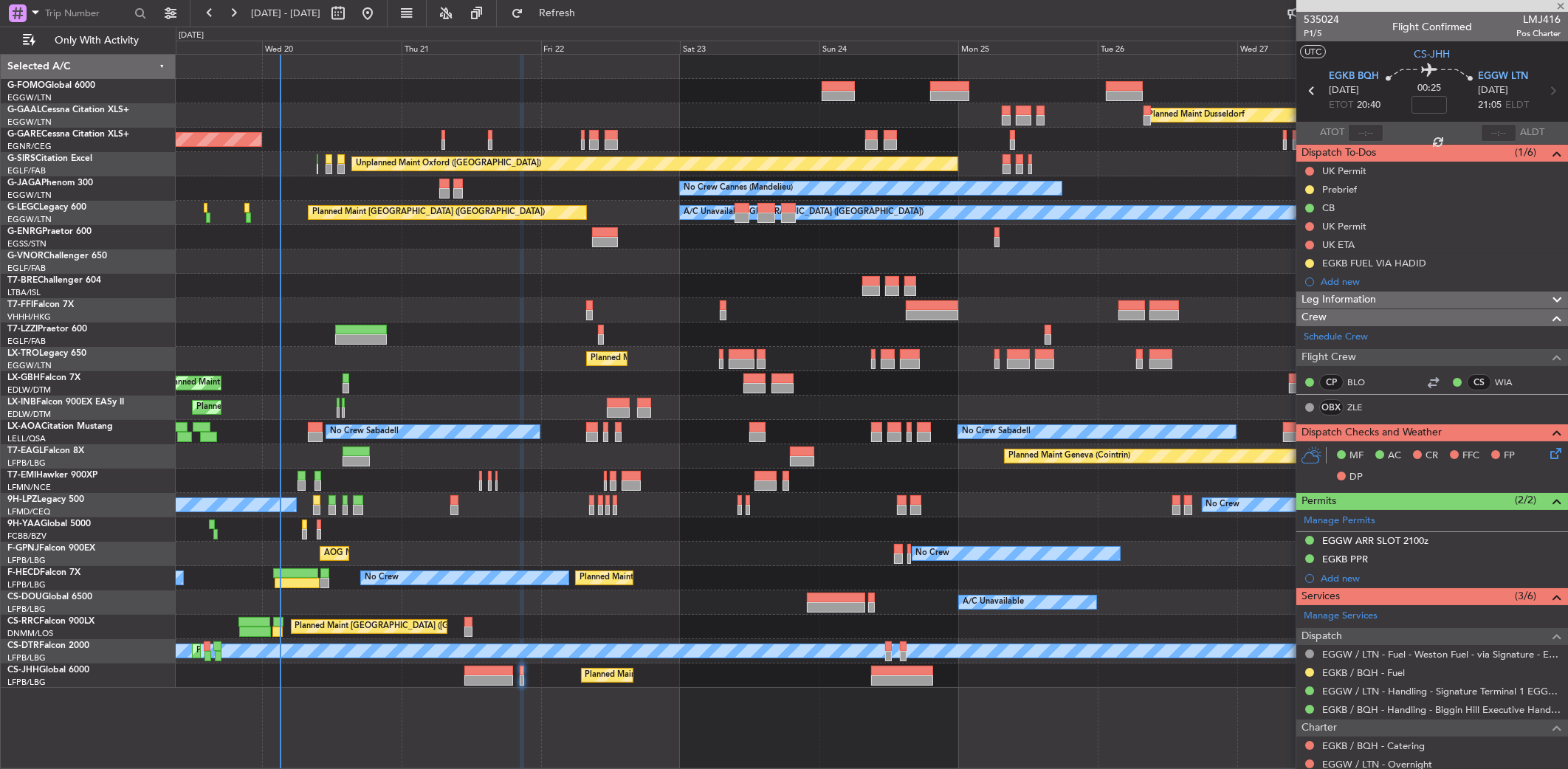
type input "+00:45"
type input "10"
